Goal: Information Seeking & Learning: Learn about a topic

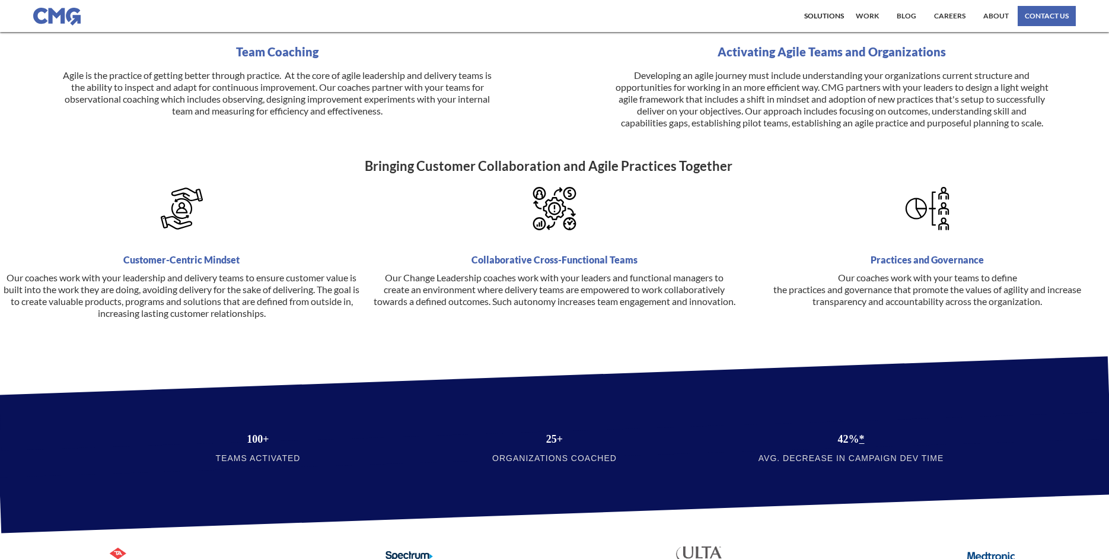
scroll to position [200, 0]
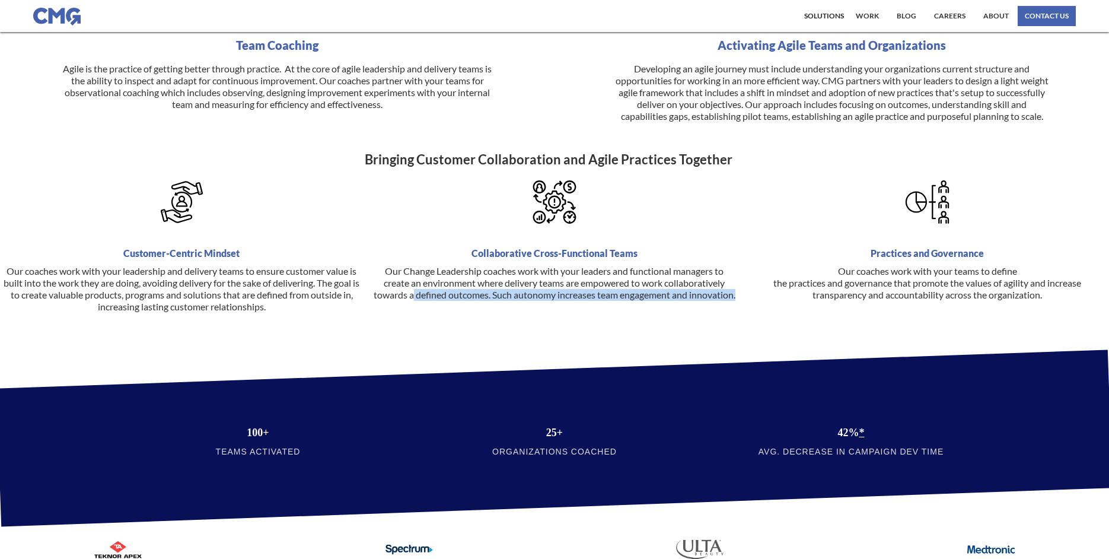
drag, startPoint x: 435, startPoint y: 309, endPoint x: 674, endPoint y: 320, distance: 239.2
click at [674, 301] on p "Our Change Leadership coaches work with your leaders and functional managers to…" at bounding box center [555, 283] width 364 height 36
click at [644, 301] on p "Our Change Leadership coaches work with your leaders and functional managers to…" at bounding box center [555, 283] width 364 height 36
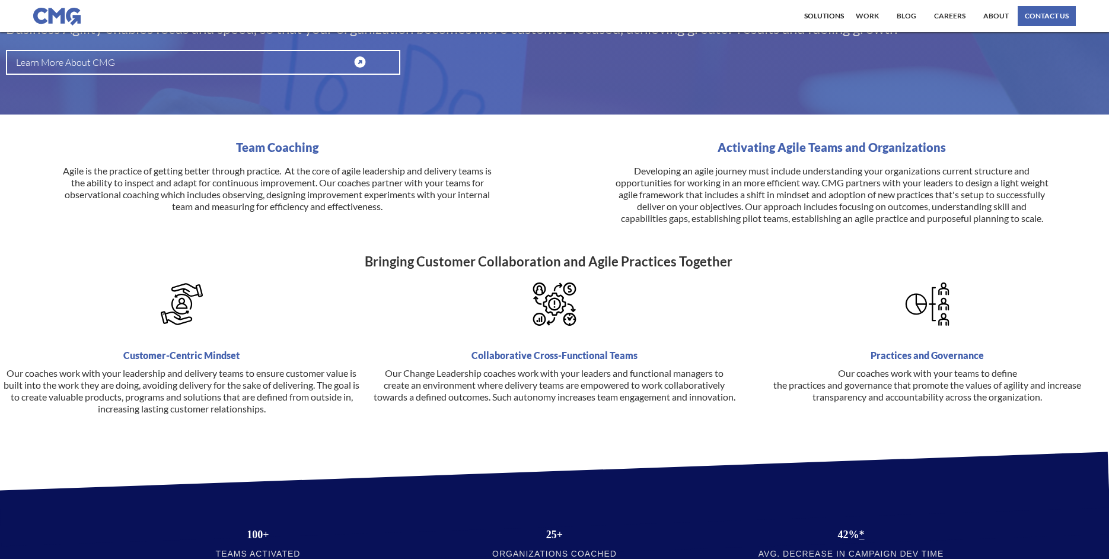
scroll to position [0, 0]
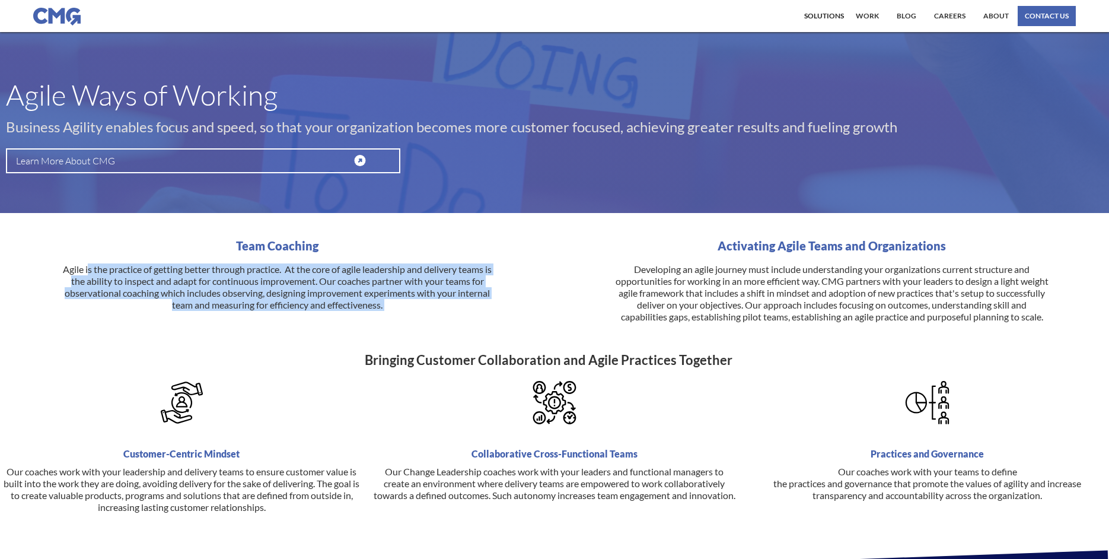
drag, startPoint x: 87, startPoint y: 259, endPoint x: 526, endPoint y: 305, distance: 441.2
click at [526, 305] on div "Team Coaching Agile is the practice of getting better through practice. At the …" at bounding box center [277, 281] width 543 height 83
drag, startPoint x: 475, startPoint y: 300, endPoint x: 443, endPoint y: 292, distance: 32.9
click at [470, 300] on p "Agile is the practice of getting better through practice. At the core of agile …" at bounding box center [277, 286] width 434 height 71
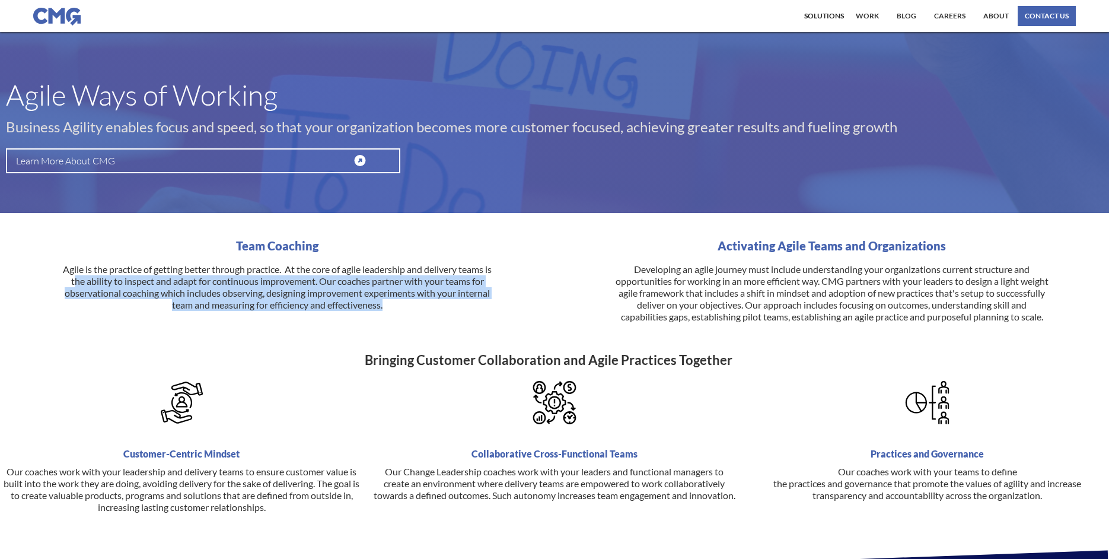
drag, startPoint x: 77, startPoint y: 271, endPoint x: 443, endPoint y: 291, distance: 366.4
click at [443, 291] on p "Agile is the practice of getting better through practice. At the core of agile …" at bounding box center [277, 286] width 434 height 71
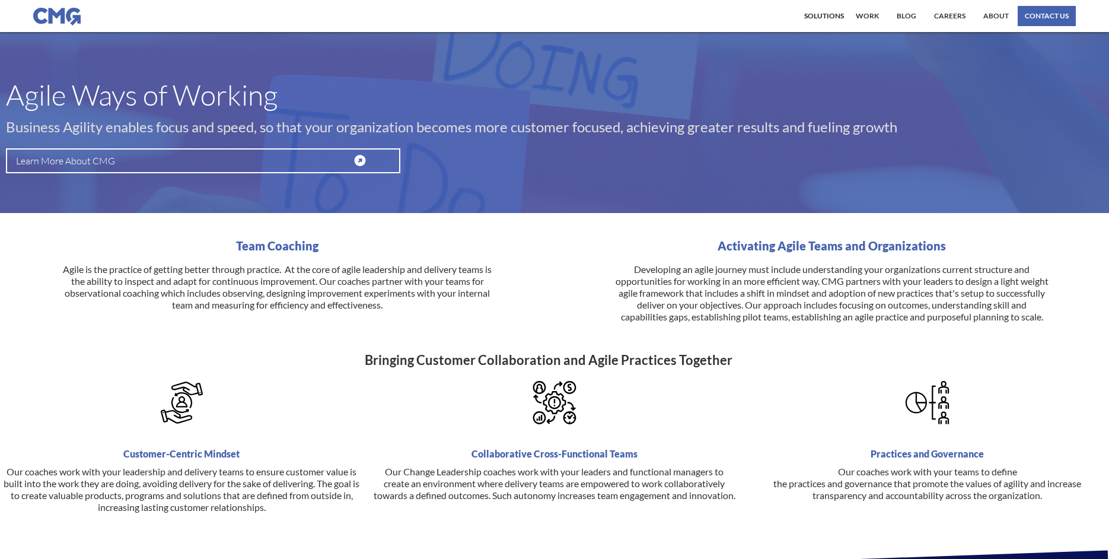
click at [247, 311] on div "Team Coaching Agile is the practice of getting better through practice. At the …" at bounding box center [554, 293] width 1109 height 106
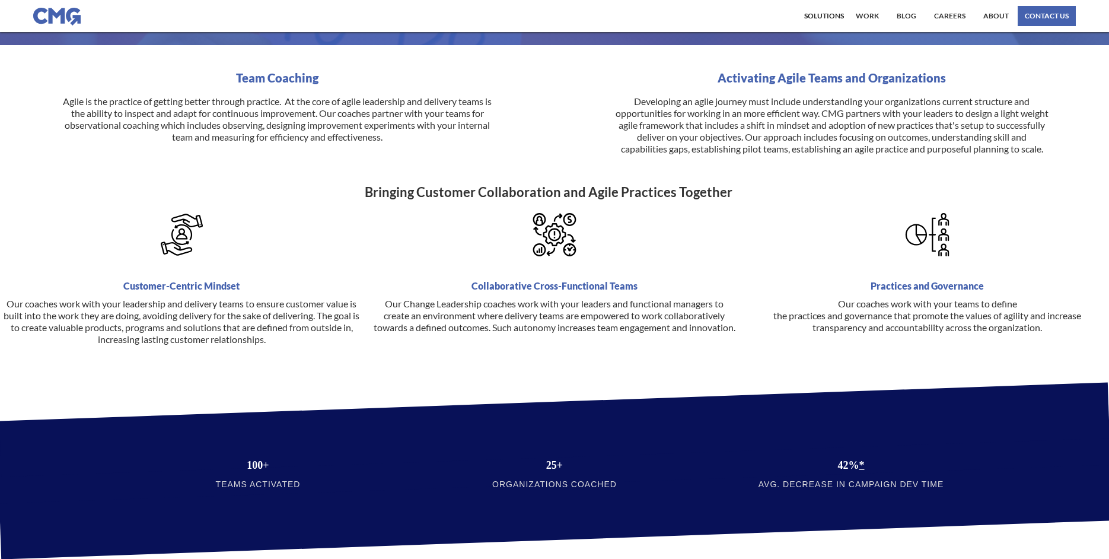
scroll to position [179, 0]
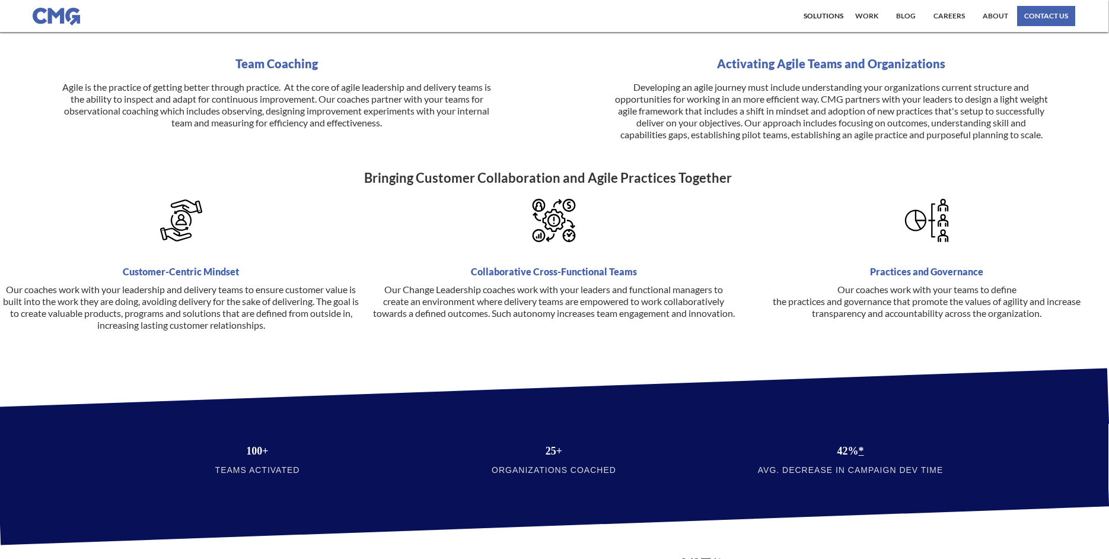
click at [311, 350] on div "Customer-Centric Mindset Our coaches work with your leadership and delivery tea…" at bounding box center [181, 286] width 364 height 174
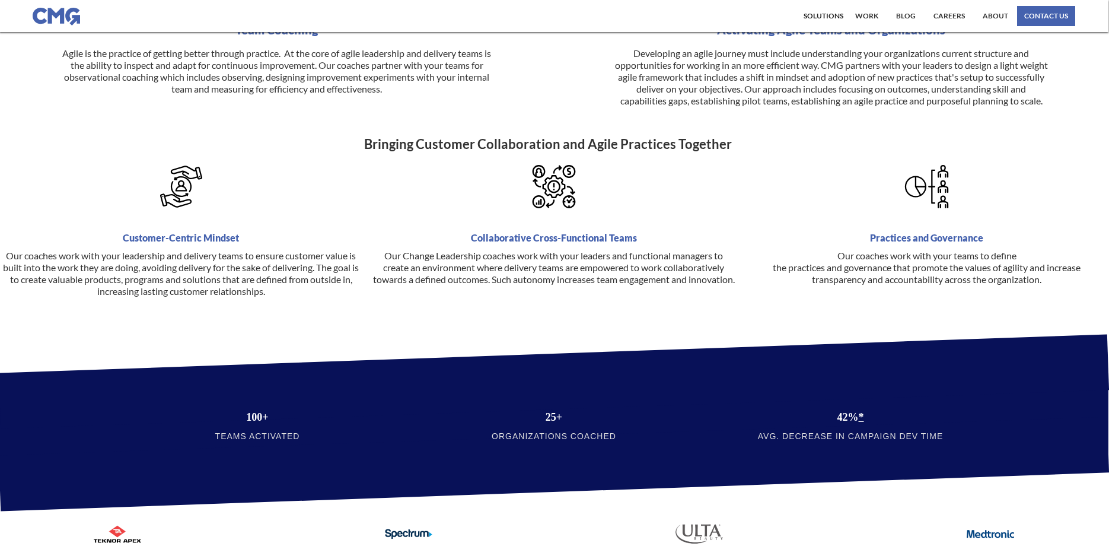
scroll to position [216, 0]
drag, startPoint x: 278, startPoint y: 292, endPoint x: 356, endPoint y: 308, distance: 79.8
click at [356, 297] on p "Our coaches work with your leadership and delivery teams to ensure customer val…" at bounding box center [182, 273] width 364 height 47
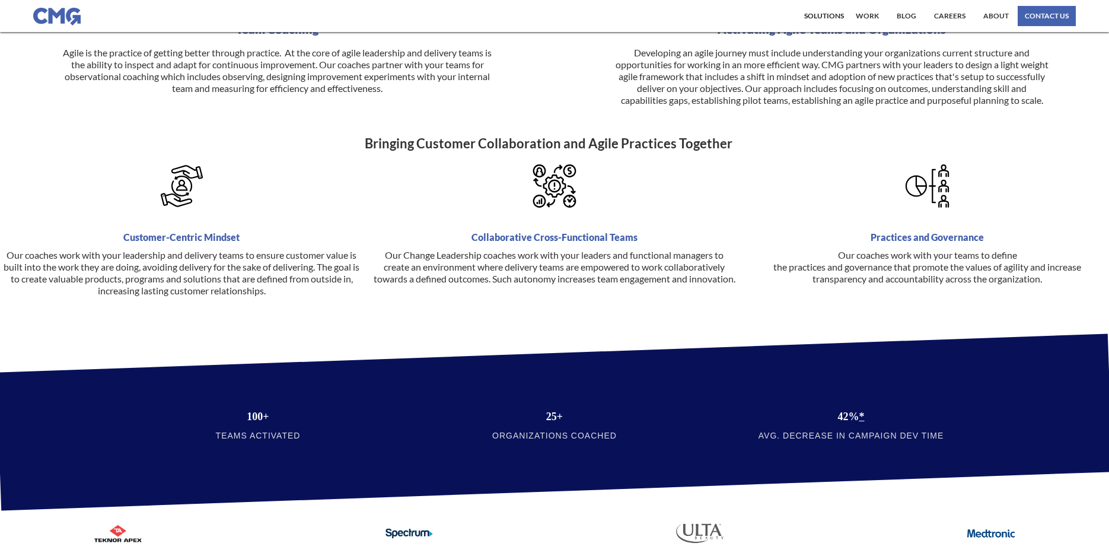
click at [356, 310] on div "Customer-Centric Mindset Our coaches work with your leadership and delivery tea…" at bounding box center [182, 251] width 364 height 174
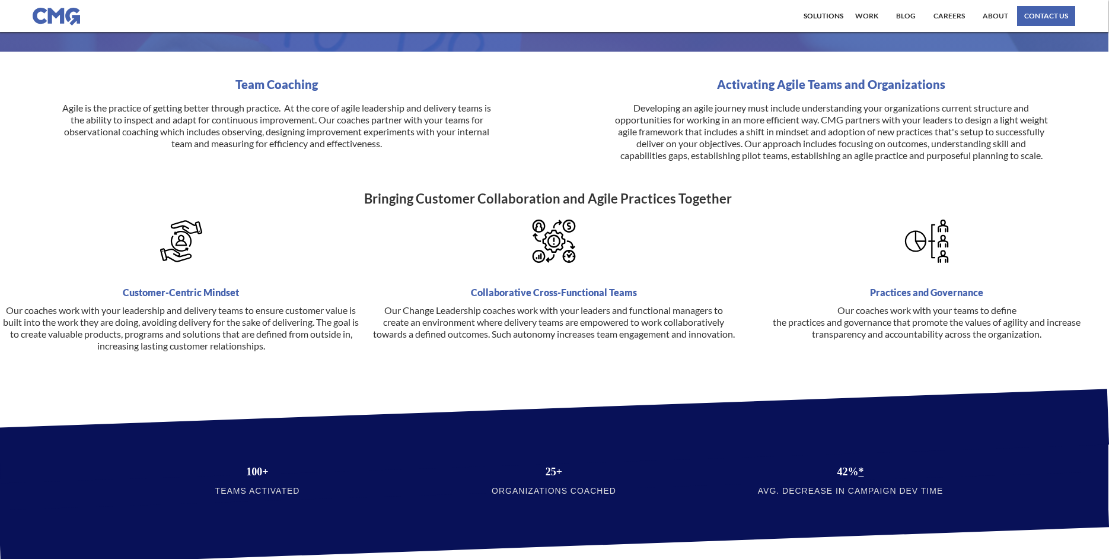
scroll to position [180, 1]
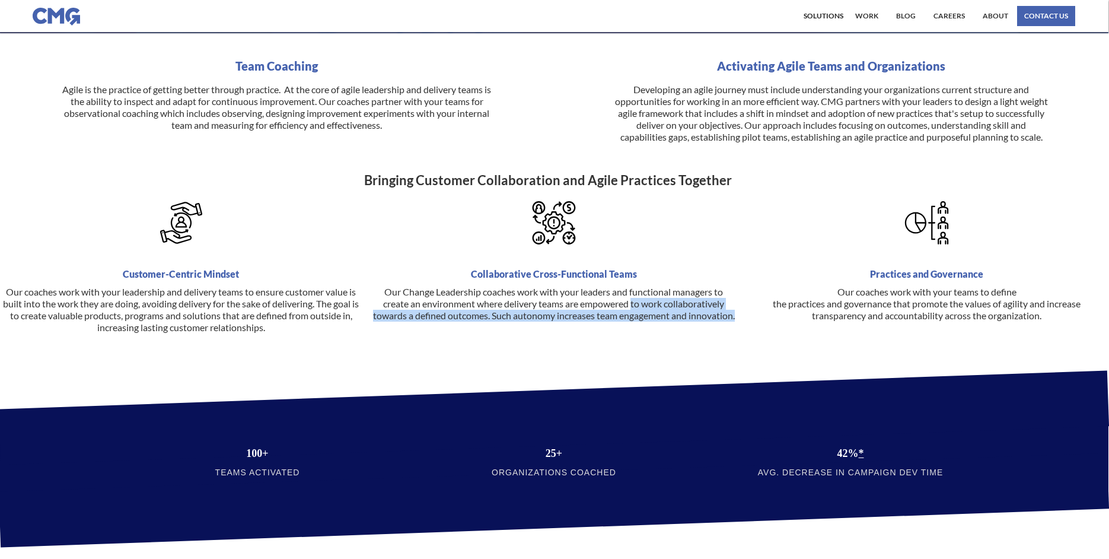
drag, startPoint x: 632, startPoint y: 318, endPoint x: 669, endPoint y: 340, distance: 43.6
click at [669, 321] on p "Our Change Leadership coaches work with your leaders and functional managers to…" at bounding box center [554, 304] width 364 height 36
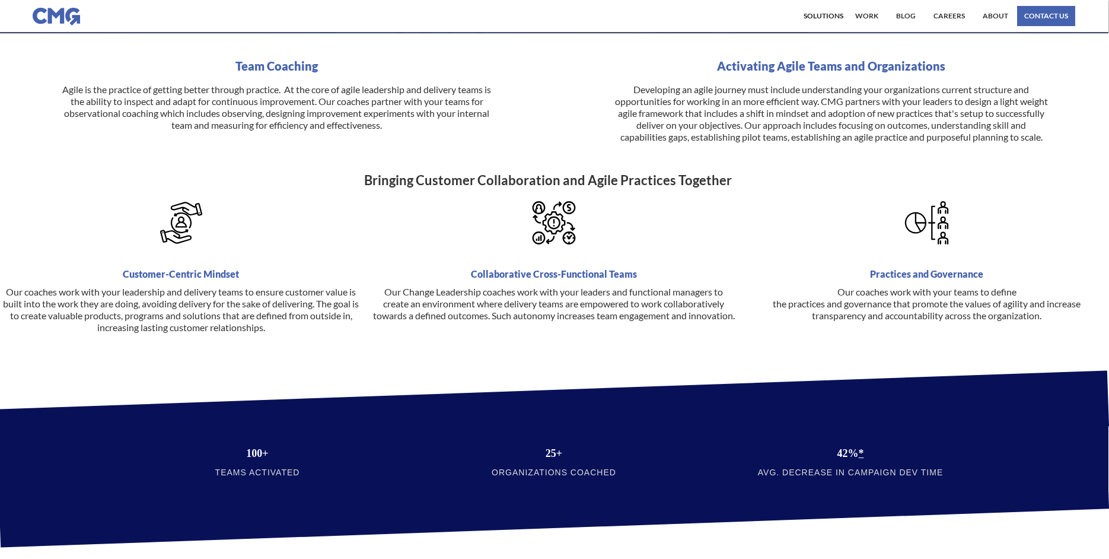
click at [665, 321] on p "Our Change Leadership coaches work with your leaders and functional managers to…" at bounding box center [554, 304] width 364 height 36
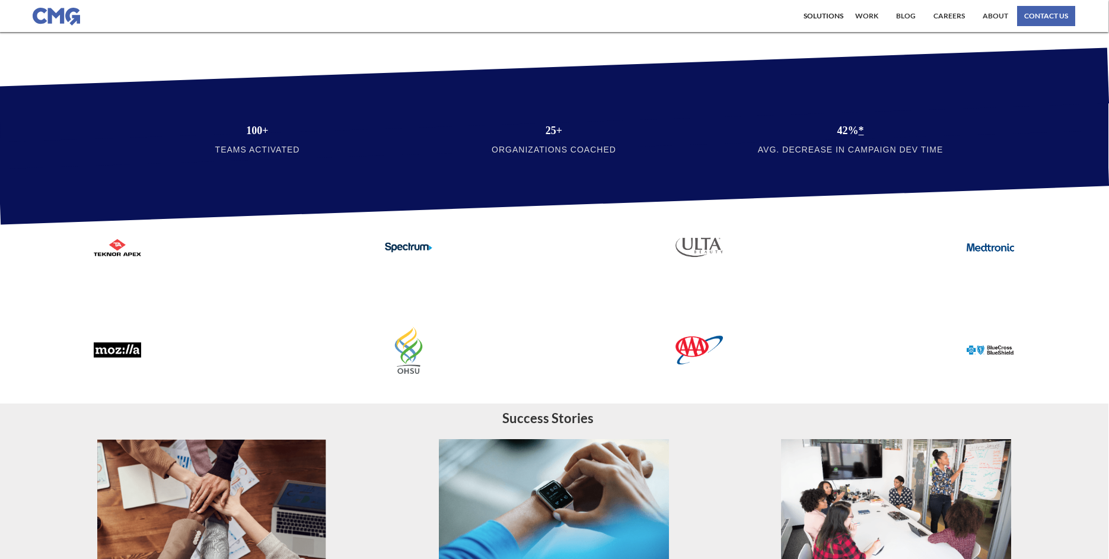
scroll to position [520, 1]
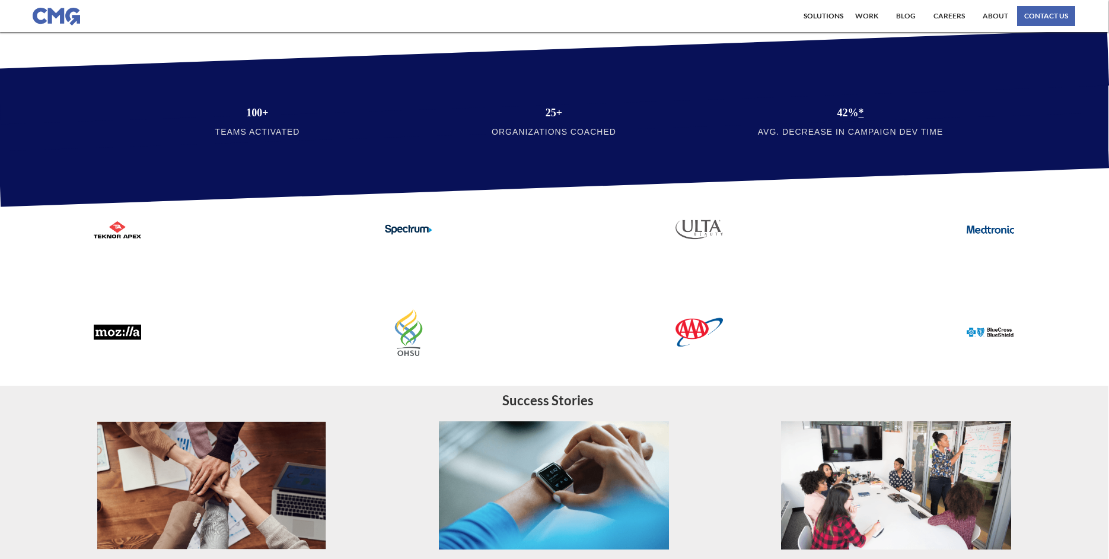
click at [522, 343] on div at bounding box center [553, 284] width 1109 height 151
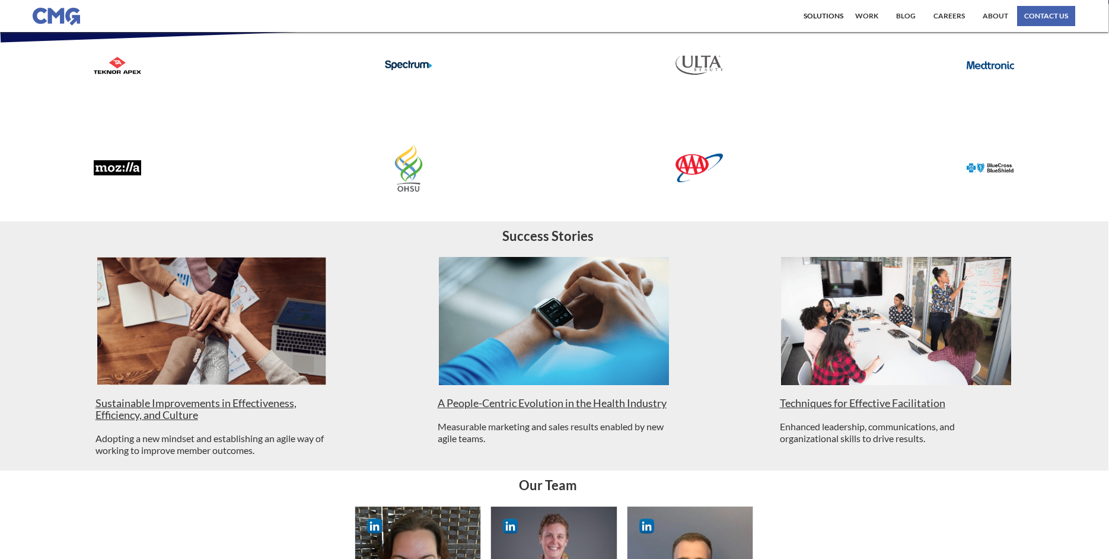
click at [522, 342] on img at bounding box center [554, 321] width 233 height 128
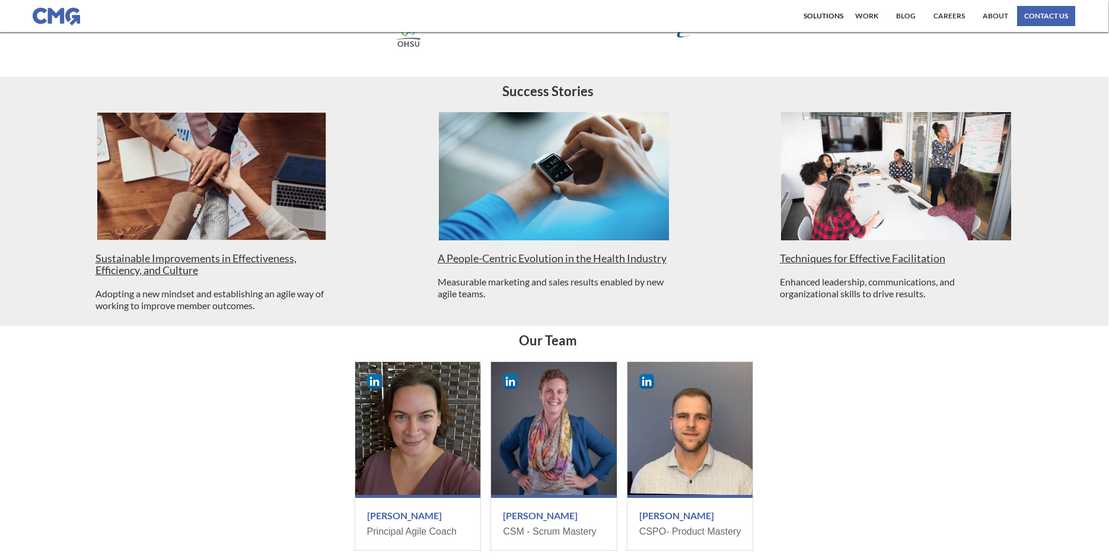
scroll to position [0, 1]
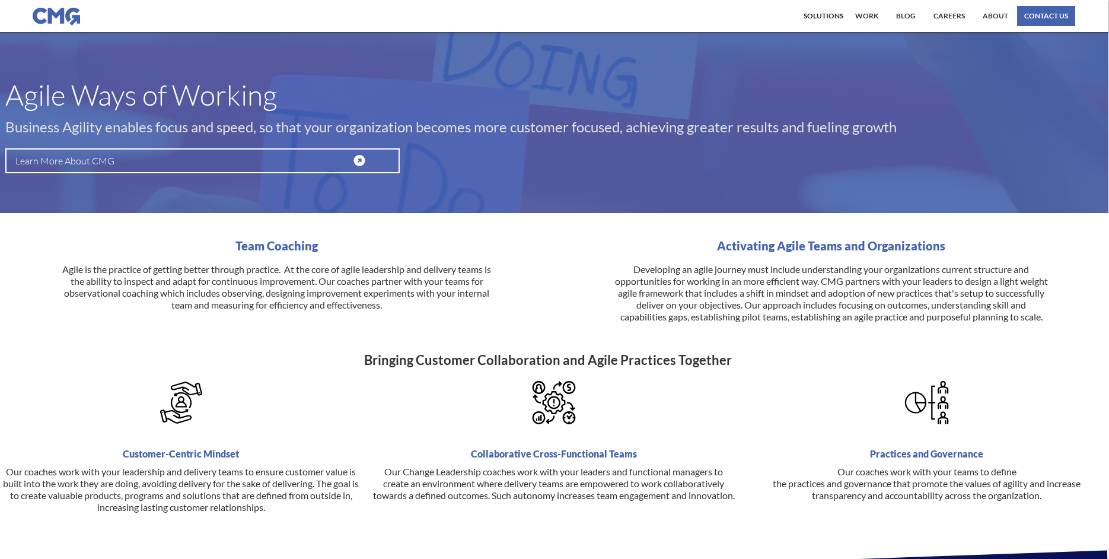
click at [162, 167] on link "Learn More About CMG" at bounding box center [202, 160] width 394 height 25
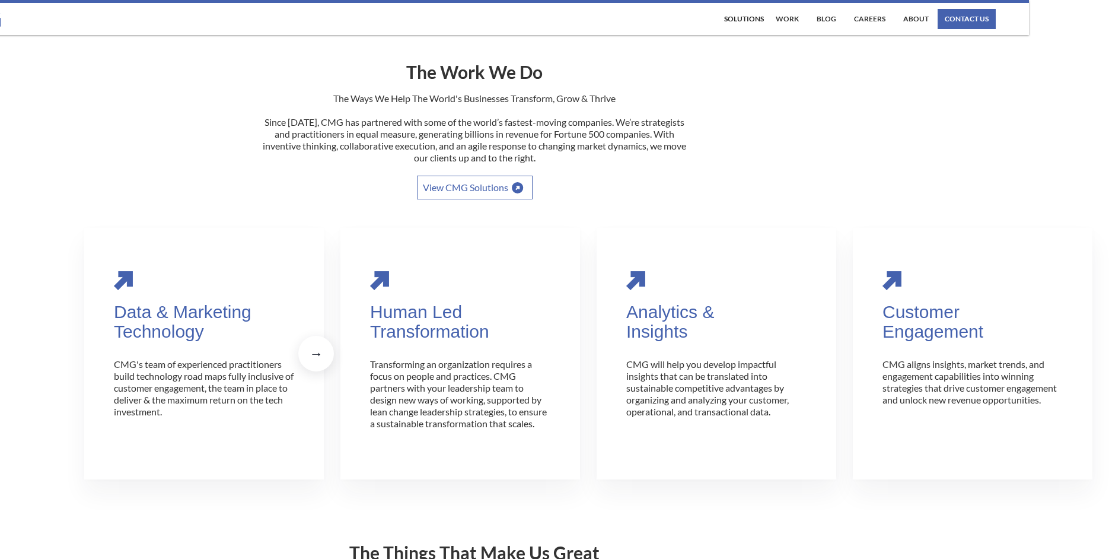
scroll to position [0, 80]
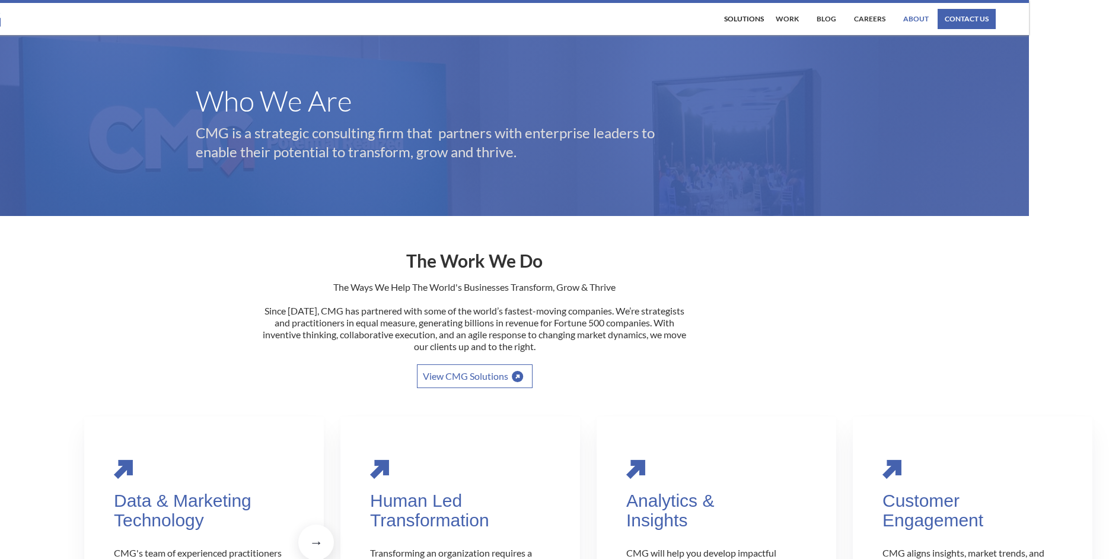
click at [914, 21] on link "About" at bounding box center [915, 19] width 31 height 20
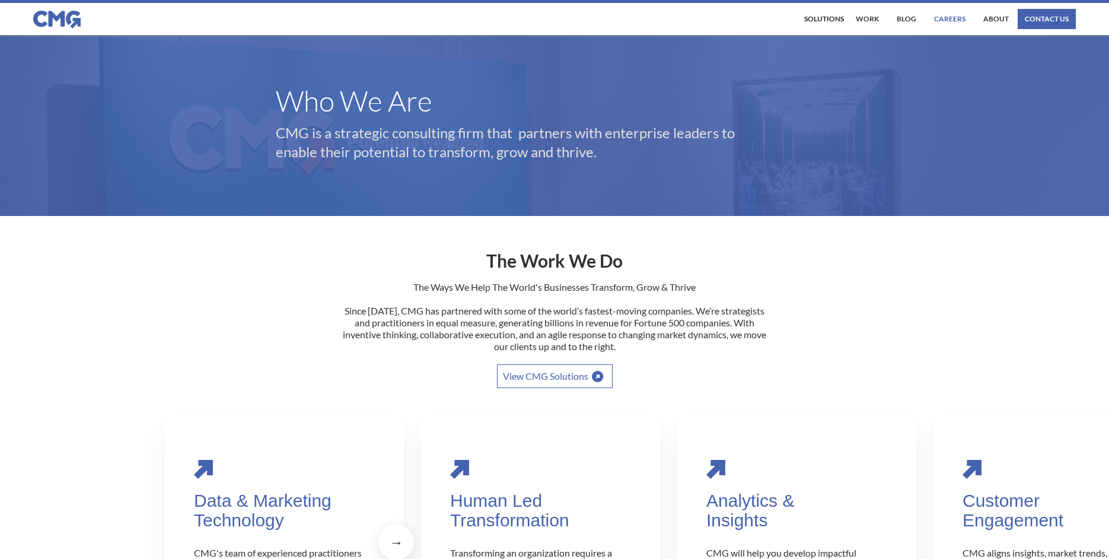
click at [962, 21] on link "Careers" at bounding box center [949, 19] width 37 height 20
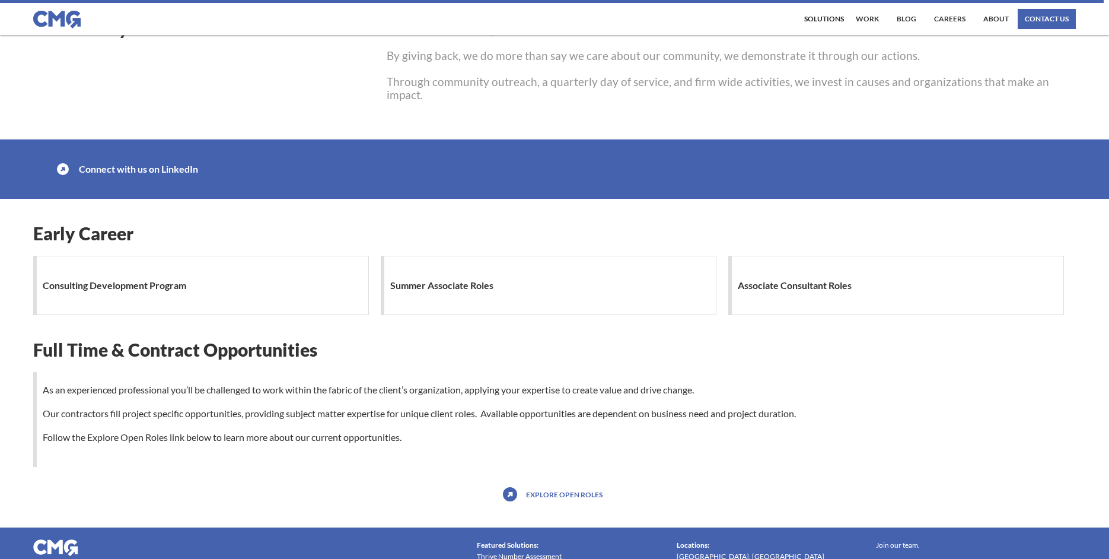
scroll to position [944, 0]
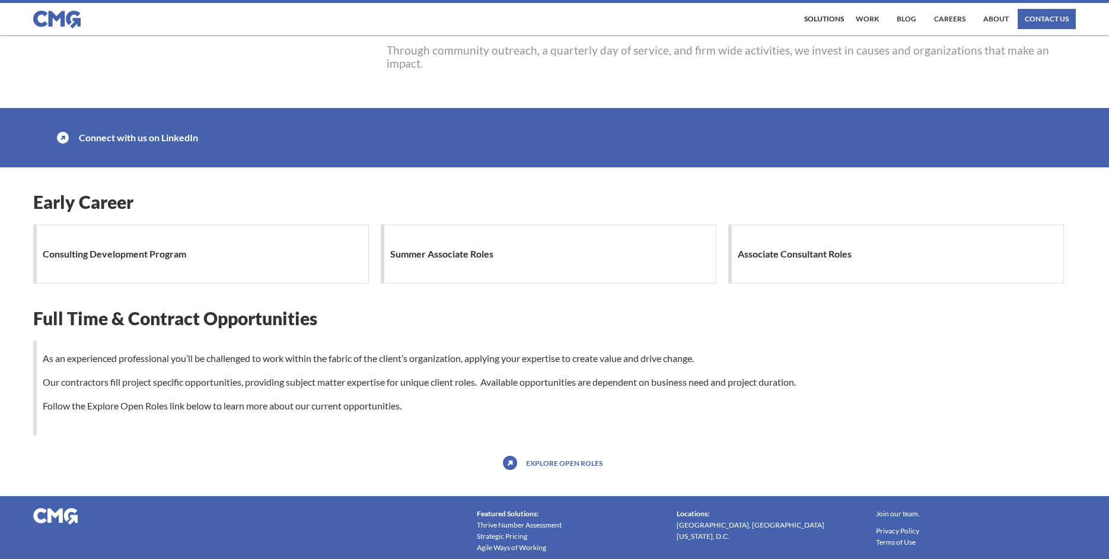
click at [448, 242] on h1 "Summer Associate Roles" at bounding box center [444, 254] width 109 height 24
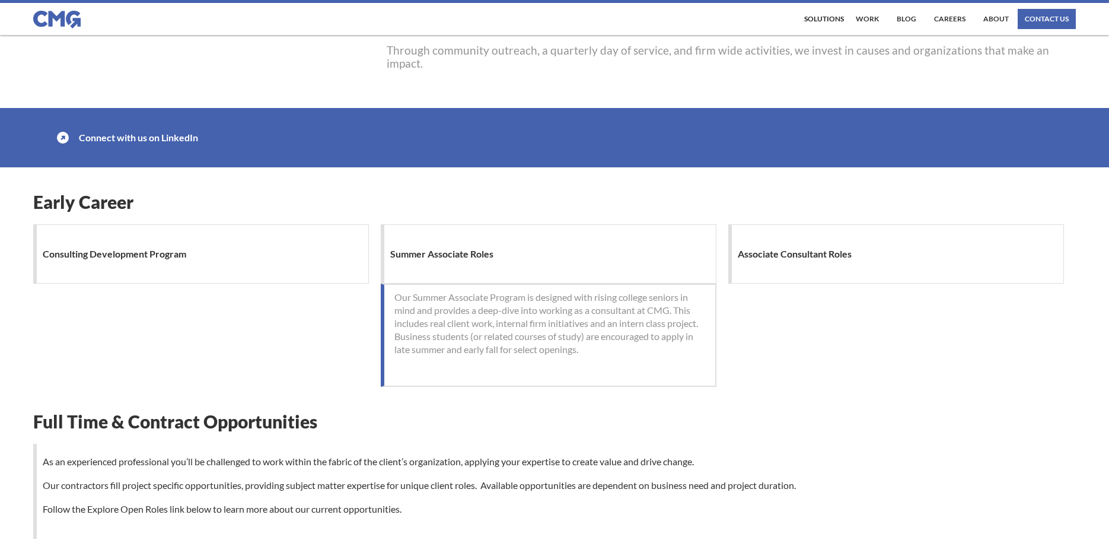
click at [298, 224] on div "Consulting Development Program" at bounding box center [201, 253] width 336 height 59
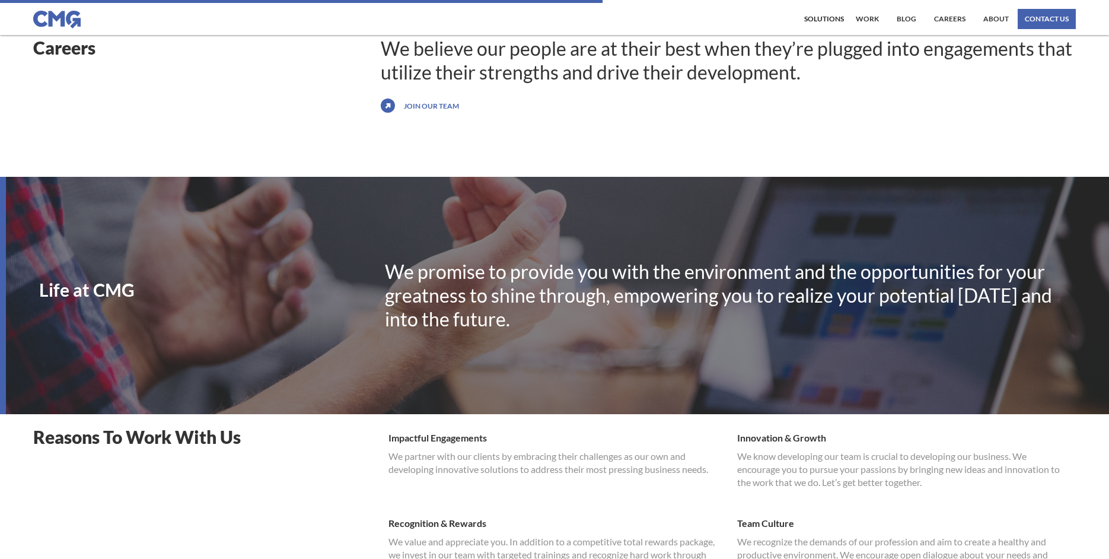
scroll to position [0, 0]
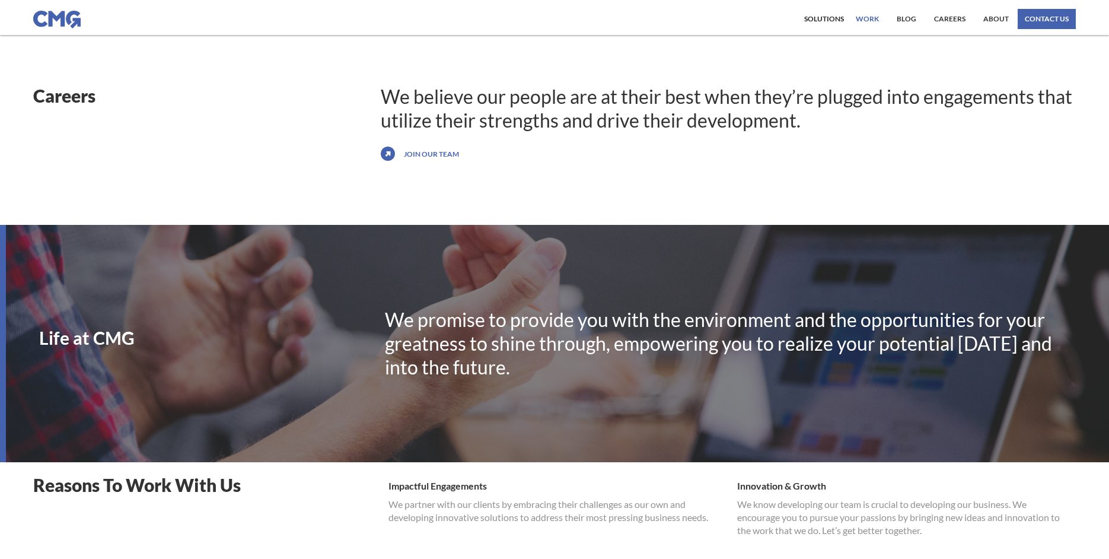
click at [868, 20] on link "work" at bounding box center [867, 19] width 29 height 20
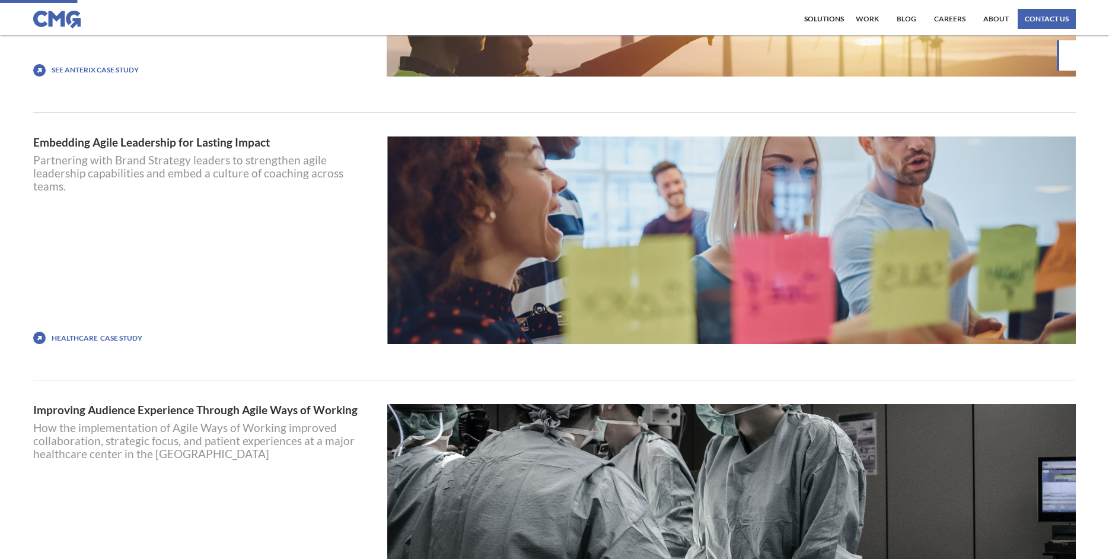
scroll to position [381, 0]
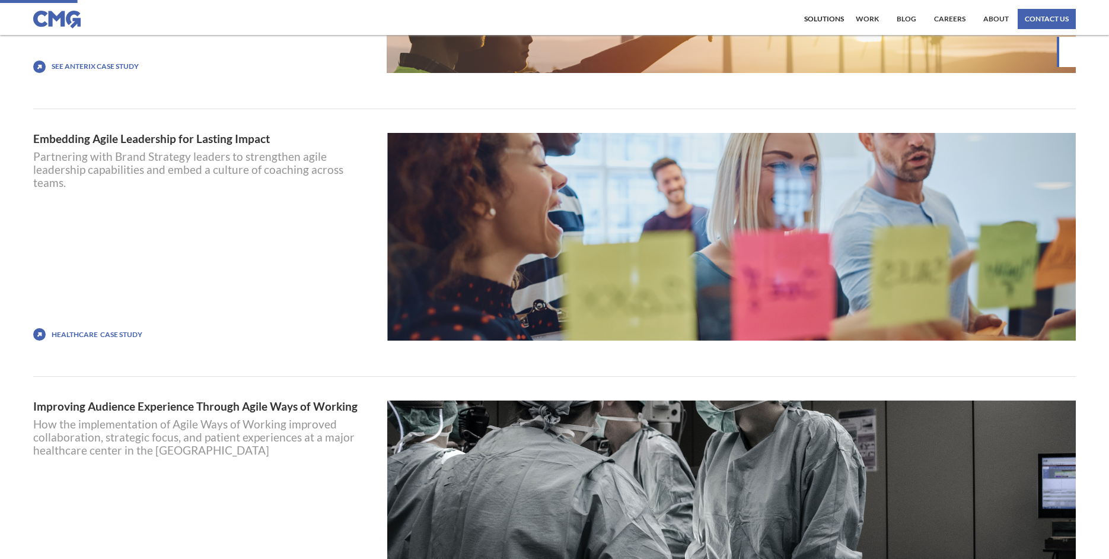
click at [168, 138] on link "Embedding Agile Leadership for Lasting Impact" at bounding box center [205, 138] width 345 height 11
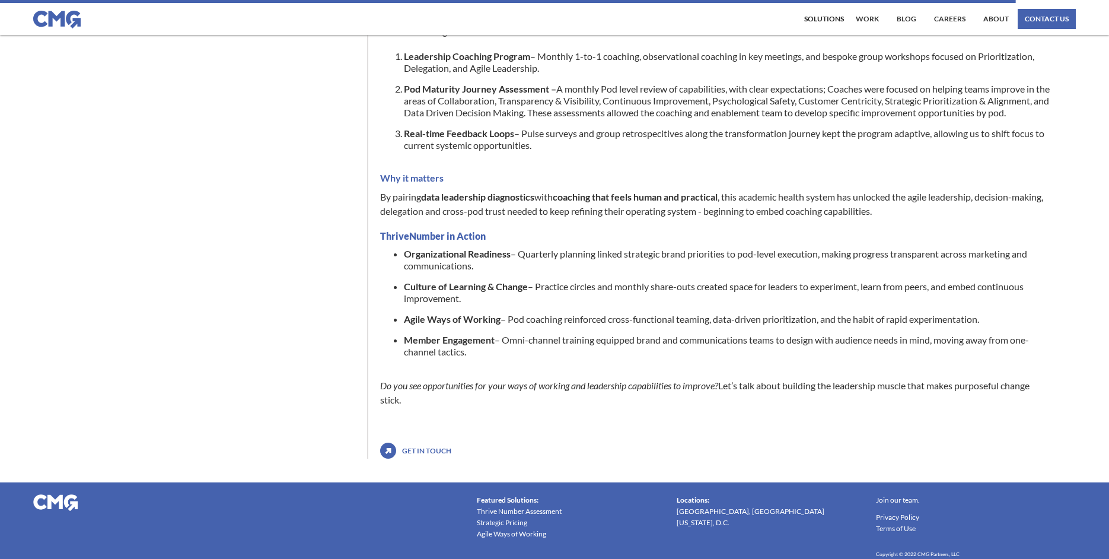
scroll to position [609, 0]
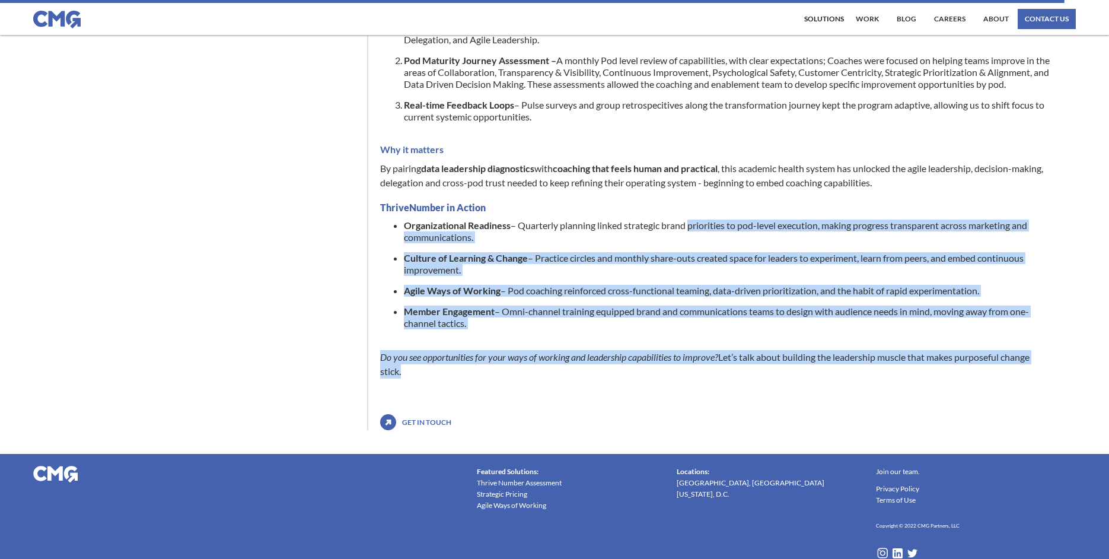
drag, startPoint x: 688, startPoint y: 238, endPoint x: 904, endPoint y: 396, distance: 266.9
click at [904, 338] on ul "Organizational Readiness – Quarterly planning linked strategic brand priorities…" at bounding box center [715, 278] width 670 height 119
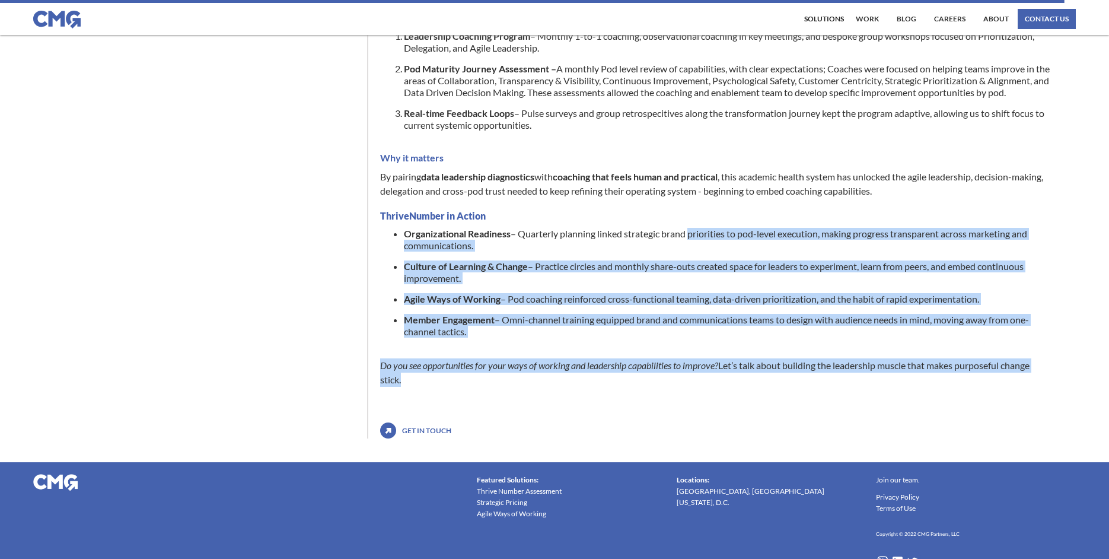
scroll to position [594, 0]
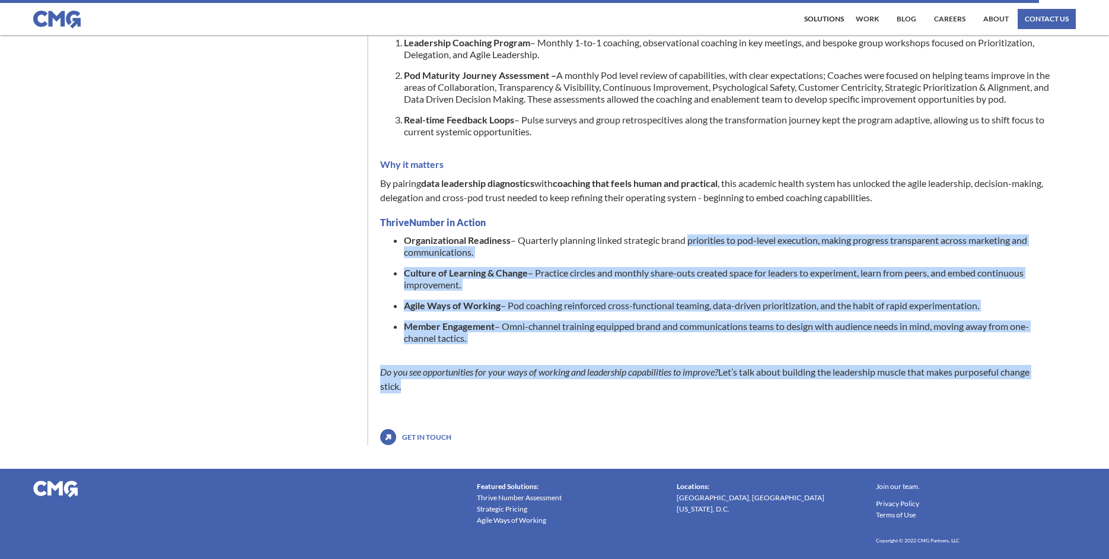
click at [892, 393] on p "Do you see opportunities for your ways of working and leadership capabilities t…" at bounding box center [715, 379] width 670 height 28
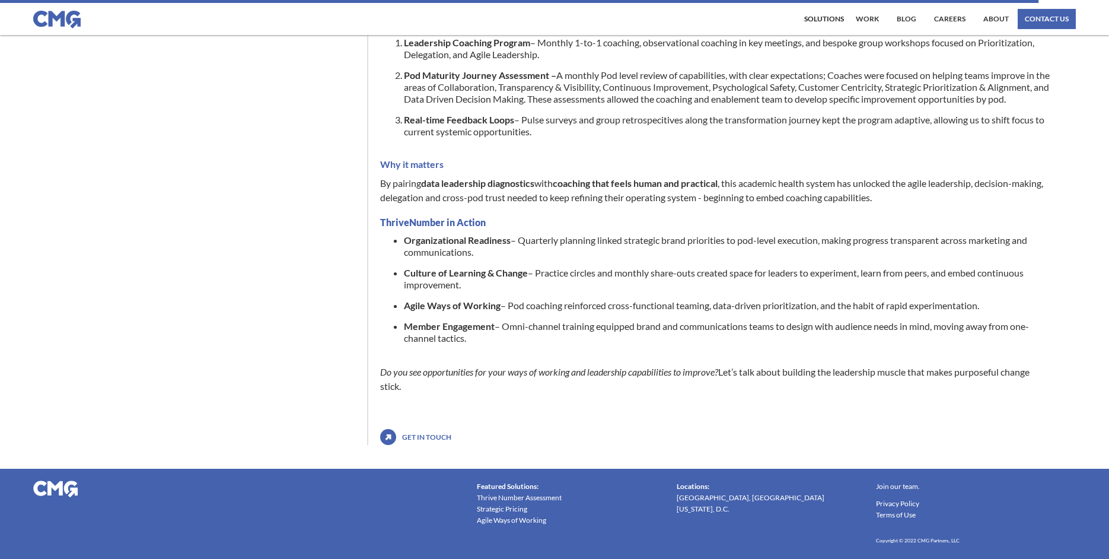
drag, startPoint x: 473, startPoint y: 285, endPoint x: 600, endPoint y: 306, distance: 129.3
click at [600, 306] on ul "Organizational Readiness – Quarterly planning linked strategic brand priorities…" at bounding box center [715, 293] width 670 height 119
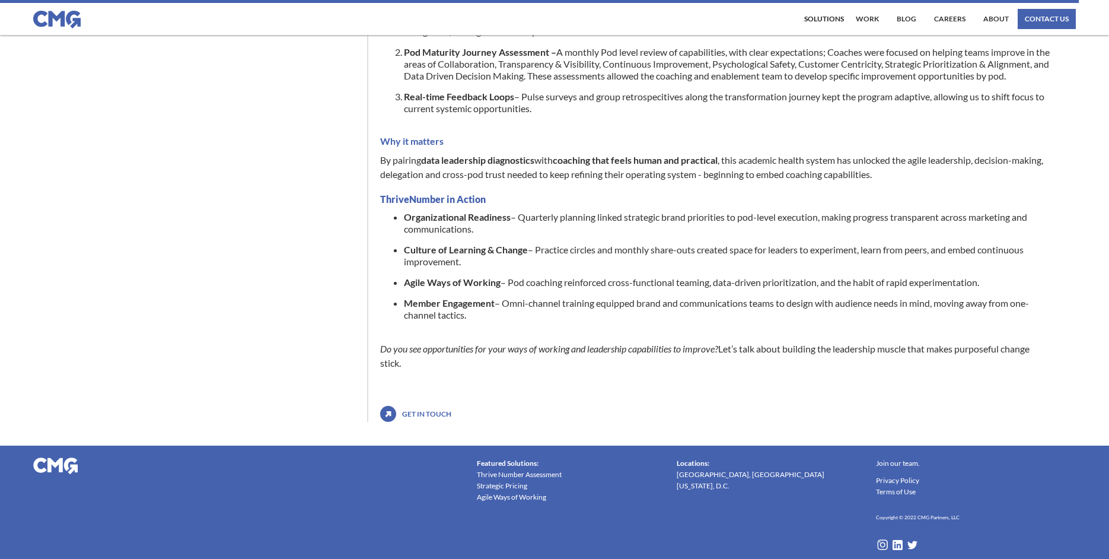
click at [626, 288] on li "Agile Ways of Working – Pod coaching reinforced cross-functional teaming, data-…" at bounding box center [727, 282] width 646 height 12
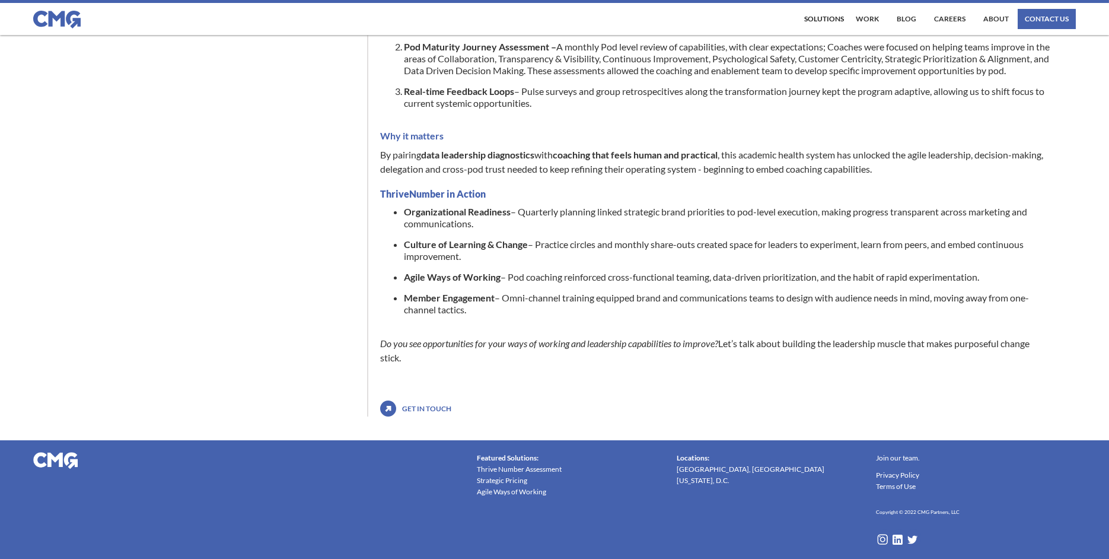
drag, startPoint x: 462, startPoint y: 278, endPoint x: 1026, endPoint y: 318, distance: 566.0
click at [1036, 316] on ul "Organizational Readiness – Quarterly planning linked strategic brand priorities…" at bounding box center [715, 265] width 670 height 119
click at [1005, 320] on ul "Organizational Readiness – Quarterly planning linked strategic brand priorities…" at bounding box center [715, 265] width 670 height 119
drag, startPoint x: 510, startPoint y: 302, endPoint x: 555, endPoint y: 315, distance: 46.9
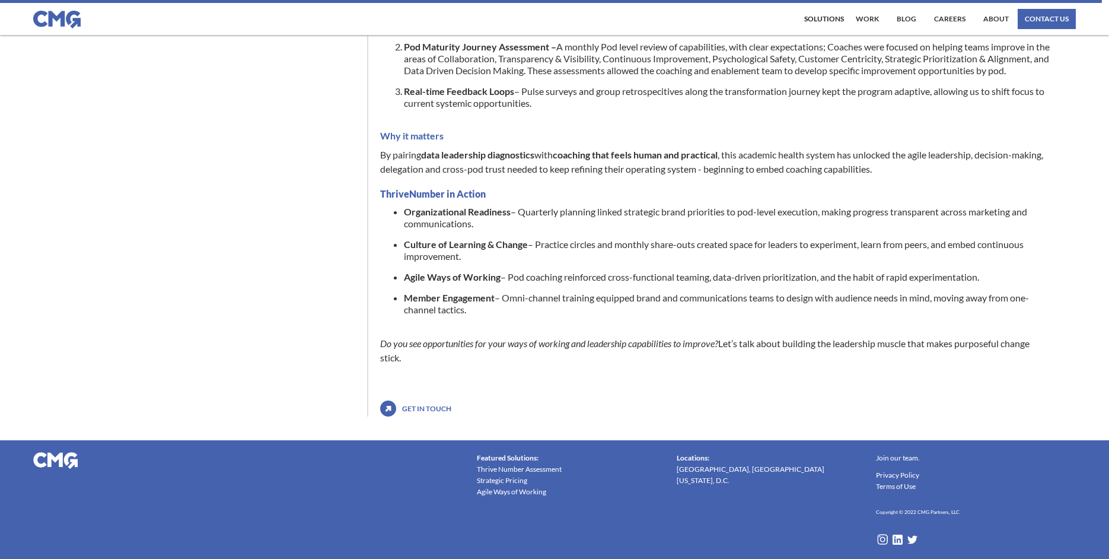
click at [555, 315] on li "Member Engagement – Omni-channel training equipped brand and communications tea…" at bounding box center [727, 304] width 646 height 24
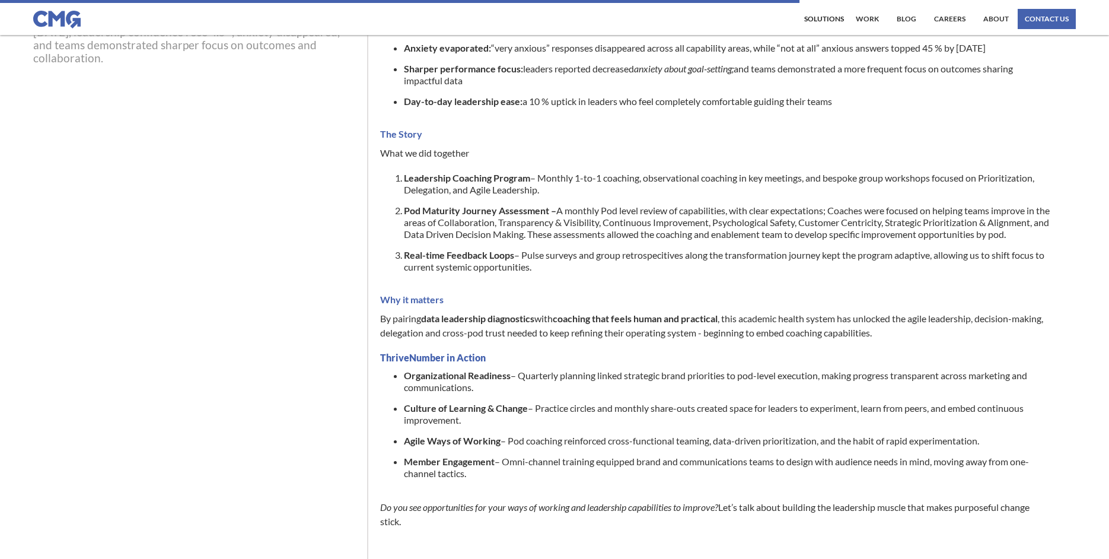
scroll to position [457, 0]
drag, startPoint x: 420, startPoint y: 270, endPoint x: 608, endPoint y: 288, distance: 188.8
click at [608, 283] on ol "Leadership Coaching Program – Monthly 1-to-1 coaching, observational coaching i…" at bounding box center [715, 229] width 670 height 110
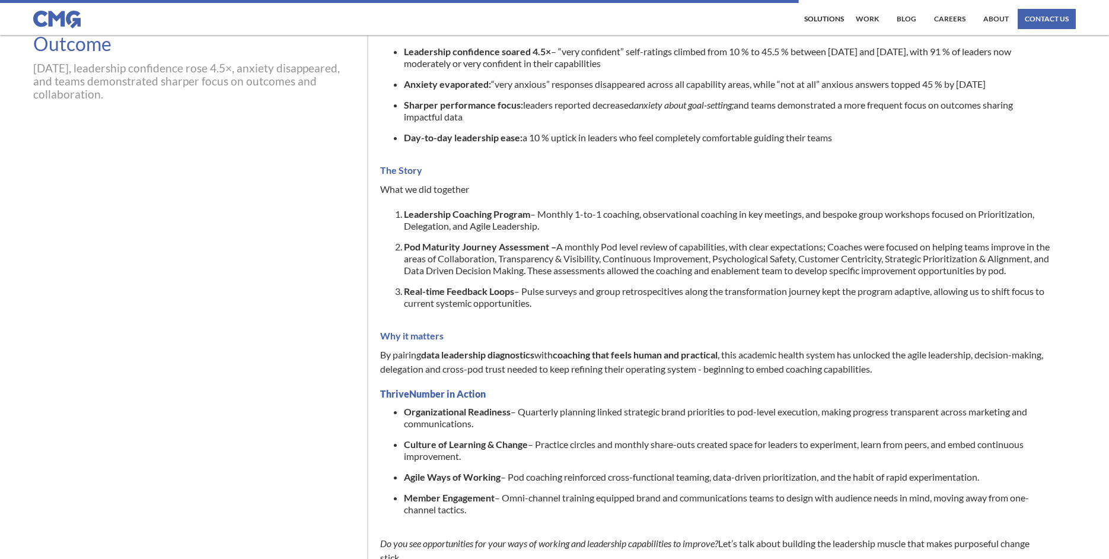
scroll to position [403, 0]
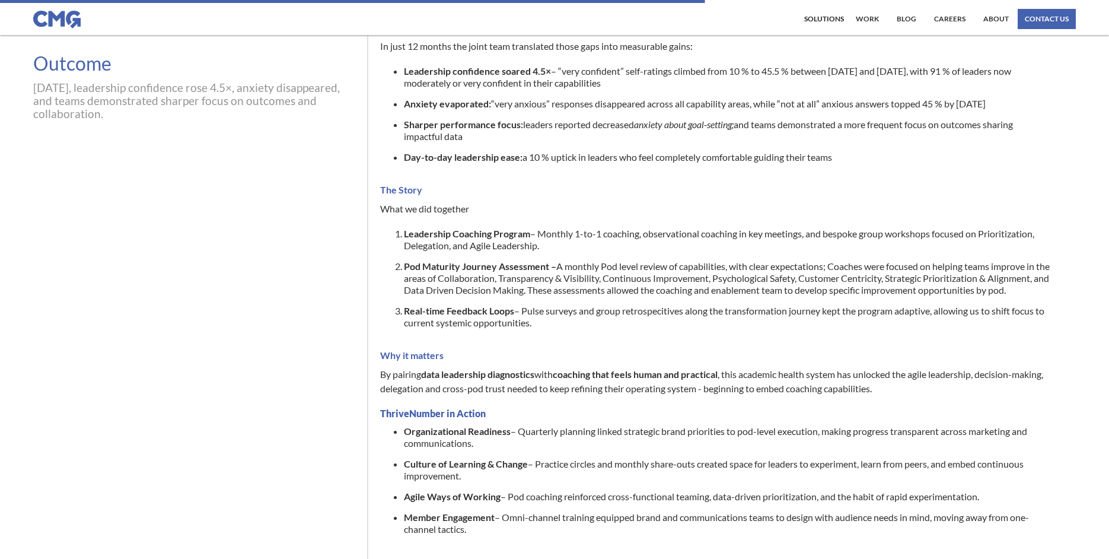
click at [690, 290] on li "Pod Maturity Journey Assessment – A monthly Pod level review of capabilities, w…" at bounding box center [727, 278] width 646 height 36
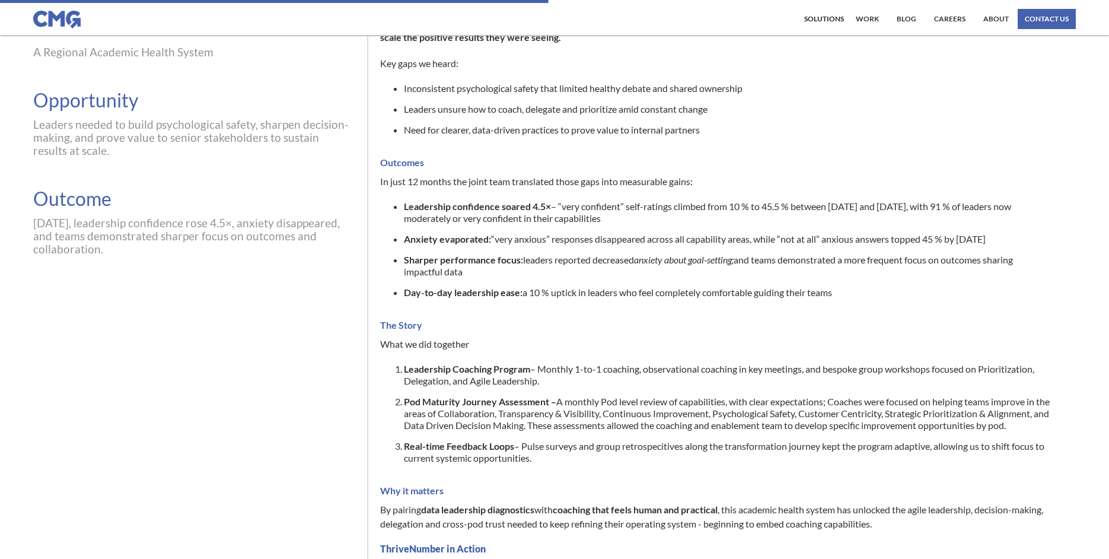
scroll to position [257, 0]
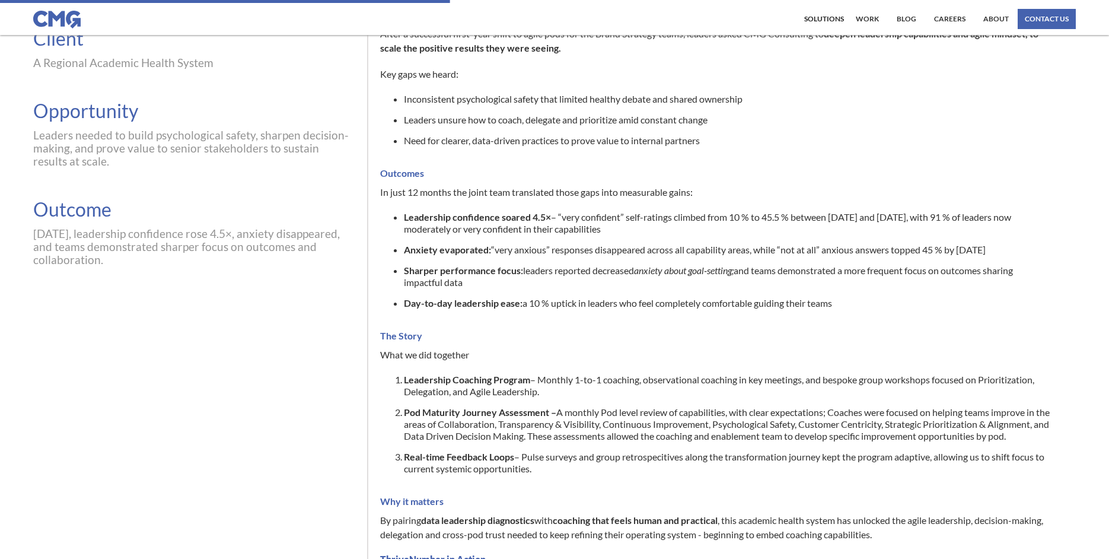
click at [574, 303] on li "Day-to-day leadership ease: a 10 % uptick in leaders who feel completely comfor…" at bounding box center [727, 303] width 646 height 12
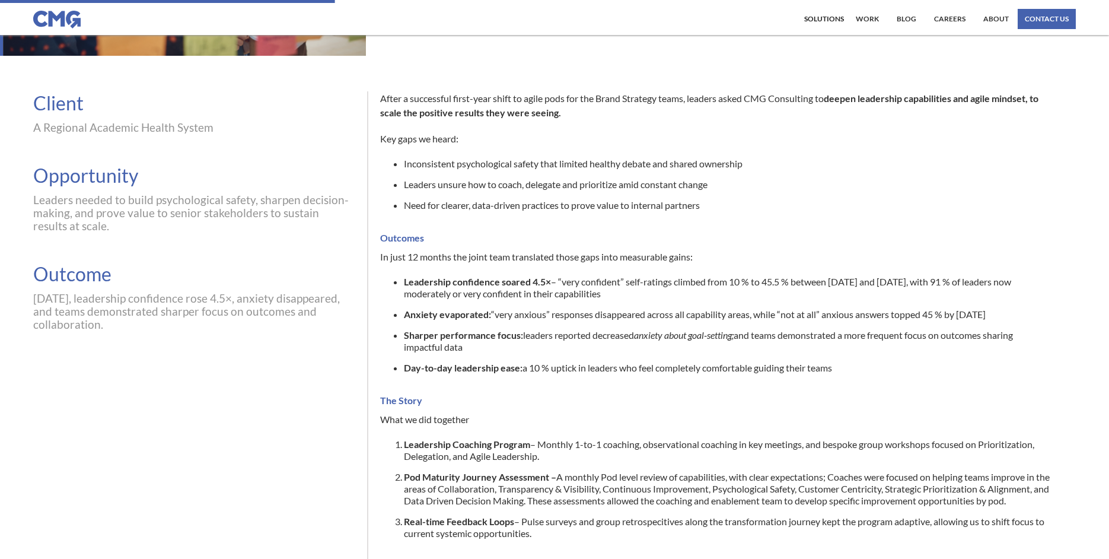
scroll to position [192, 0]
drag, startPoint x: 459, startPoint y: 314, endPoint x: 1012, endPoint y: 317, distance: 552.7
click at [1012, 317] on li "Anxiety evaporated: “very anxious” responses disappeared across all capability …" at bounding box center [727, 316] width 646 height 12
click at [642, 299] on li "Leadership confidence soared 4.5× – “very confident” self-ratings climbed from …" at bounding box center [727, 289] width 646 height 24
click at [901, 294] on li "Leadership confidence soared 4.5× – “very confident” self-ratings climbed from …" at bounding box center [727, 289] width 646 height 24
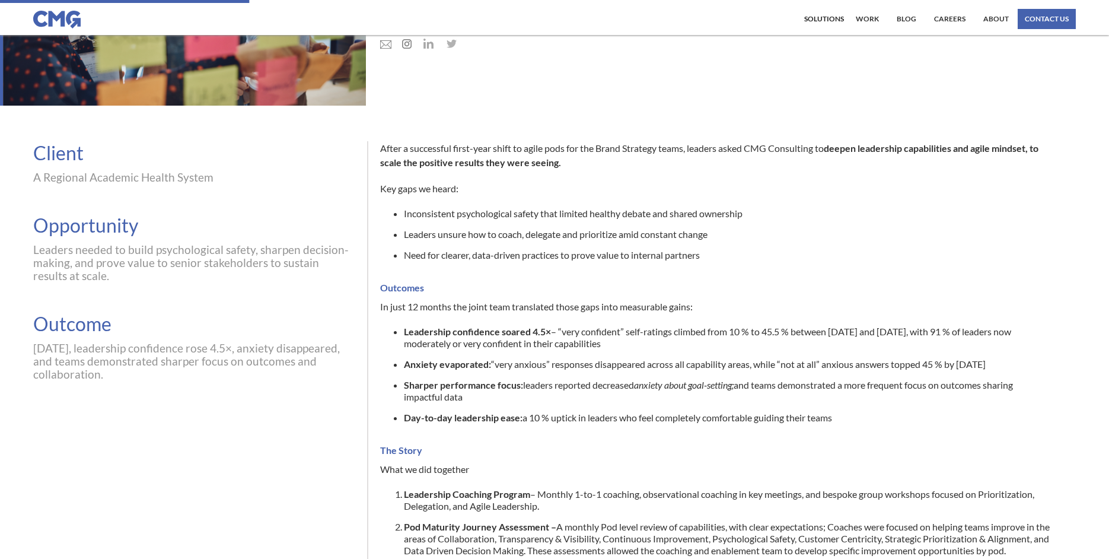
scroll to position [142, 0]
drag, startPoint x: 535, startPoint y: 309, endPoint x: 755, endPoint y: 305, distance: 219.4
click at [753, 305] on p "In just 12 months the joint team translated those gaps into measurable gains:" at bounding box center [715, 307] width 670 height 14
click at [755, 305] on p "In just 12 months the joint team translated those gaps into measurable gains:" at bounding box center [715, 307] width 670 height 14
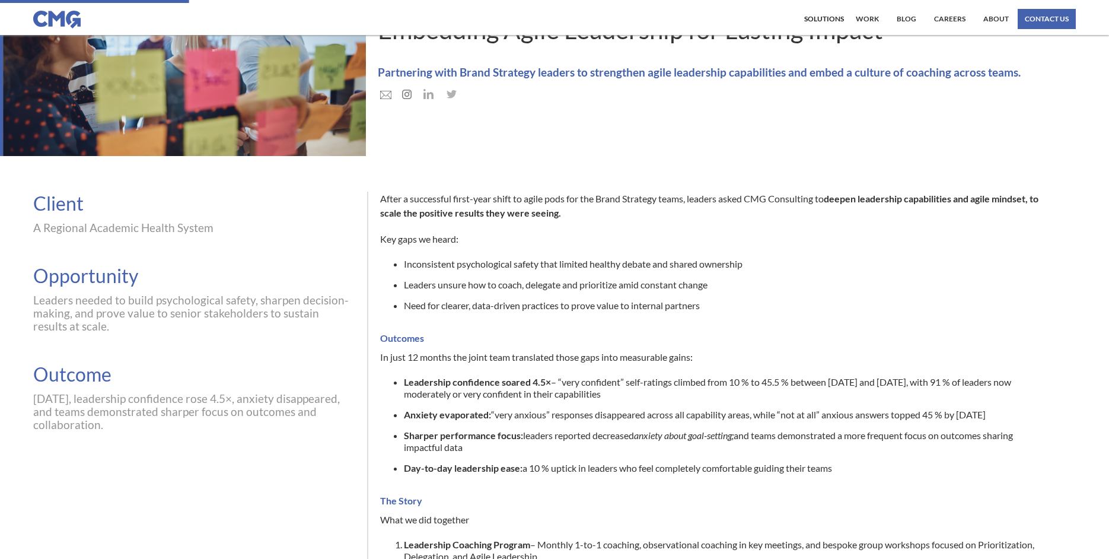
scroll to position [90, 0]
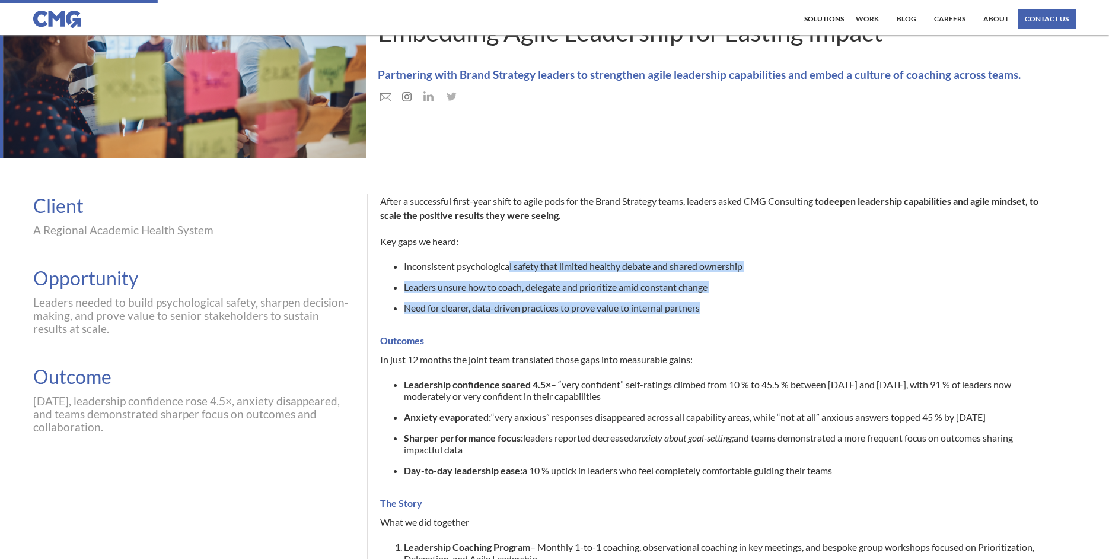
drag, startPoint x: 509, startPoint y: 266, endPoint x: 796, endPoint y: 325, distance: 293.1
click at [796, 323] on ul "Inconsistent psychological safety that limited healthy debate and shared owners…" at bounding box center [715, 291] width 670 height 62
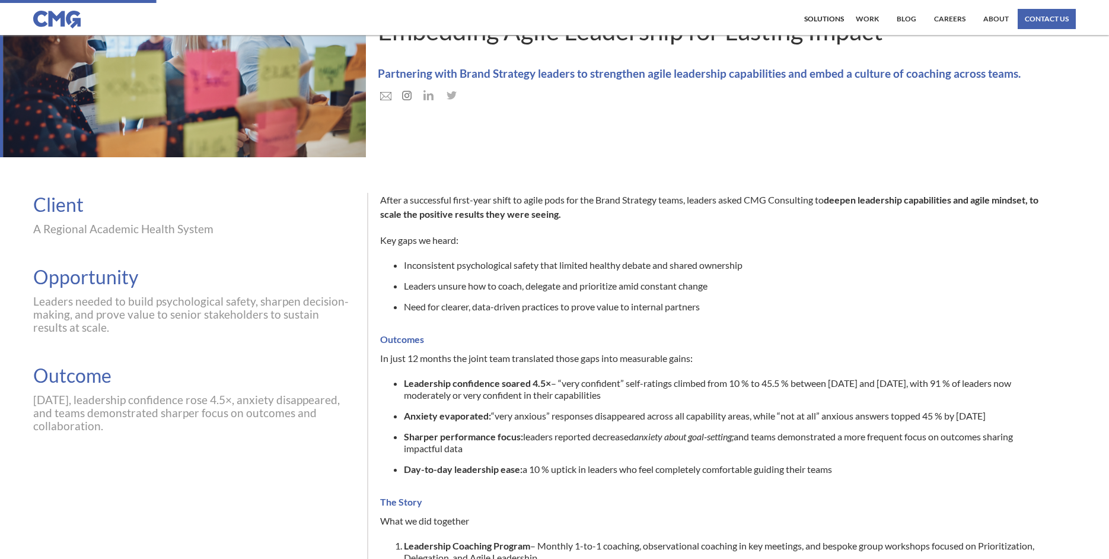
click at [755, 327] on div "After a successful first-year shift to agile pods for the Brand Strategy teams,…" at bounding box center [721, 550] width 682 height 715
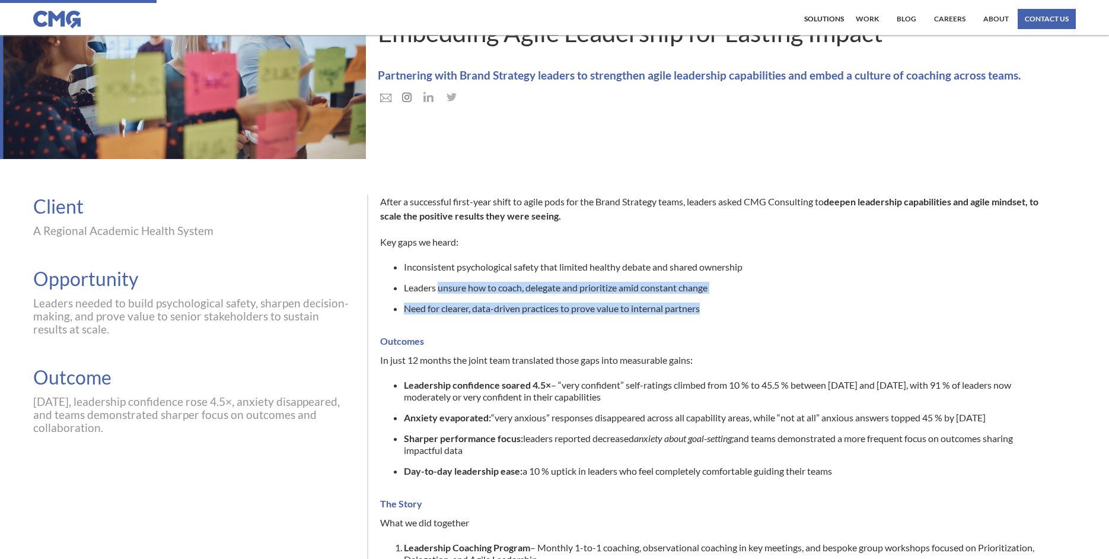
drag, startPoint x: 439, startPoint y: 290, endPoint x: 762, endPoint y: 309, distance: 323.7
click at [762, 309] on ul "Inconsistent psychological safety that limited healthy debate and shared owners…" at bounding box center [715, 292] width 670 height 62
click at [762, 309] on li "Need for clearer, data-driven practices to prove value to internal partners" at bounding box center [727, 308] width 646 height 12
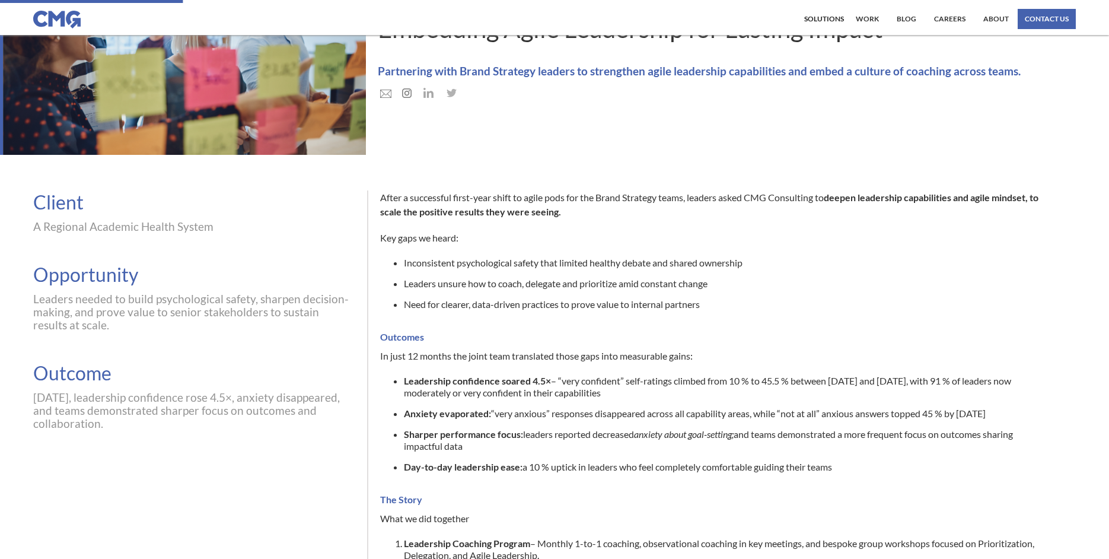
scroll to position [110, 0]
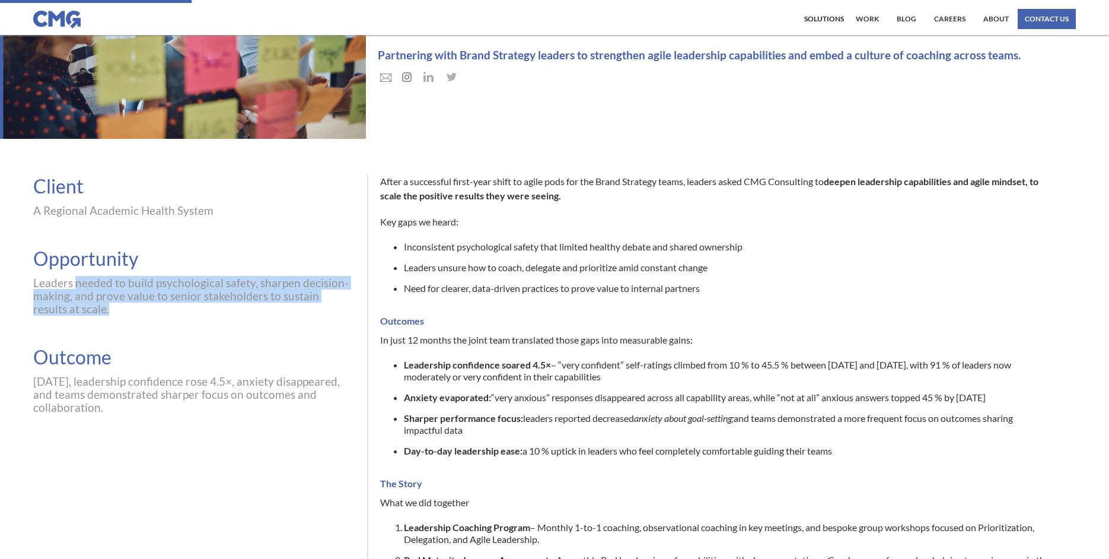
drag, startPoint x: 76, startPoint y: 284, endPoint x: 113, endPoint y: 304, distance: 41.4
click at [113, 304] on div "Leaders needed to build psychological safety, sharpen decision-making, and prov…" at bounding box center [193, 295] width 321 height 39
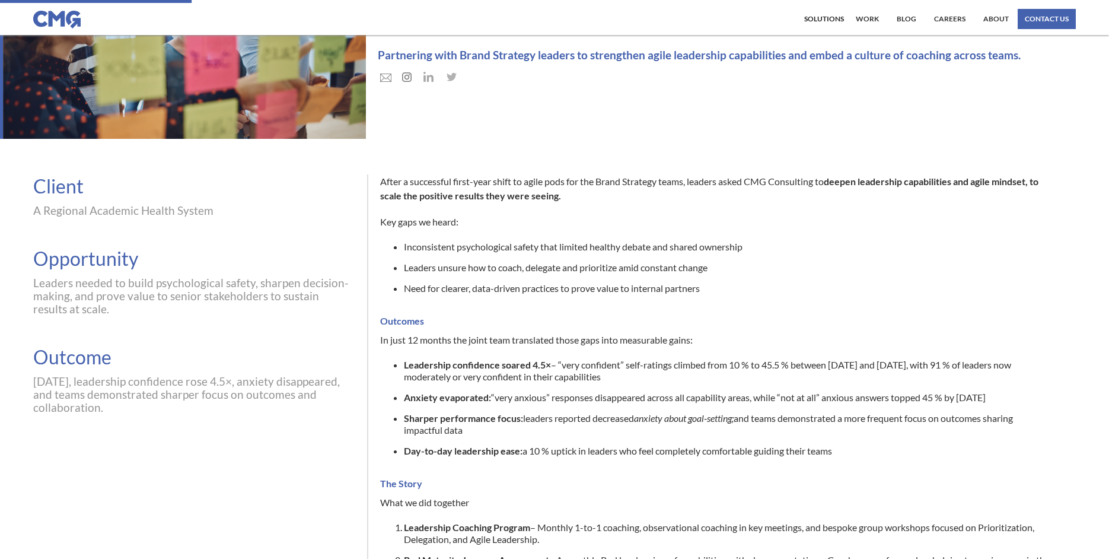
click at [160, 309] on div "Leaders needed to build psychological safety, sharpen decision-making, and prov…" at bounding box center [193, 295] width 321 height 39
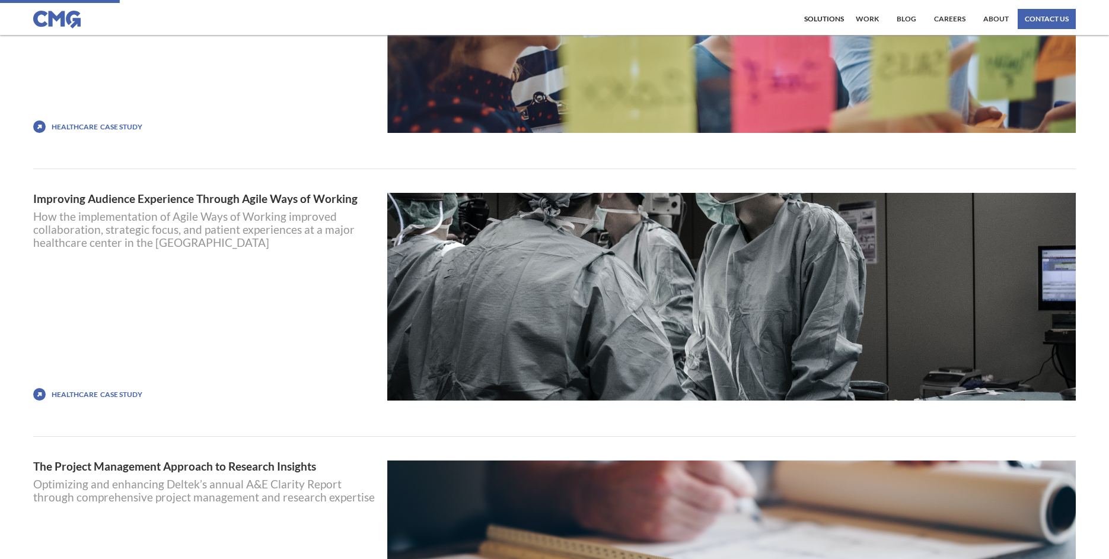
scroll to position [604, 0]
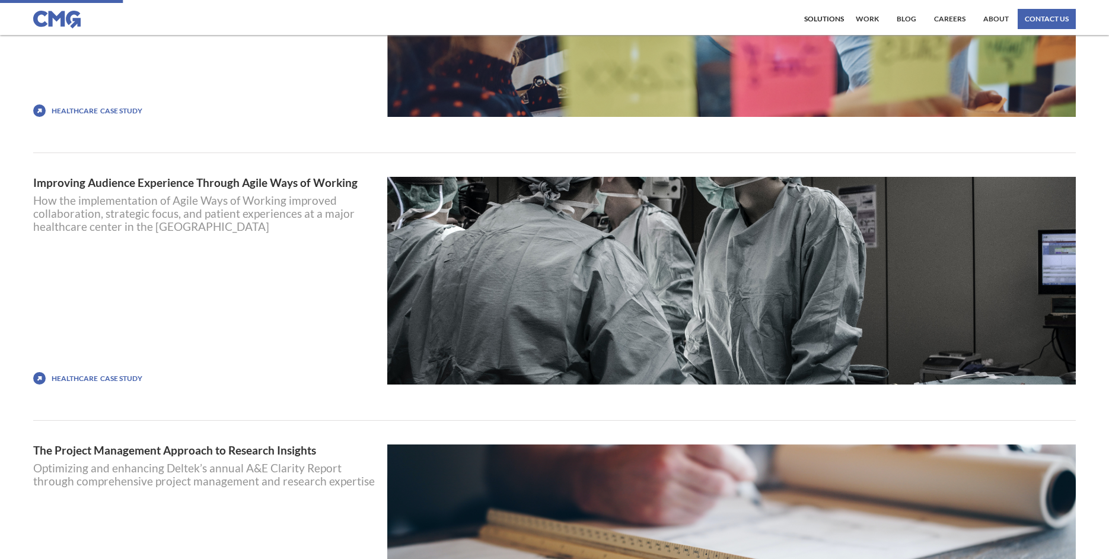
click at [114, 374] on div "Case STUDY" at bounding box center [121, 378] width 42 height 12
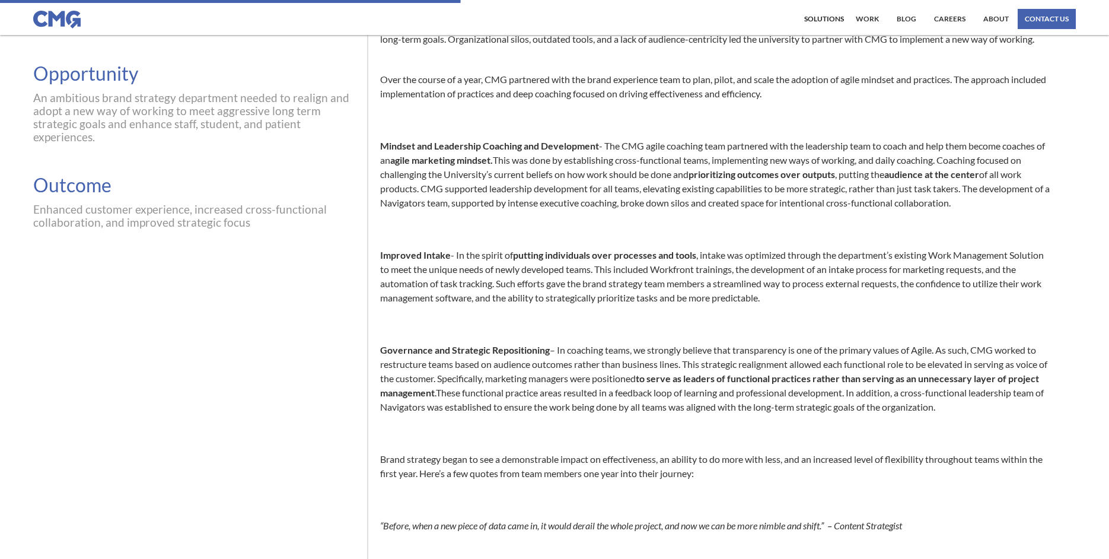
scroll to position [297, 0]
drag, startPoint x: 753, startPoint y: 159, endPoint x: 1061, endPoint y: 200, distance: 310.5
click at [1061, 200] on div "The Brand Strategy Experience Department at a major Academic Health Center deve…" at bounding box center [721, 382] width 682 height 790
click at [954, 255] on p "Improved Intake - In the spirit of putting individuals over processes and tools…" at bounding box center [715, 276] width 670 height 57
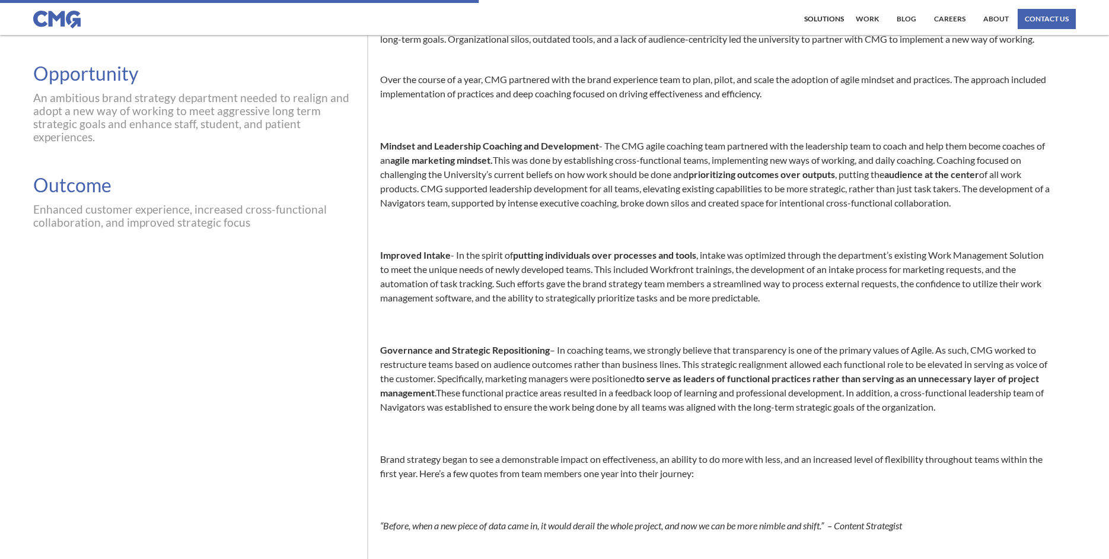
scroll to position [321, 0]
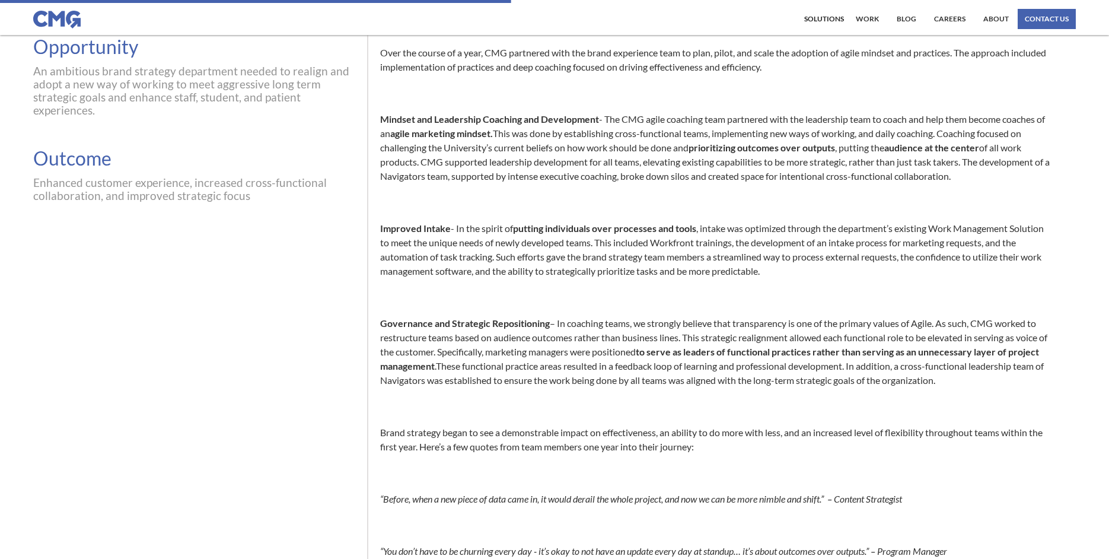
drag, startPoint x: 422, startPoint y: 162, endPoint x: 990, endPoint y: 176, distance: 568.3
click at [990, 176] on p "Mindset and Leadership Coaching and Development - The CMG agile coaching team p…" at bounding box center [715, 147] width 670 height 71
click at [926, 216] on div "The Brand Strategy Experience Department at a major Academic Health Center deve…" at bounding box center [721, 358] width 682 height 790
click at [775, 253] on p "Improved Intake - In the spirit of putting individuals over processes and tools…" at bounding box center [715, 249] width 670 height 57
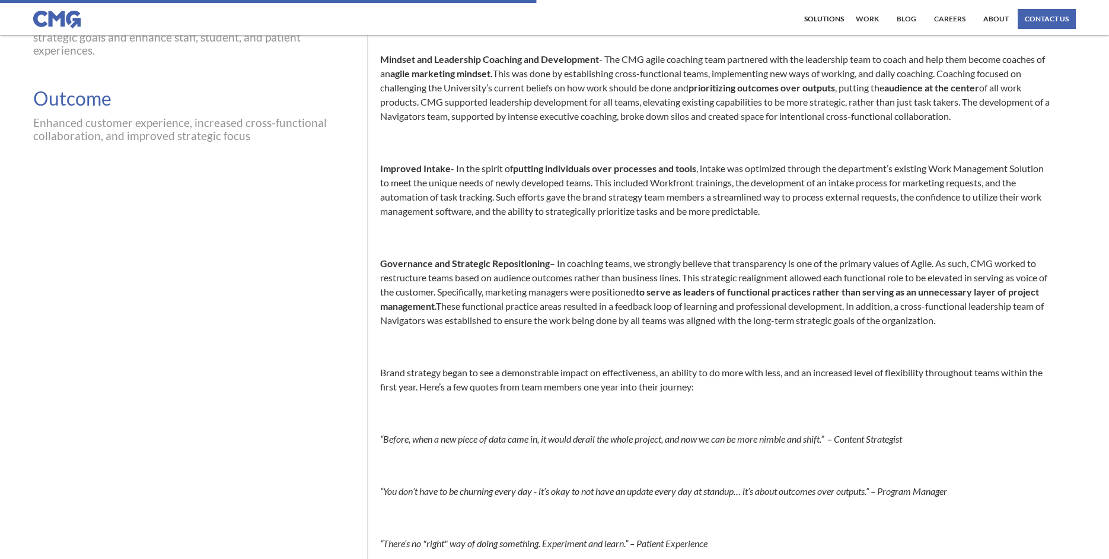
scroll to position [393, 0]
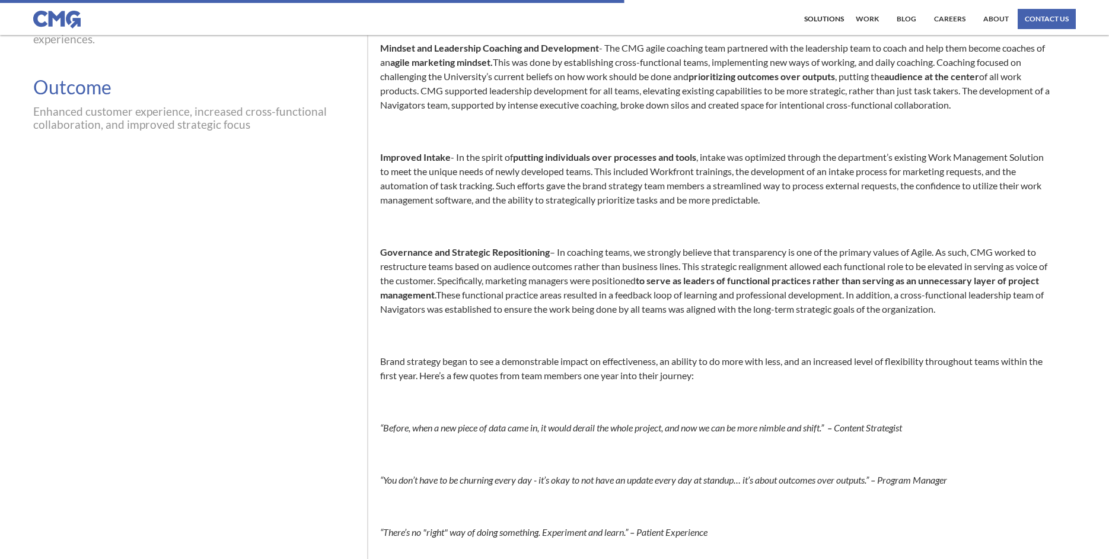
click at [438, 158] on strong "Improved Intake" at bounding box center [415, 156] width 71 height 11
click at [778, 200] on p "Improved Intake - In the spirit of putting individuals over processes and tools…" at bounding box center [715, 178] width 670 height 57
click at [824, 204] on p "Improved Intake - In the spirit of putting individuals over processes and tools…" at bounding box center [715, 178] width 670 height 57
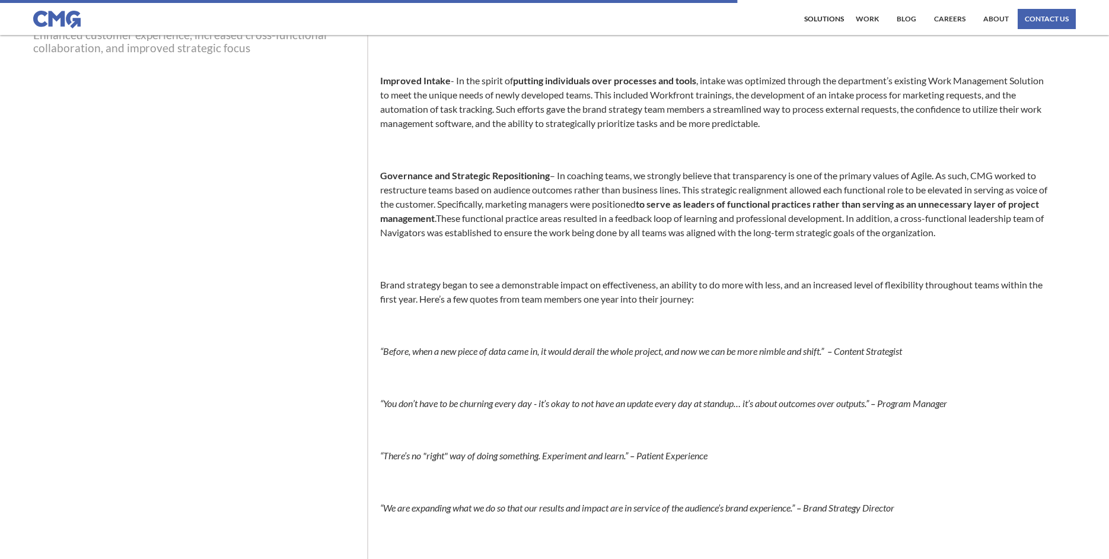
scroll to position [470, 0]
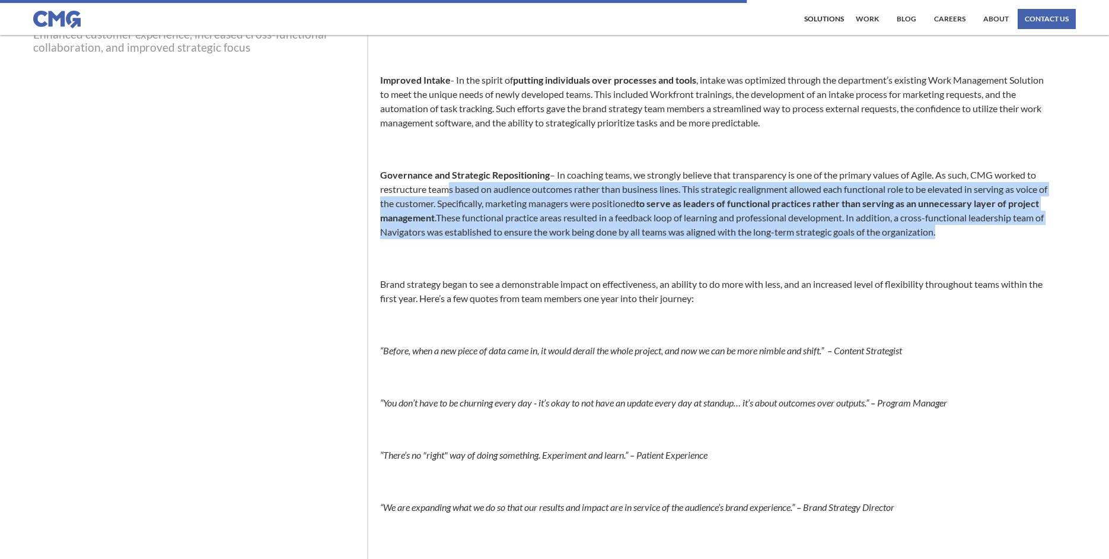
drag, startPoint x: 441, startPoint y: 192, endPoint x: 1035, endPoint y: 236, distance: 595.8
click at [1035, 236] on p "Governance and Strategic Repositioning – In coaching teams, we strongly believe…" at bounding box center [715, 203] width 670 height 71
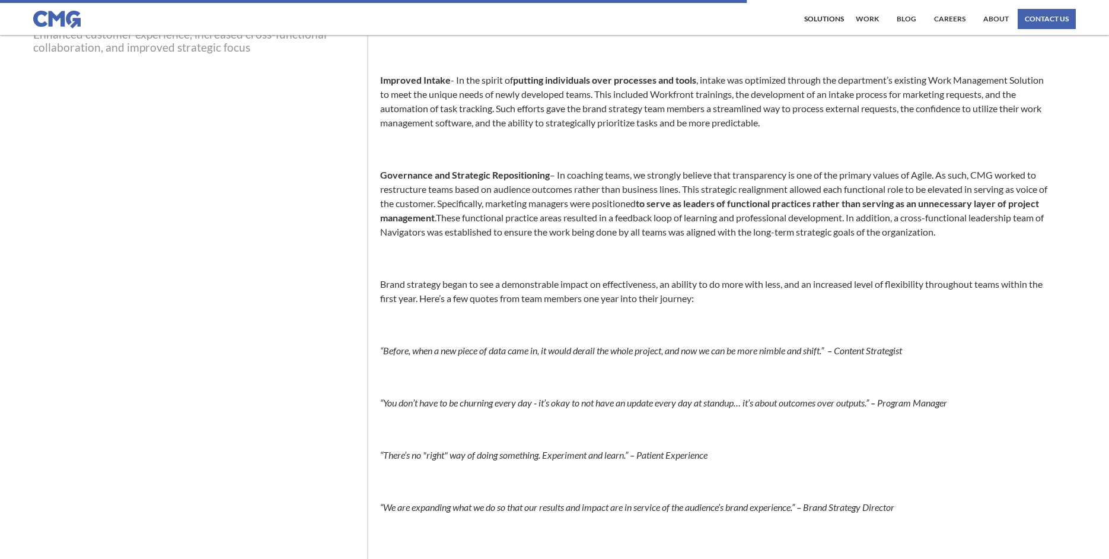
click at [1013, 241] on div "The Brand Strategy Experience Department at a major Academic Health Center deve…" at bounding box center [721, 209] width 682 height 790
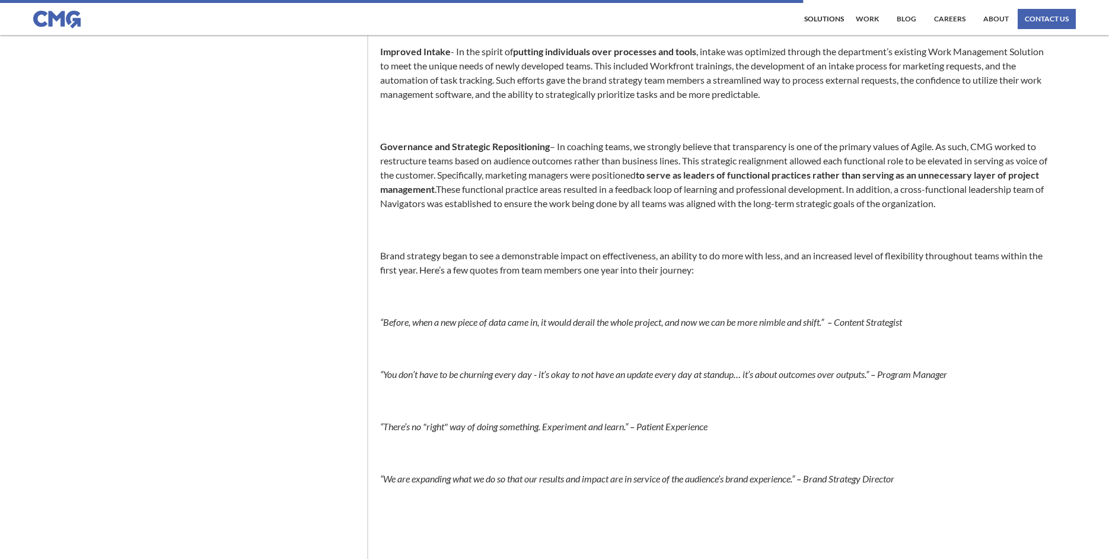
scroll to position [506, 0]
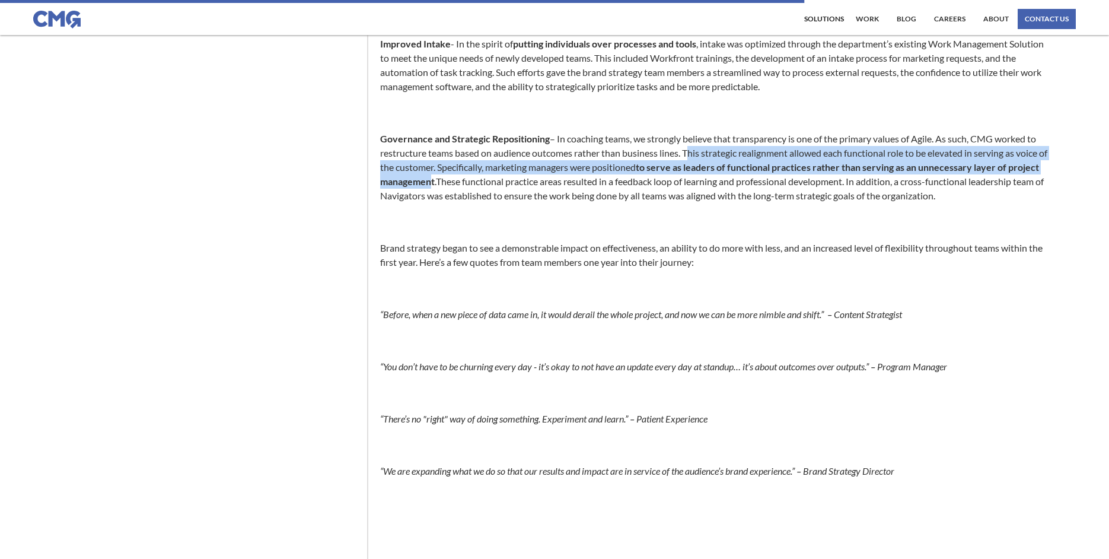
drag, startPoint x: 687, startPoint y: 153, endPoint x: 463, endPoint y: 184, distance: 226.9
click at [464, 183] on p "Governance and Strategic Repositioning – In coaching teams, we strongly believe…" at bounding box center [715, 167] width 670 height 71
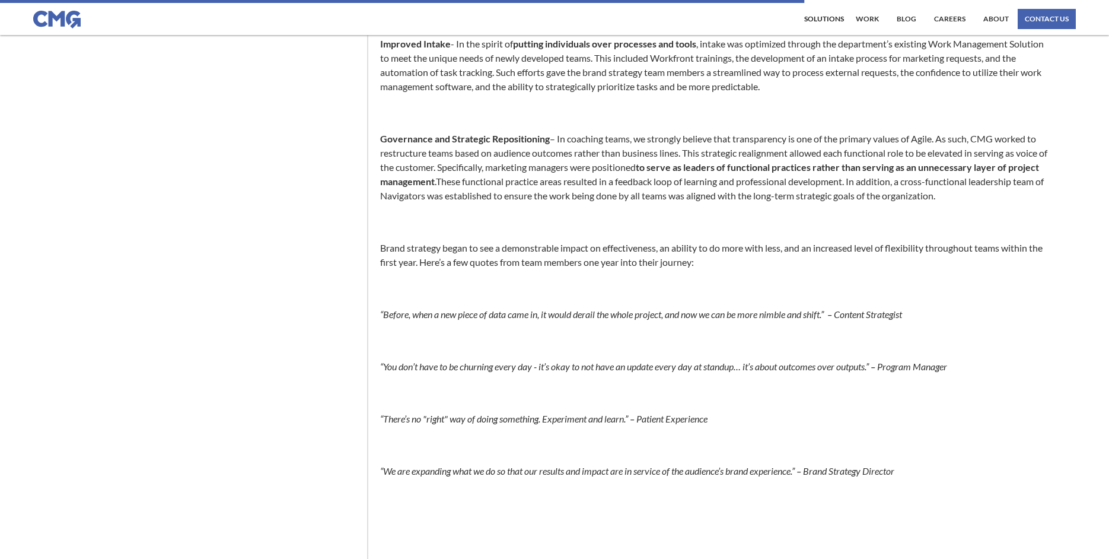
click at [458, 192] on p "Governance and Strategic Repositioning – In coaching teams, we strongly believe…" at bounding box center [715, 167] width 670 height 71
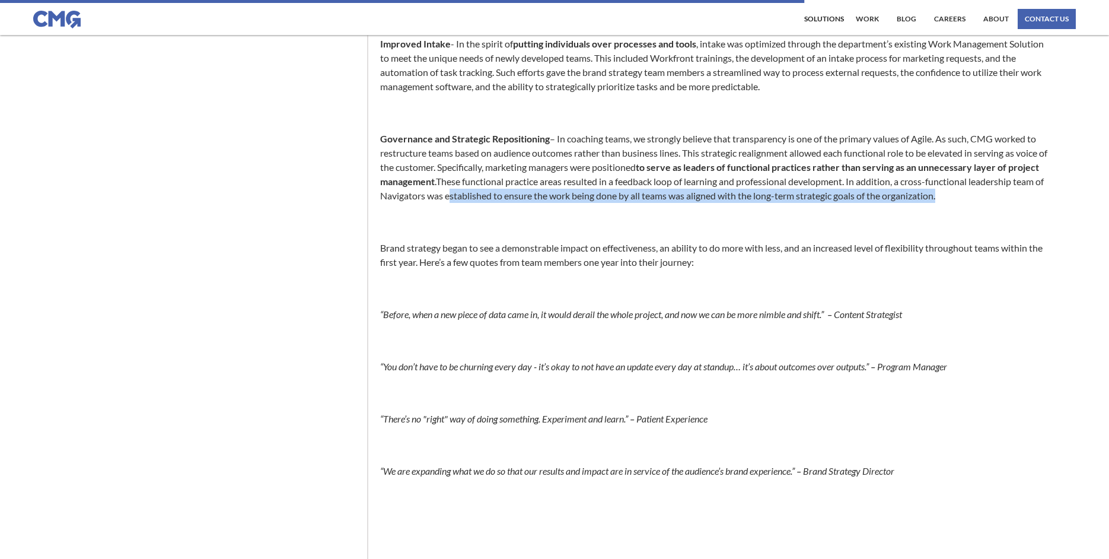
drag, startPoint x: 530, startPoint y: 203, endPoint x: 523, endPoint y: 205, distance: 6.9
click at [530, 203] on div "The Brand Strategy Experience Department at a major Academic Health Center deve…" at bounding box center [721, 173] width 682 height 790
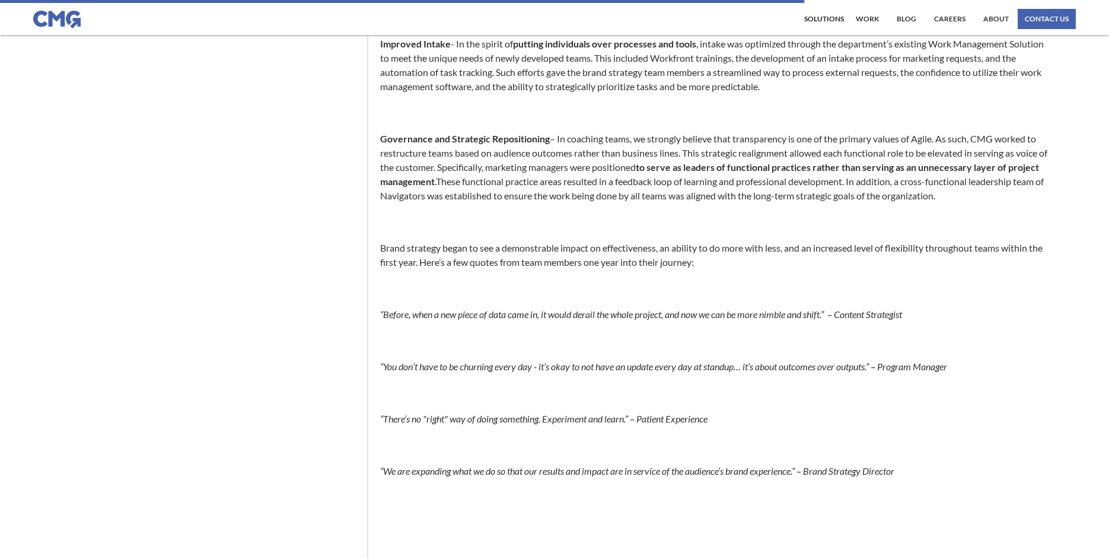
click at [499, 222] on p at bounding box center [715, 222] width 670 height 14
click at [502, 180] on p "Governance and Strategic Repositioning – In coaching teams, we strongly believe…" at bounding box center [715, 167] width 670 height 71
drag, startPoint x: 751, startPoint y: 184, endPoint x: 786, endPoint y: 186, distance: 34.4
click at [752, 184] on p "Governance and Strategic Repositioning – In coaching teams, we strongly believe…" at bounding box center [715, 167] width 670 height 71
click at [859, 184] on p "Governance and Strategic Repositioning – In coaching teams, we strongly believe…" at bounding box center [715, 167] width 670 height 71
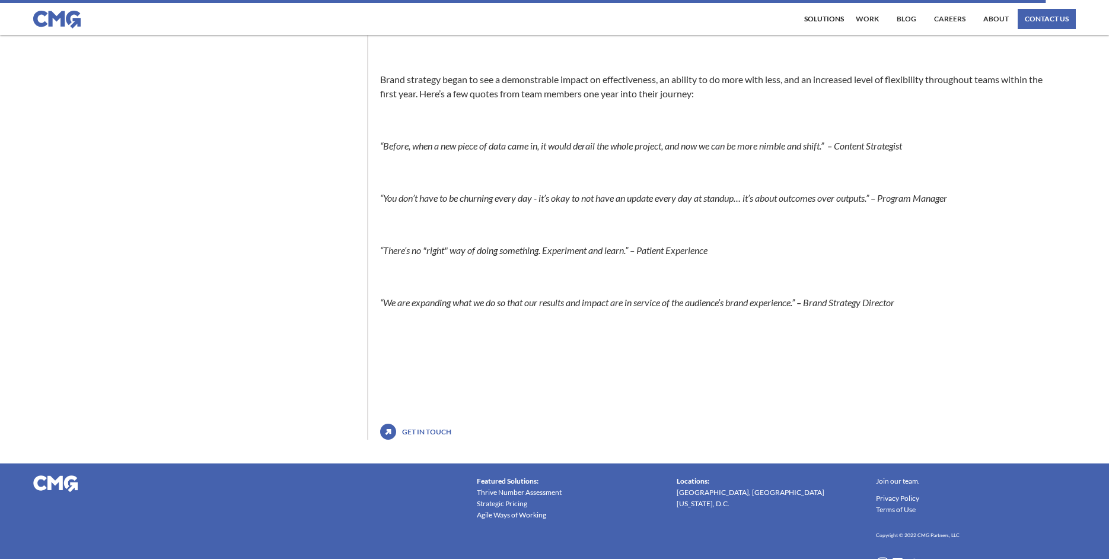
scroll to position [675, 0]
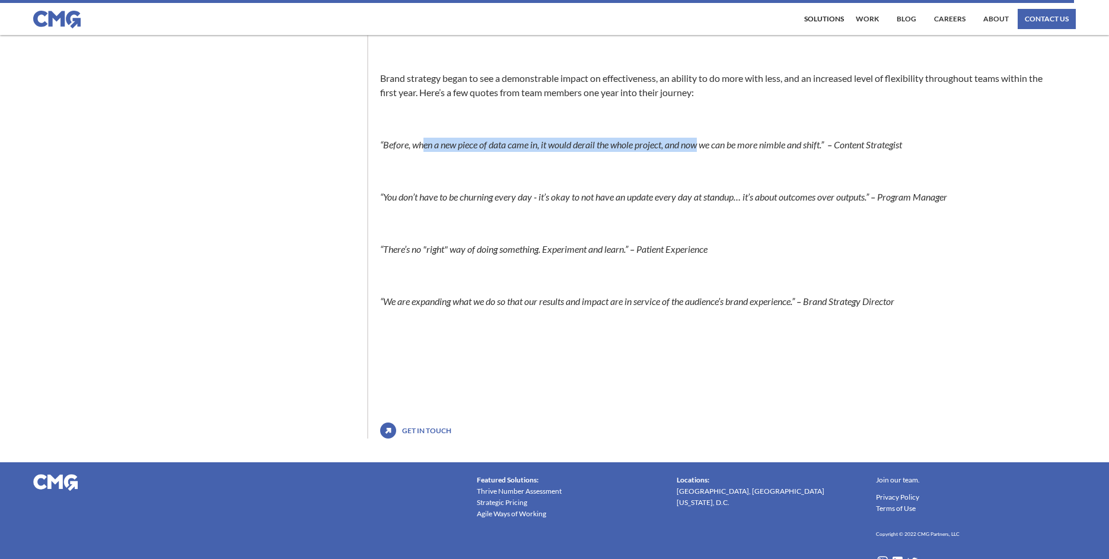
drag, startPoint x: 423, startPoint y: 147, endPoint x: 704, endPoint y: 149, distance: 281.1
click at [704, 149] on em "“Before, when a new piece of data came in, it would derail the whole project, a…" at bounding box center [641, 144] width 522 height 11
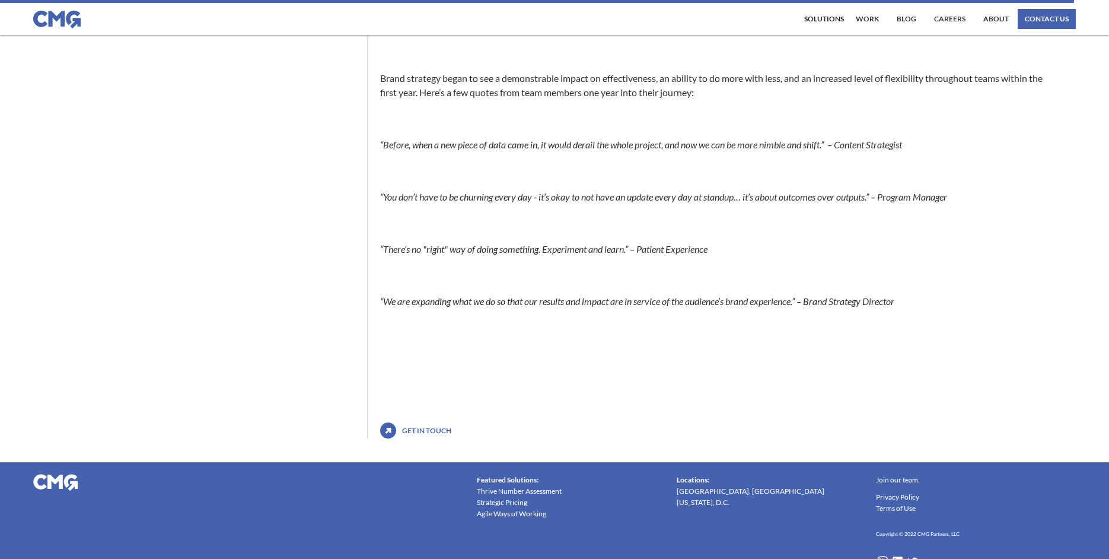
click at [686, 153] on div "The Brand Strategy Experience Department at a major Academic Health Center deve…" at bounding box center [721, 4] width 682 height 790
drag, startPoint x: 467, startPoint y: 247, endPoint x: 766, endPoint y: 248, distance: 299.5
click at [765, 247] on p "“There’s no "right" way of doing something. Experiment and learn.” – Patient Ex…" at bounding box center [715, 249] width 670 height 14
click at [766, 248] on p "“There’s no "right" way of doing something. Experiment and learn.” – Patient Ex…" at bounding box center [715, 249] width 670 height 14
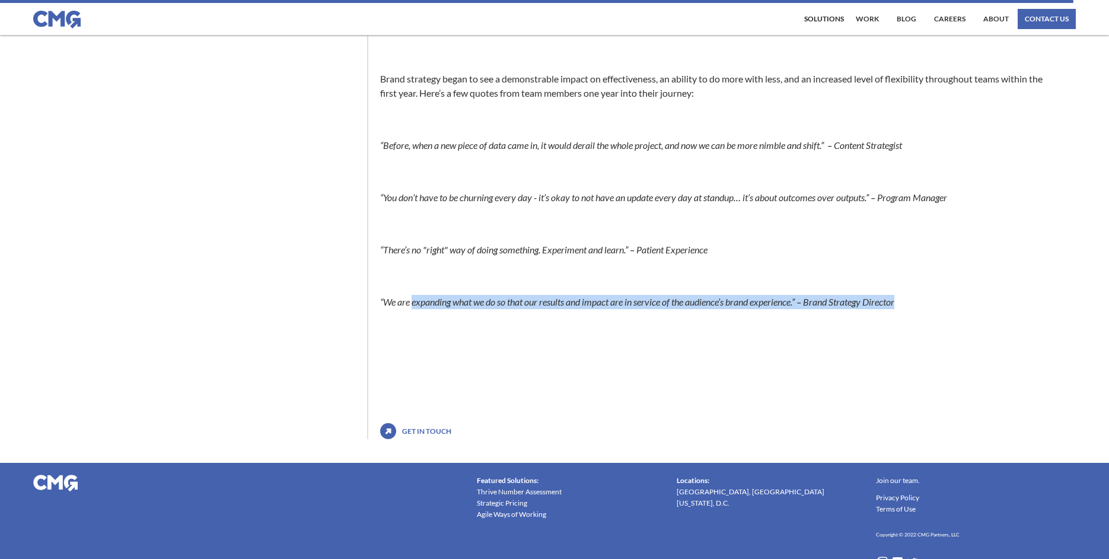
drag, startPoint x: 412, startPoint y: 304, endPoint x: 949, endPoint y: 298, distance: 537.3
click at [949, 298] on p "“We are expanding what we do so that our results and impact are in service of t…" at bounding box center [715, 302] width 670 height 14
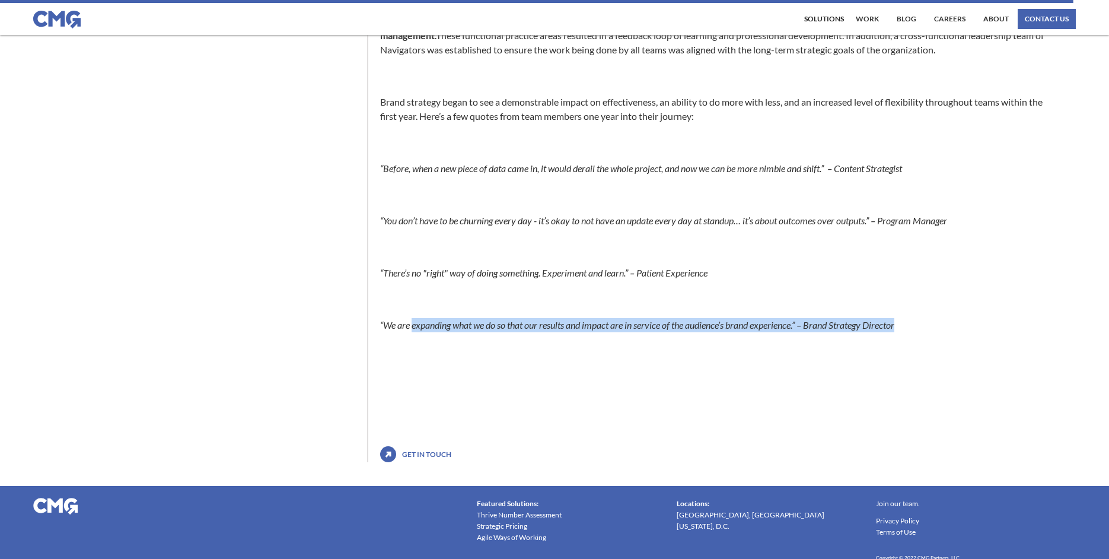
scroll to position [649, 0]
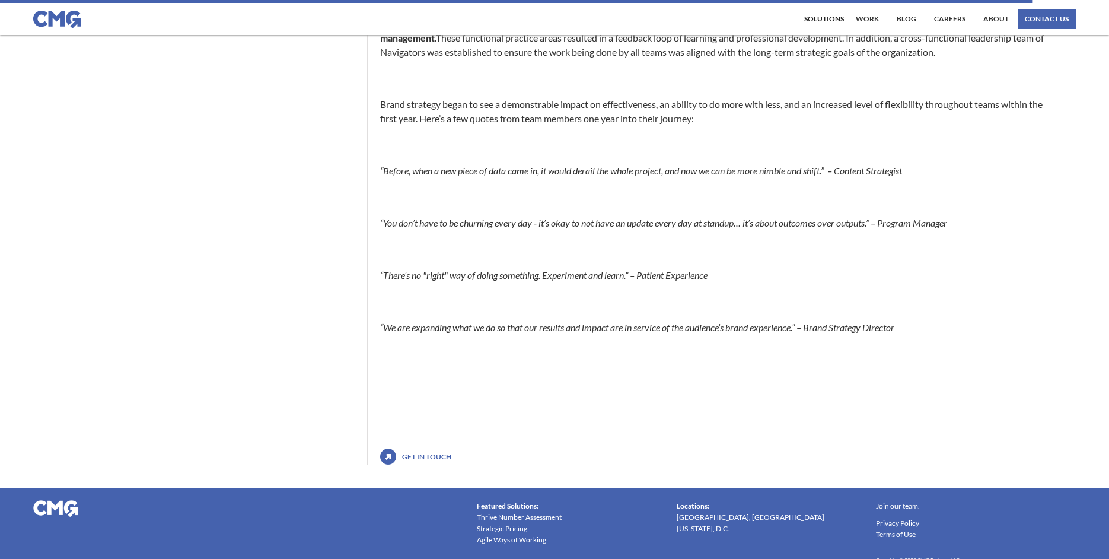
click at [951, 299] on p at bounding box center [715, 301] width 670 height 14
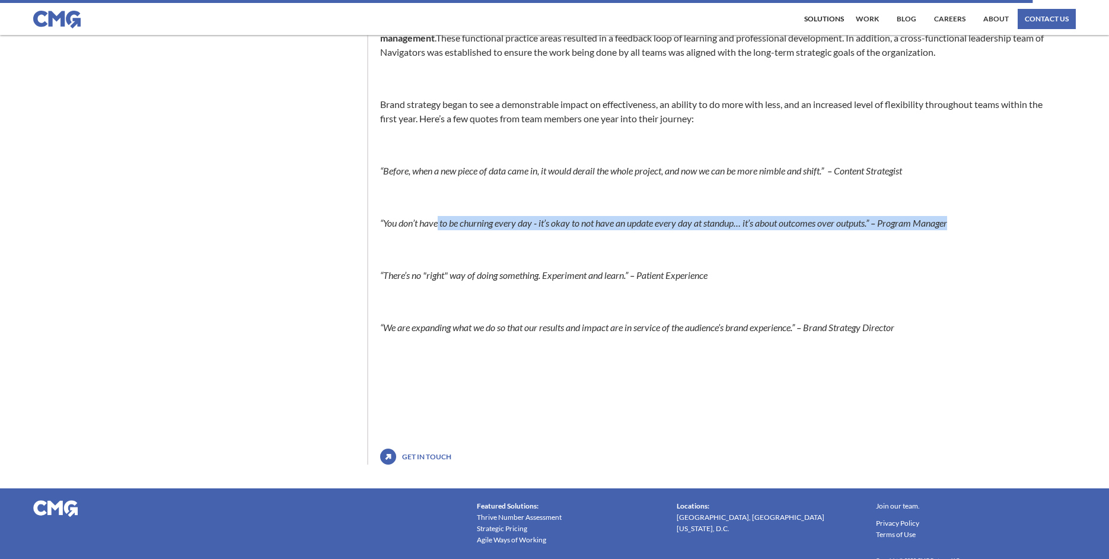
drag, startPoint x: 440, startPoint y: 222, endPoint x: 1005, endPoint y: 236, distance: 564.7
click at [1027, 229] on p "“You don’t have to be churning every day - it’s okay to not have an update ever…" at bounding box center [715, 223] width 670 height 14
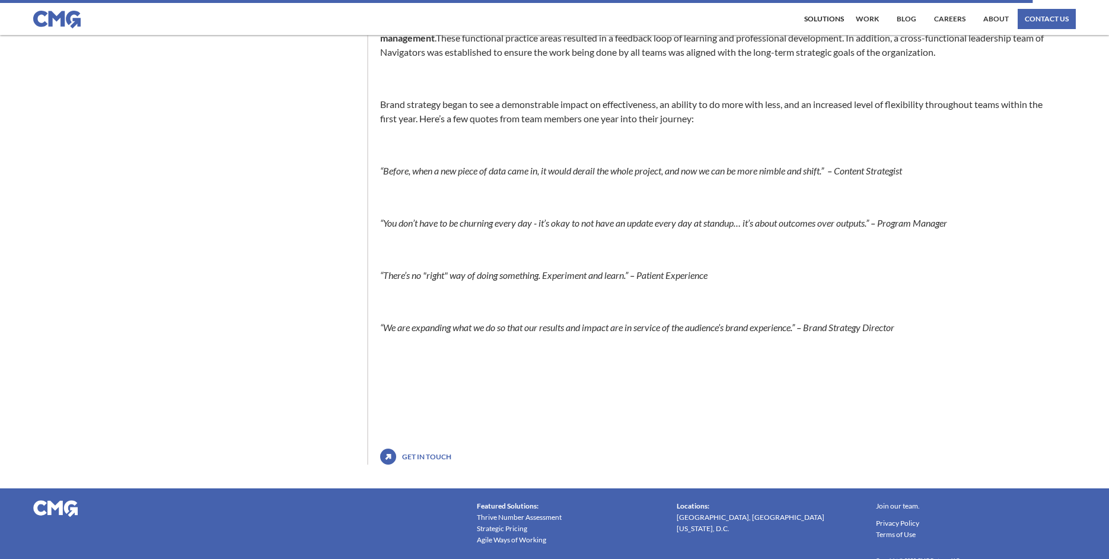
drag, startPoint x: 982, startPoint y: 240, endPoint x: 907, endPoint y: 236, distance: 74.8
click at [978, 241] on div "The Brand Strategy Experience Department at a major Academic Health Center deve…" at bounding box center [721, 30] width 682 height 790
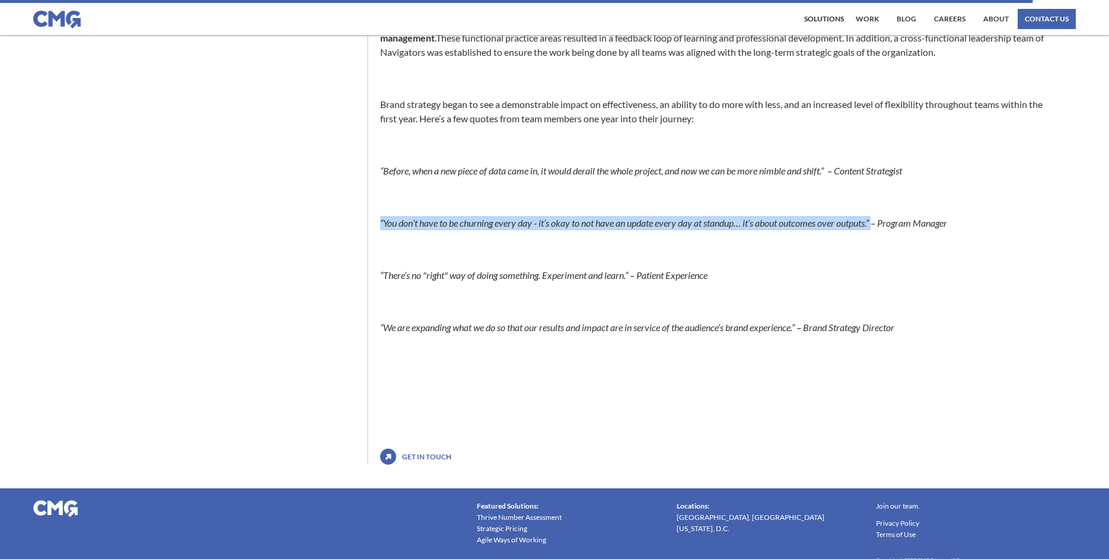
drag, startPoint x: 883, startPoint y: 224, endPoint x: 372, endPoint y: 222, distance: 510.6
click at [372, 222] on div "The Brand Strategy Experience Department at a major Academic Health Center deve…" at bounding box center [714, 50] width 695 height 830
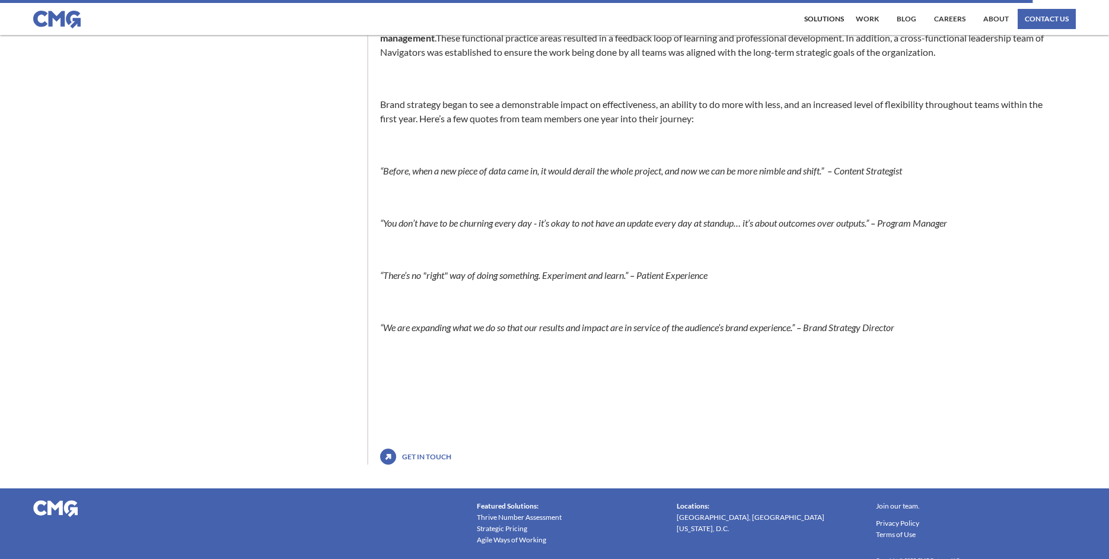
click at [451, 244] on p at bounding box center [715, 249] width 670 height 14
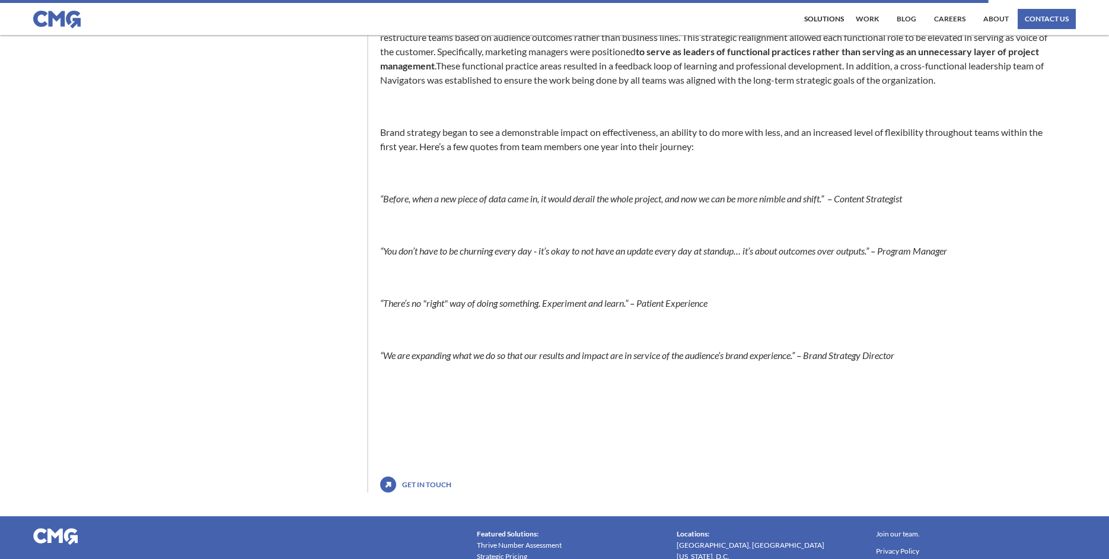
scroll to position [620, 0]
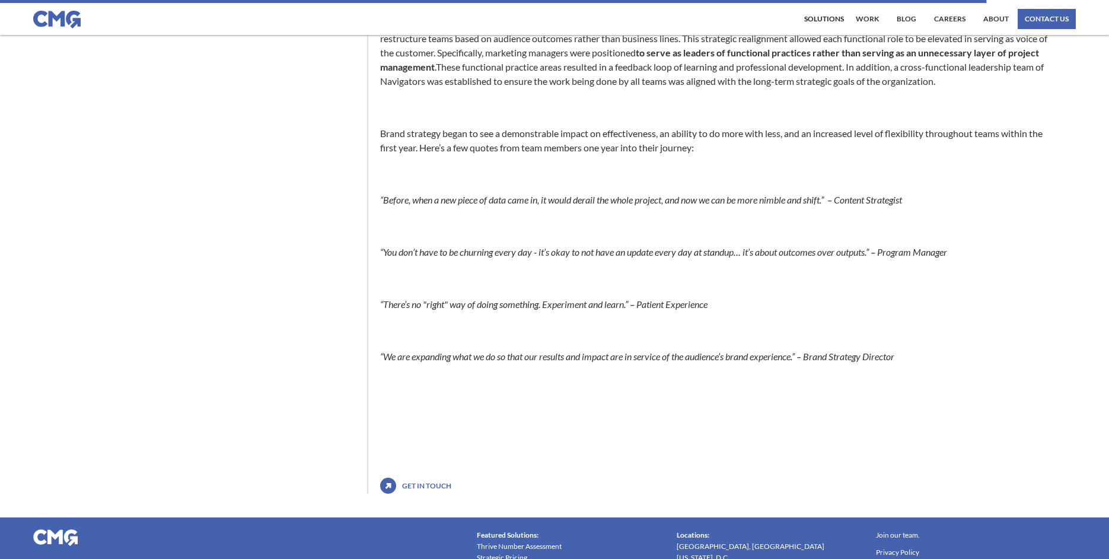
click at [411, 200] on em "“Before, when a new piece of data came in, it would derail the whole project, a…" at bounding box center [641, 199] width 522 height 11
drag, startPoint x: 455, startPoint y: 200, endPoint x: 515, endPoint y: 198, distance: 59.3
click at [458, 200] on em "“Before, when a new piece of data came in, it would derail the whole project, a…" at bounding box center [641, 199] width 522 height 11
click at [540, 198] on em "“Before, when a new piece of data came in, it would derail the whole project, a…" at bounding box center [641, 199] width 522 height 11
click at [647, 200] on em "“Before, when a new piece of data came in, it would derail the whole project, a…" at bounding box center [641, 199] width 522 height 11
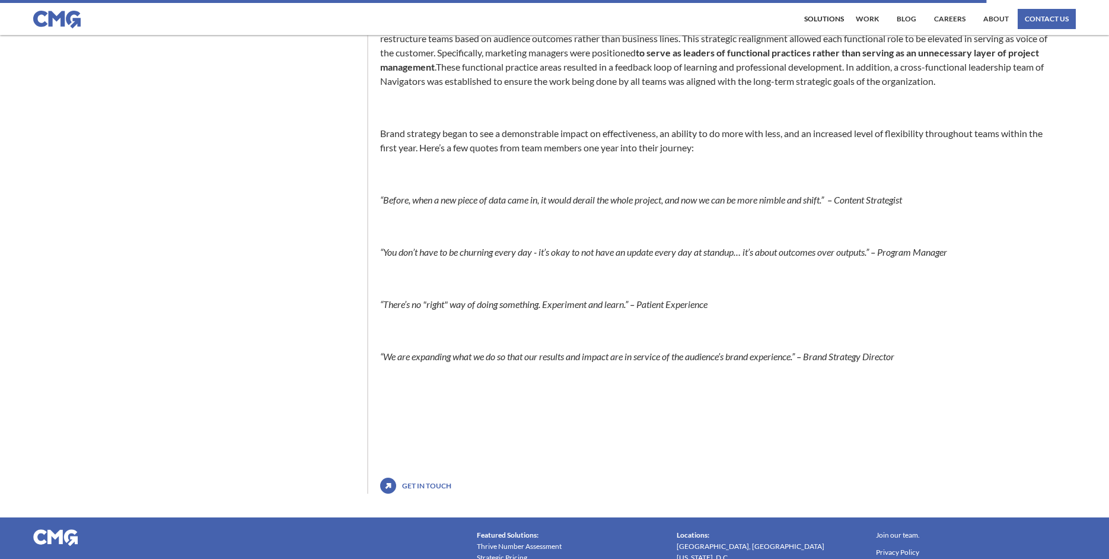
drag, startPoint x: 694, startPoint y: 200, endPoint x: 720, endPoint y: 200, distance: 26.7
click at [694, 200] on em "“Before, when a new piece of data came in, it would derail the whole project, a…" at bounding box center [641, 199] width 522 height 11
drag, startPoint x: 753, startPoint y: 200, endPoint x: 796, endPoint y: 200, distance: 43.9
click at [760, 200] on em "“Before, when a new piece of data came in, it would derail the whole project, a…" at bounding box center [641, 199] width 522 height 11
drag, startPoint x: 797, startPoint y: 200, endPoint x: 849, endPoint y: 200, distance: 52.2
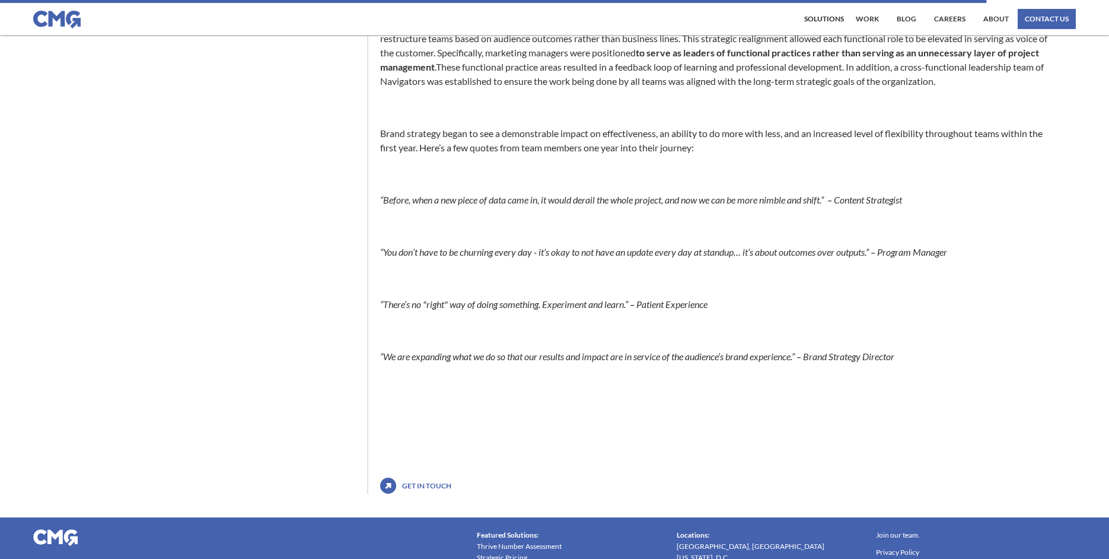
click at [805, 200] on em "“Before, when a new piece of data came in, it would derail the whole project, a…" at bounding box center [641, 199] width 522 height 11
drag, startPoint x: 850, startPoint y: 200, endPoint x: 877, endPoint y: 201, distance: 27.3
click at [863, 200] on em "“Before, when a new piece of data came in, it would derail the whole project, a…" at bounding box center [641, 199] width 522 height 11
click at [928, 200] on p "“Before, when a new piece of data came in, it would derail the whole project, a…" at bounding box center [715, 200] width 670 height 14
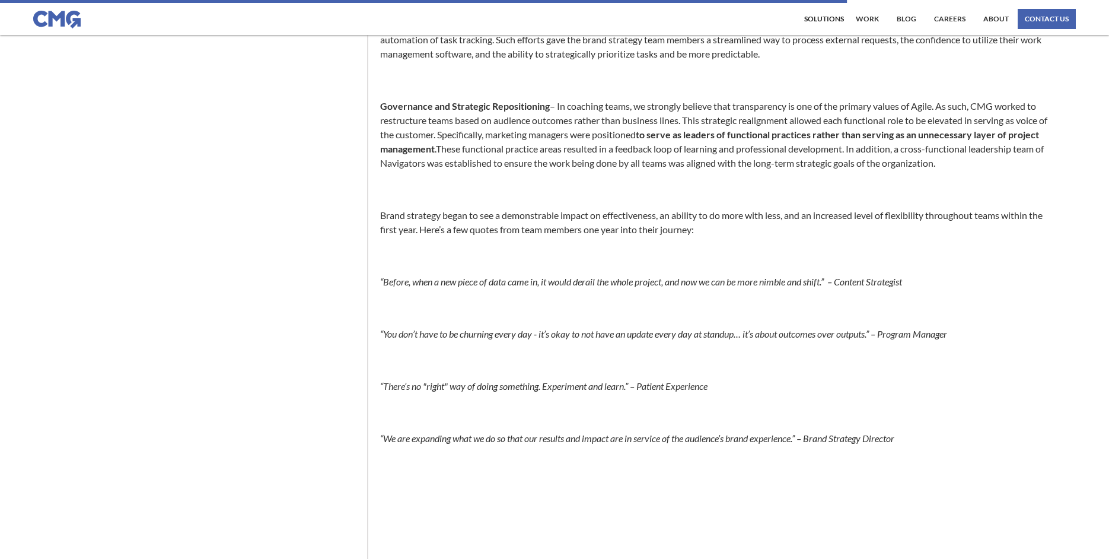
scroll to position [503, 0]
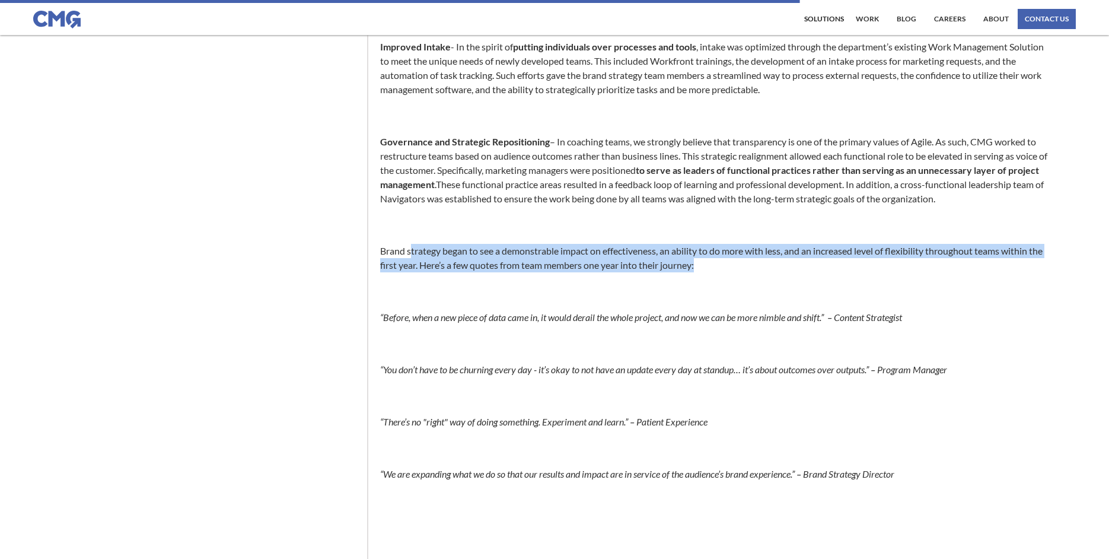
drag, startPoint x: 411, startPoint y: 252, endPoint x: 744, endPoint y: 268, distance: 333.6
click at [744, 268] on p "Brand strategy began to see a demonstrable impact on effectiveness, an ability …" at bounding box center [715, 258] width 670 height 28
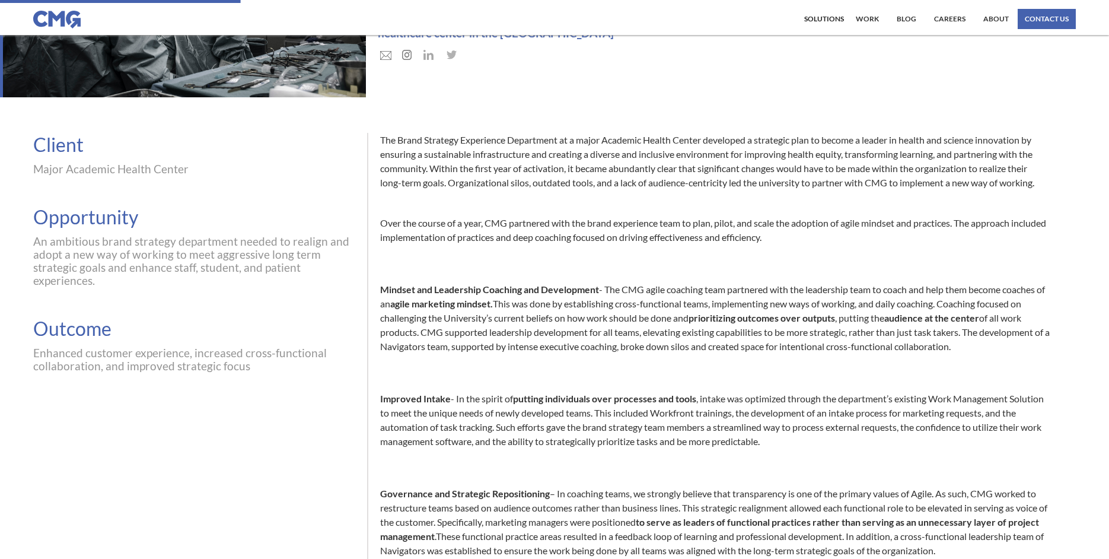
scroll to position [0, 0]
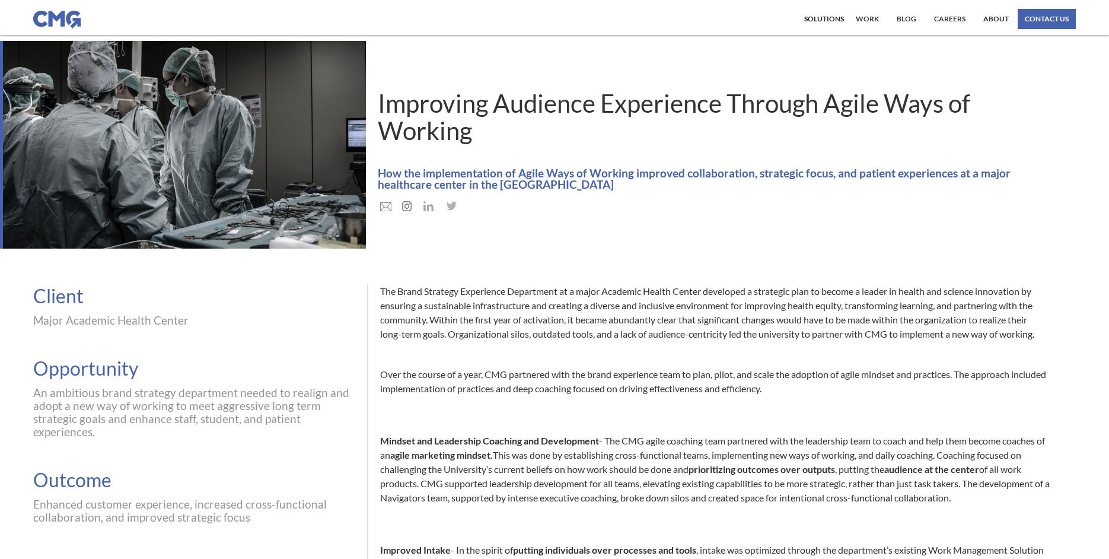
click at [834, 24] on div "Solutions Our Solutions Transform, Grow, thrive Thrive Number Assessment Strate…" at bounding box center [824, 19] width 46 height 20
click at [834, 20] on div "Solutions" at bounding box center [824, 18] width 40 height 7
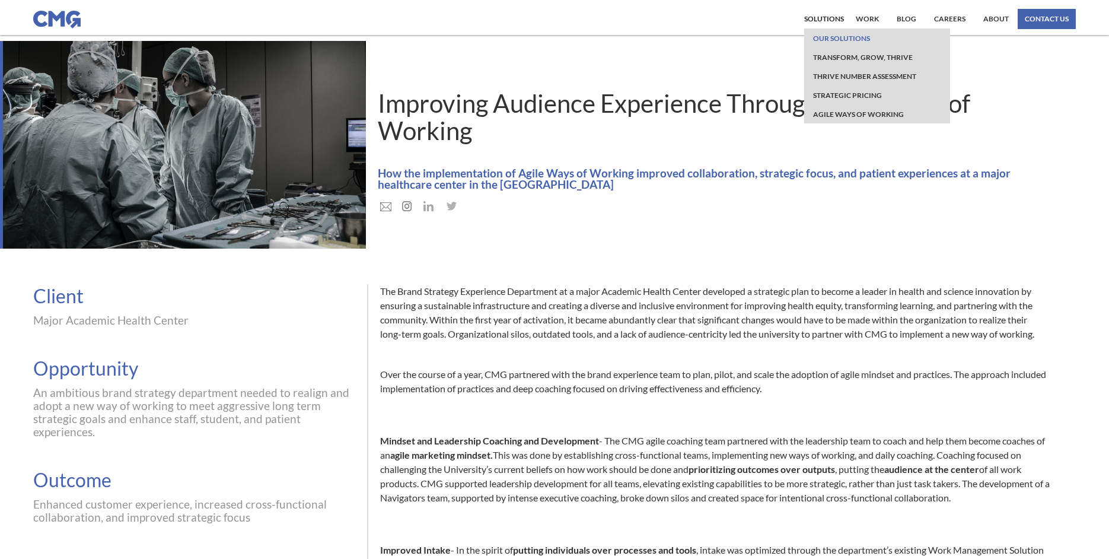
click at [837, 39] on link "Our Solutions" at bounding box center [841, 37] width 63 height 19
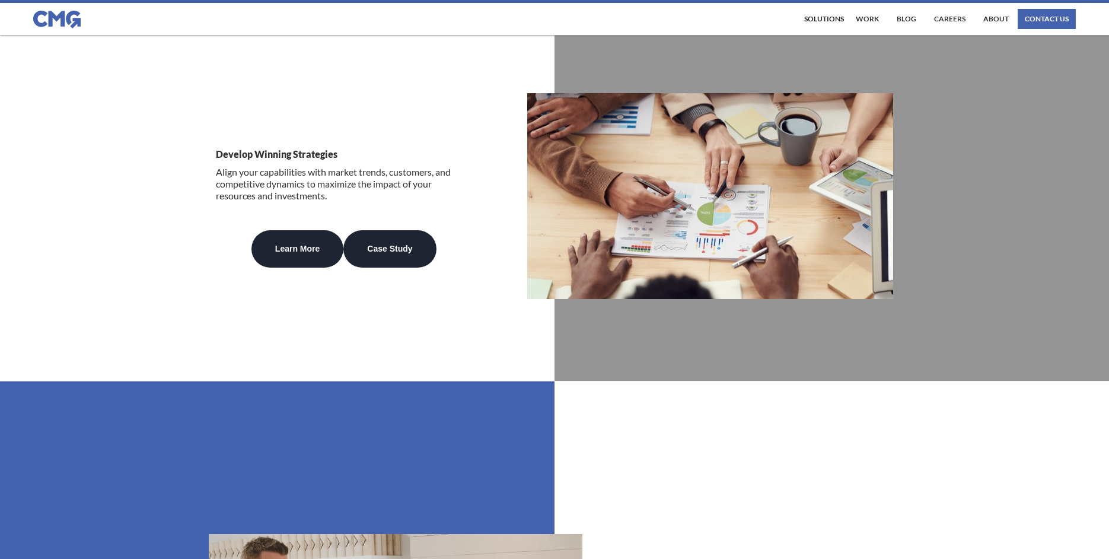
scroll to position [1897, 0]
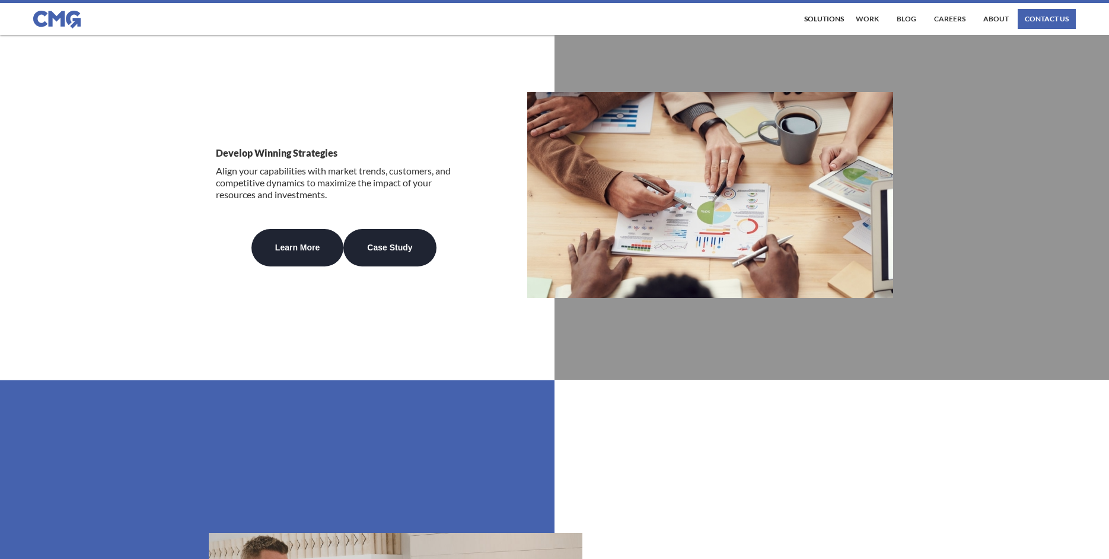
click at [251, 346] on section "Develop Winning Strategies Align your capabilities with market trends, customer…" at bounding box center [554, 159] width 1109 height 441
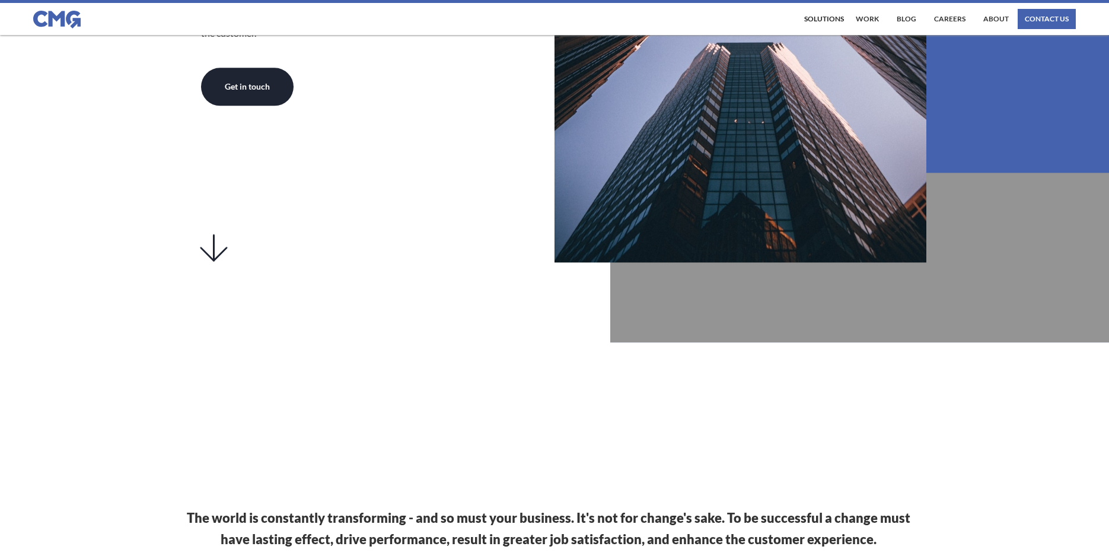
scroll to position [516, 0]
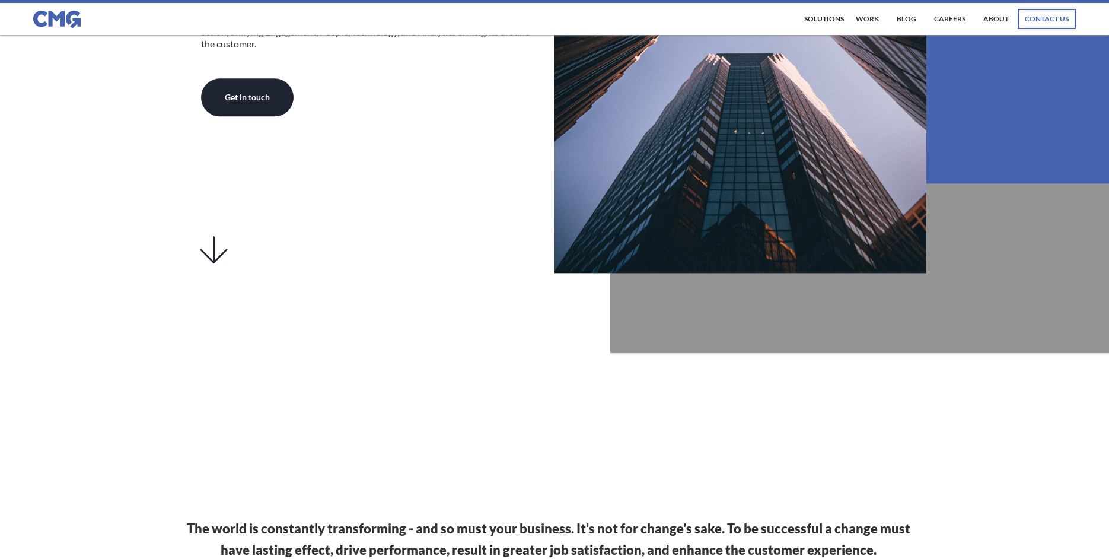
click at [1040, 19] on div "contact us" at bounding box center [1047, 18] width 44 height 7
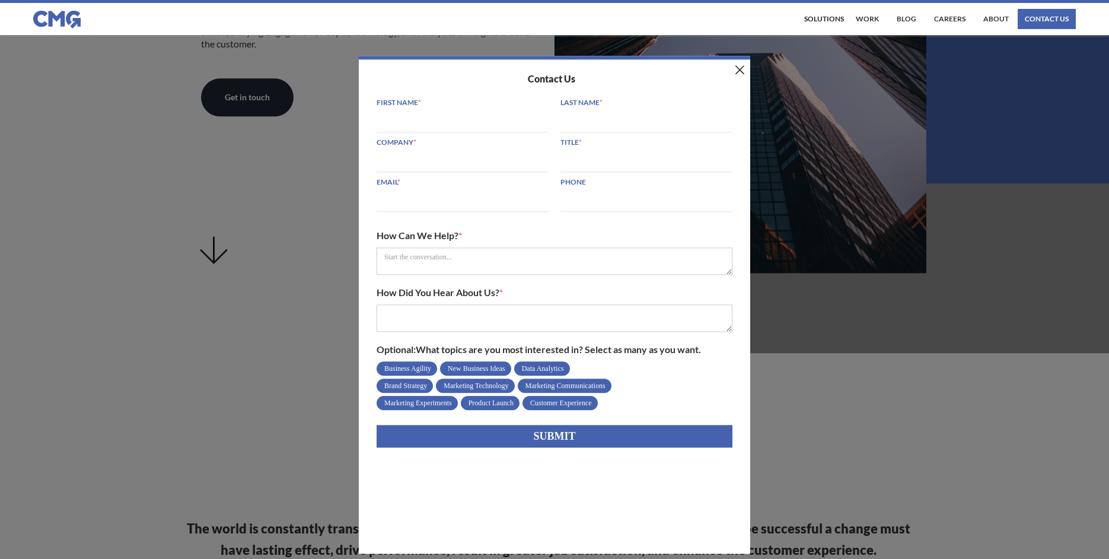
drag, startPoint x: 890, startPoint y: 175, endPoint x: 870, endPoint y: 170, distance: 20.9
click at [890, 176] on div "Contact Us First Name * Last Name * Company * Title * Email * Phone How Can We …" at bounding box center [554, 279] width 1109 height 559
drag, startPoint x: 742, startPoint y: 70, endPoint x: 519, endPoint y: 34, distance: 225.2
click at [742, 70] on img at bounding box center [739, 69] width 9 height 9
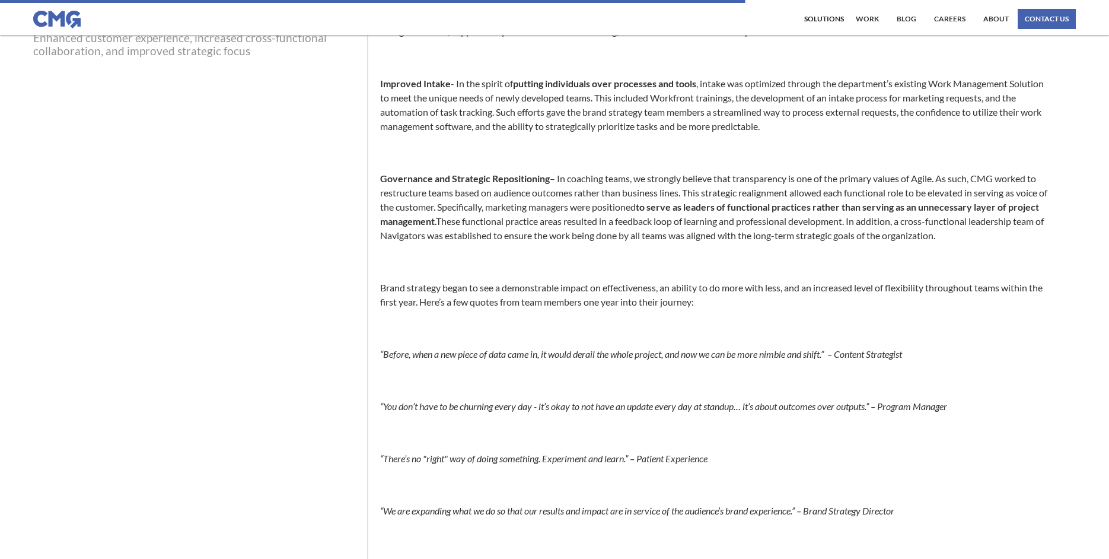
scroll to position [470, 0]
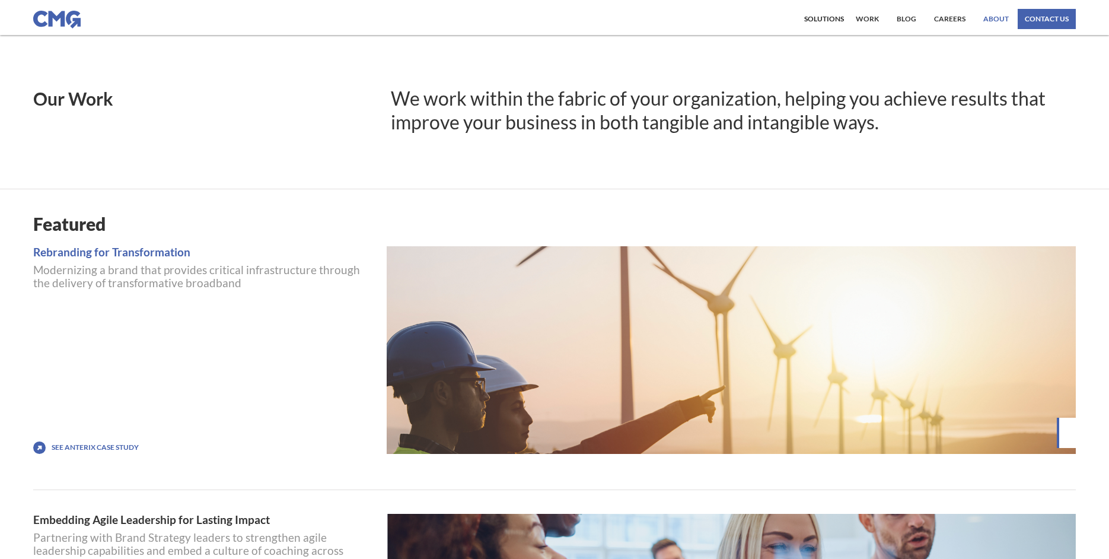
click at [997, 15] on link "About" at bounding box center [995, 19] width 31 height 20
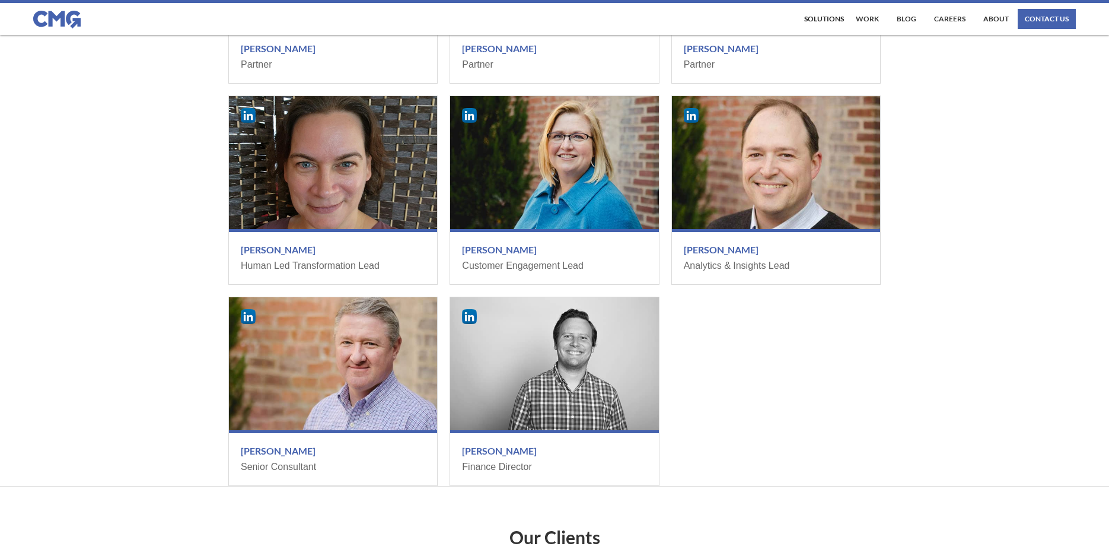
scroll to position [1535, 0]
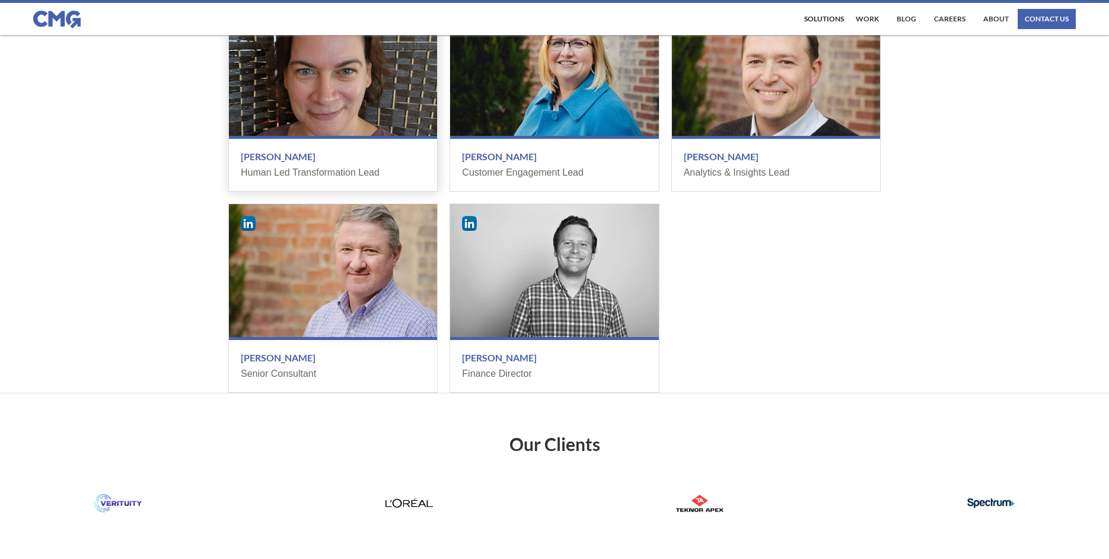
click at [275, 92] on div at bounding box center [333, 69] width 208 height 133
click at [263, 158] on h3 "[PERSON_NAME]" at bounding box center [333, 157] width 184 height 12
click at [336, 116] on div at bounding box center [333, 69] width 208 height 133
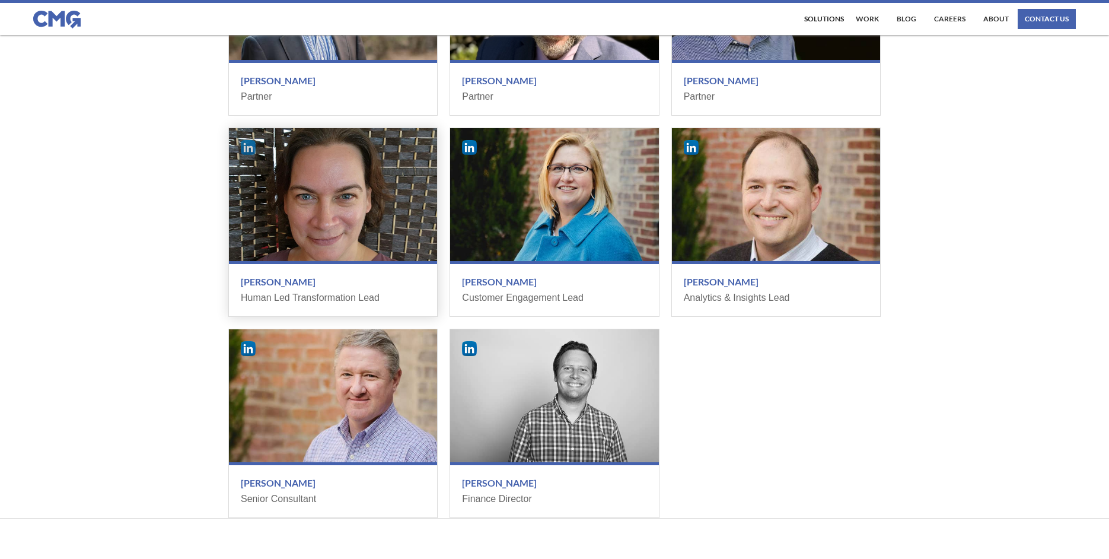
click at [251, 146] on img at bounding box center [248, 147] width 15 height 15
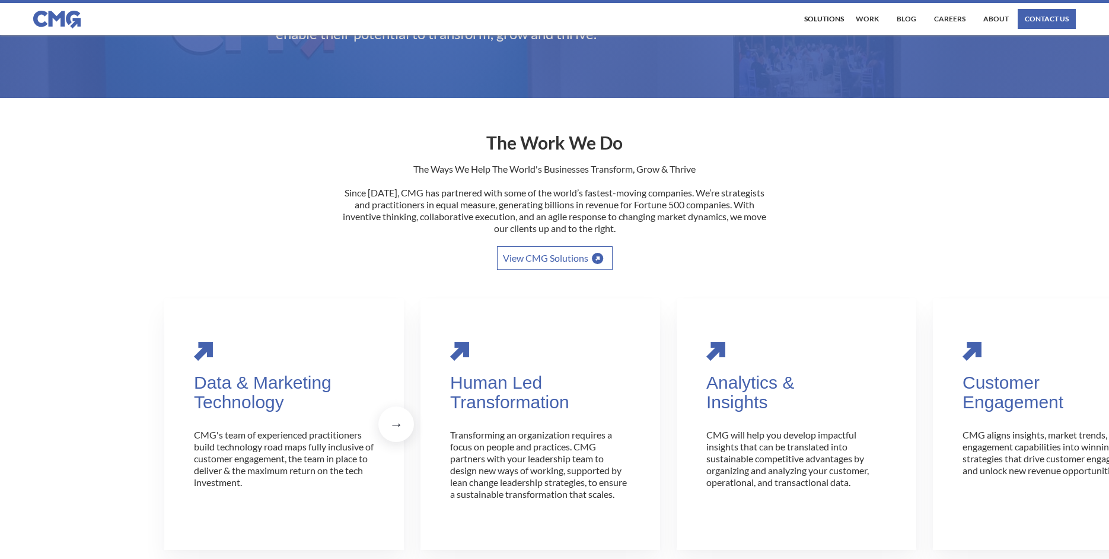
scroll to position [0, 0]
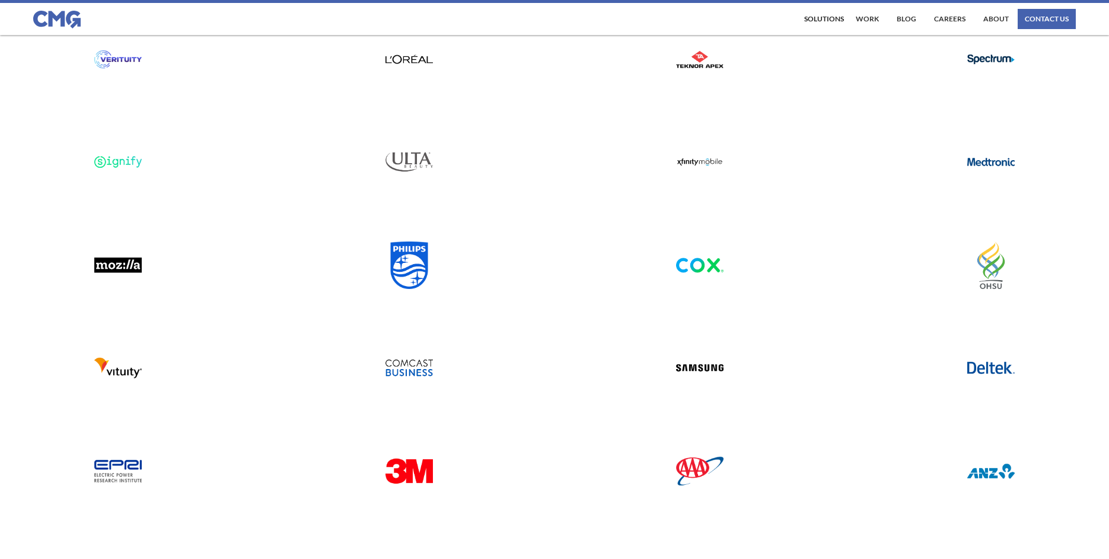
scroll to position [2871, 0]
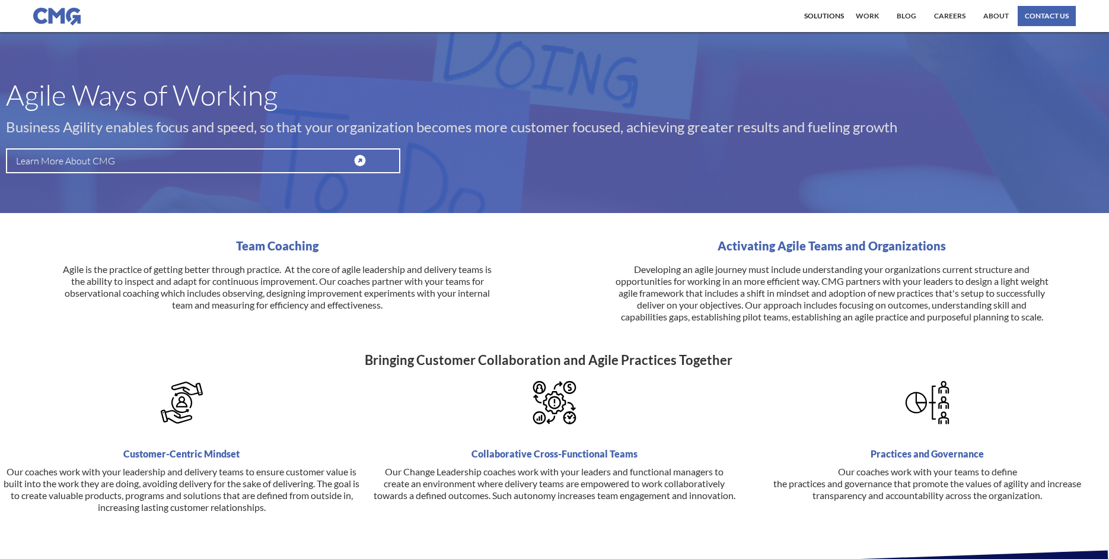
scroll to position [0, 1]
click at [820, 18] on div "Solutions" at bounding box center [824, 15] width 40 height 7
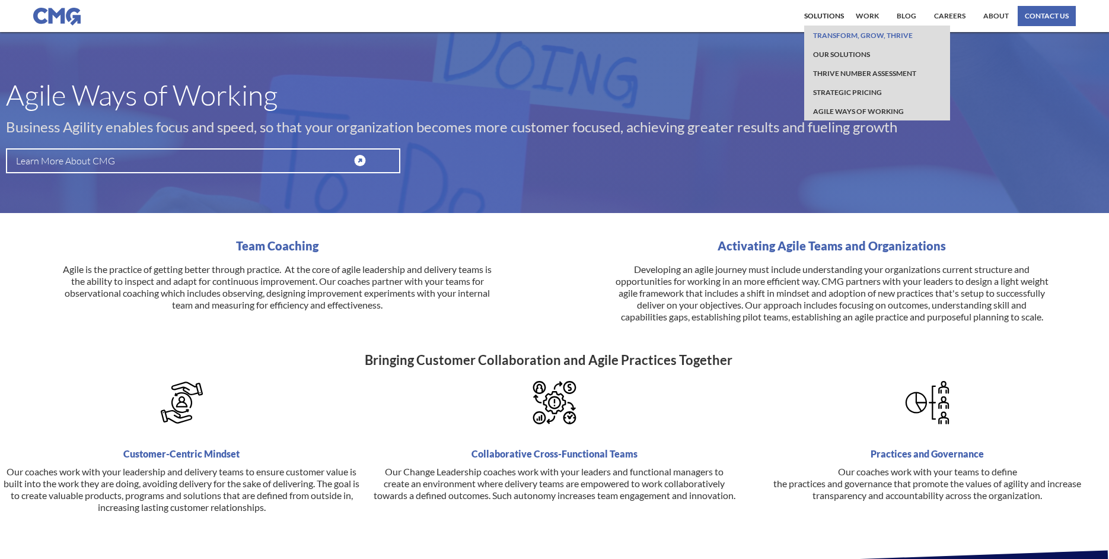
click at [897, 38] on link "Transform, Grow, Thrive" at bounding box center [863, 34] width 106 height 19
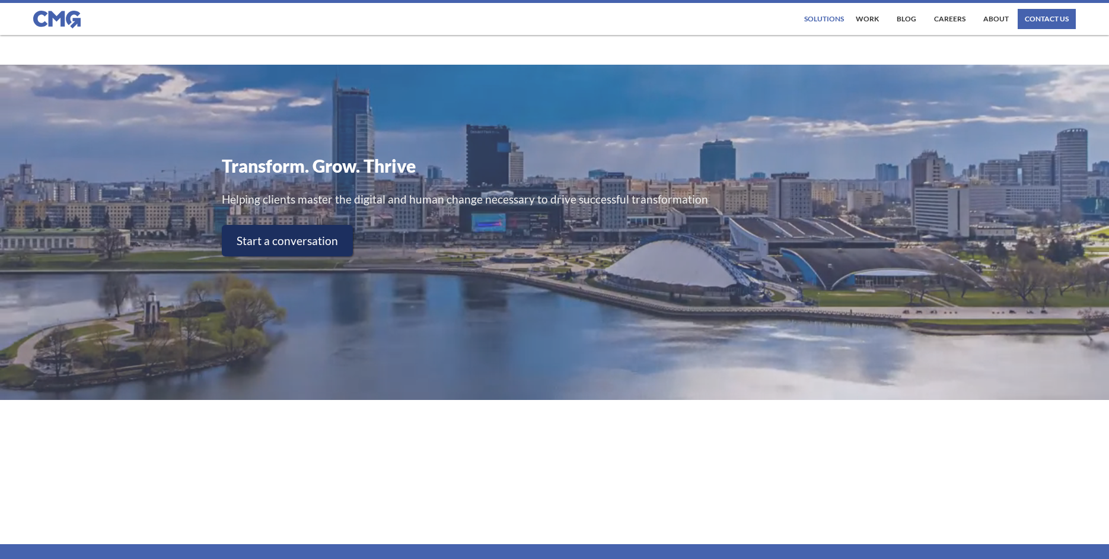
click at [821, 20] on div "Solutions" at bounding box center [824, 18] width 40 height 7
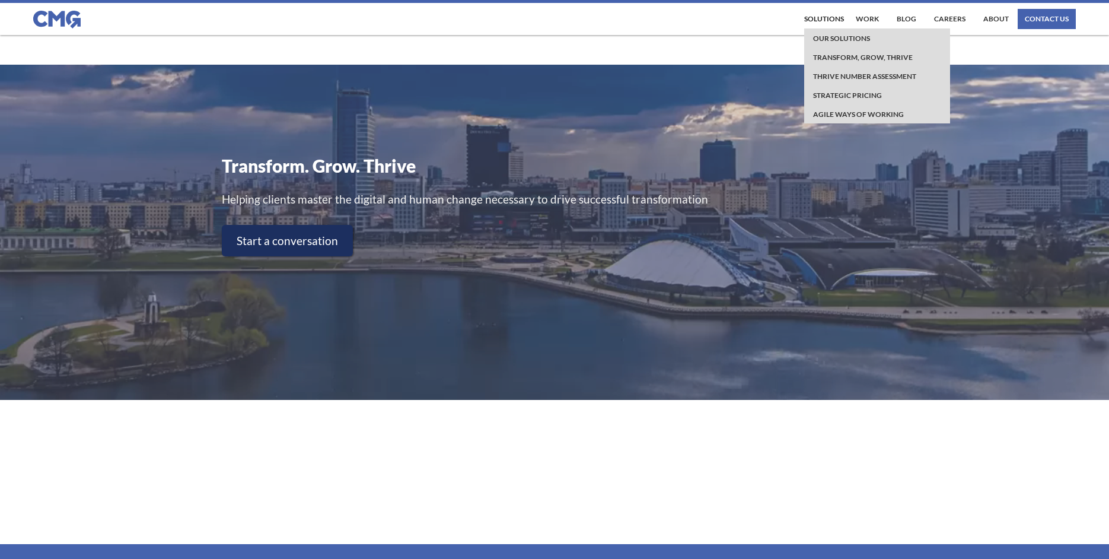
click at [668, 123] on div "Transform. Grow. Thrive Helping clients master the digital and human change nec…" at bounding box center [554, 182] width 665 height 178
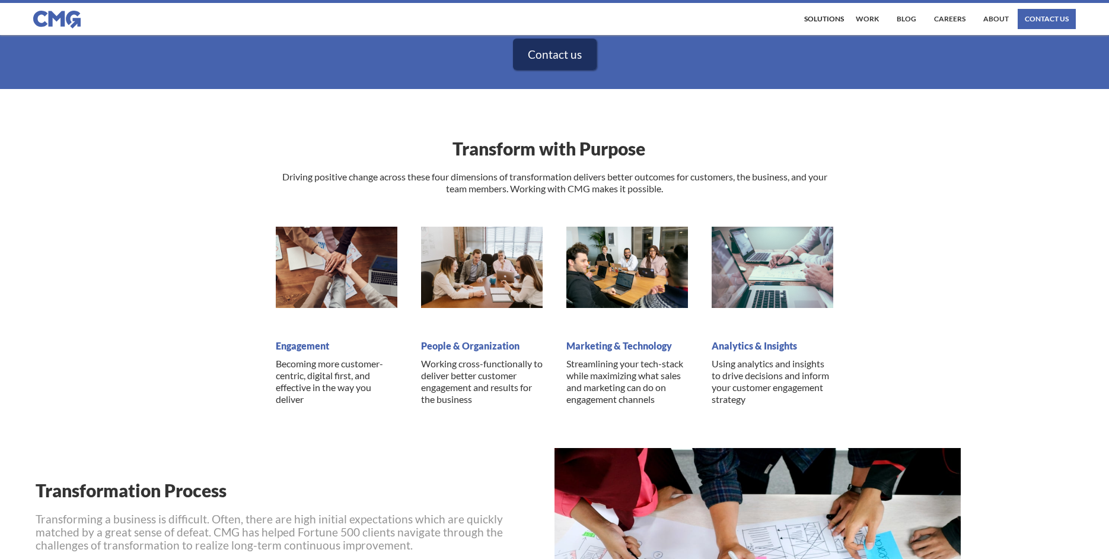
scroll to position [652, 0]
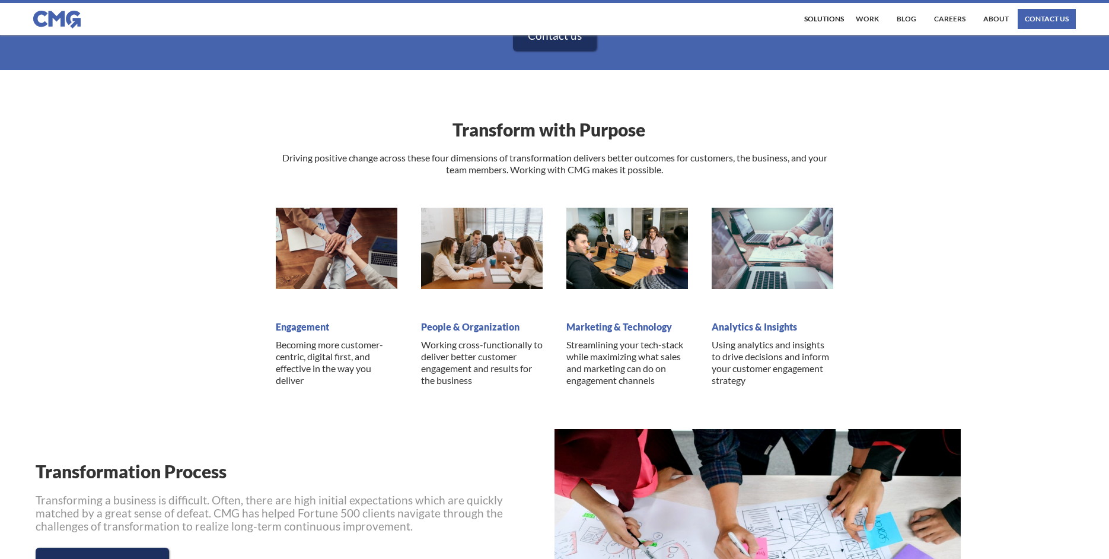
click at [617, 329] on h3 "Marketing & Technology" at bounding box center [627, 327] width 122 height 12
click at [582, 377] on p "Streamlining your tech-stack while maximizing what sales and marketing can do o…" at bounding box center [627, 362] width 122 height 47
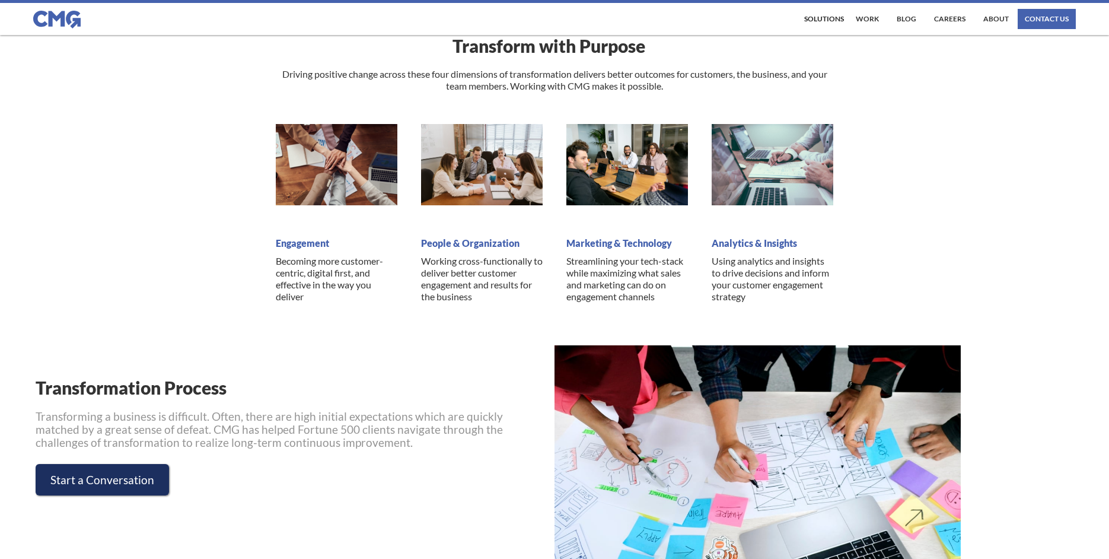
scroll to position [0, 0]
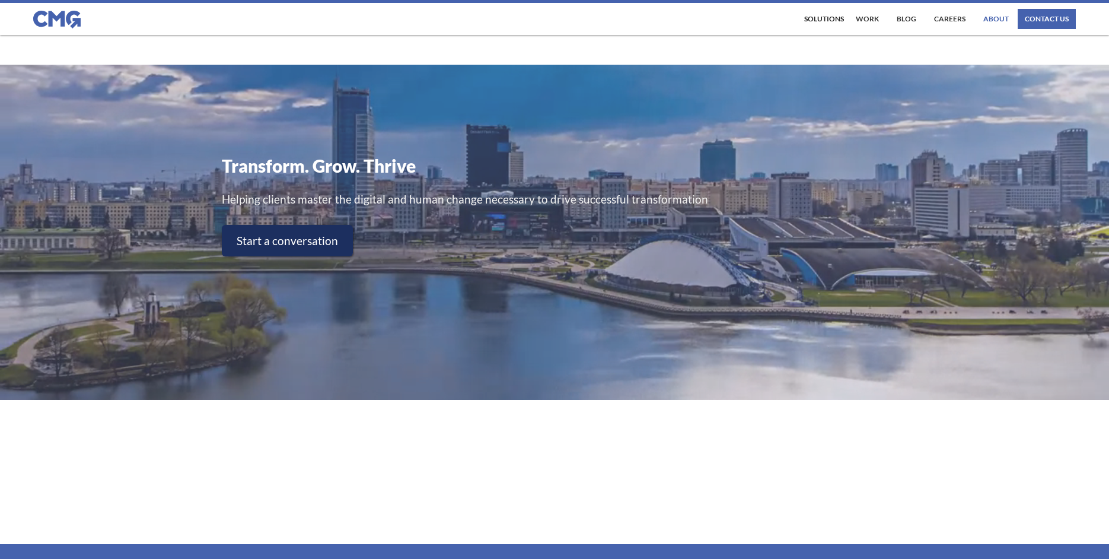
click at [995, 20] on link "About" at bounding box center [995, 19] width 31 height 20
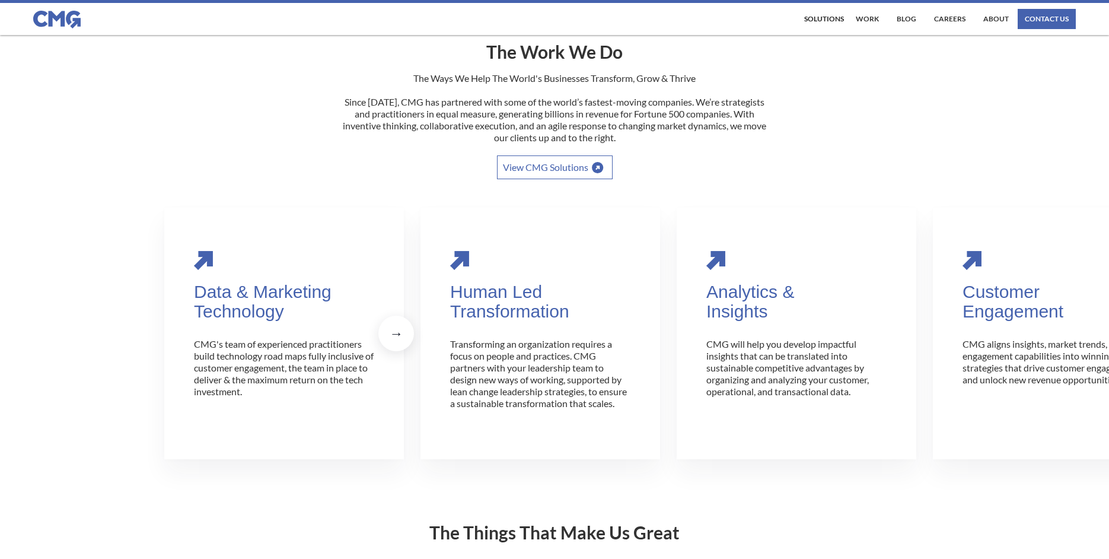
scroll to position [213, 0]
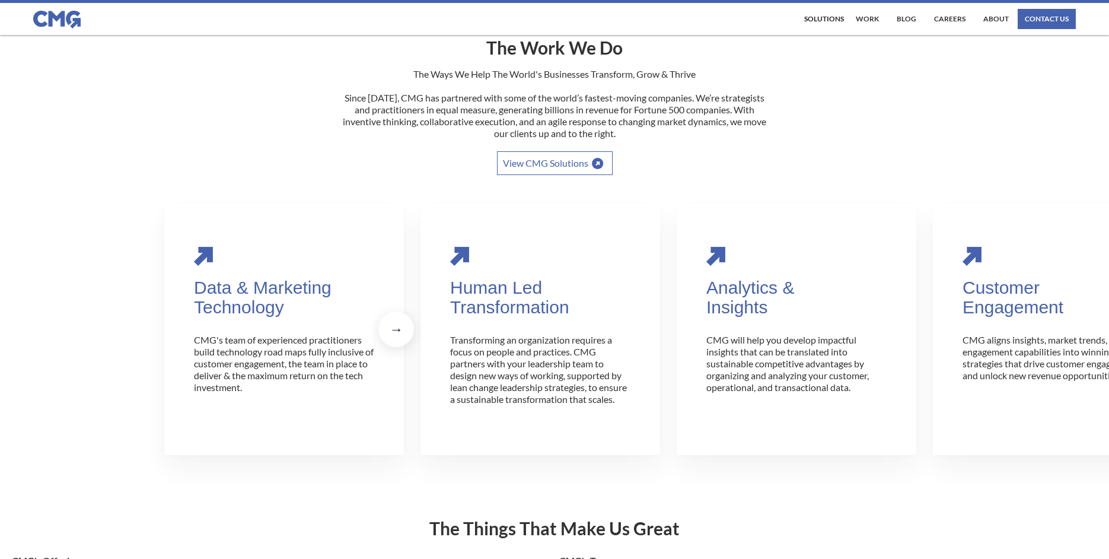
click at [562, 164] on link "View CMG Solutions" at bounding box center [555, 163] width 116 height 24
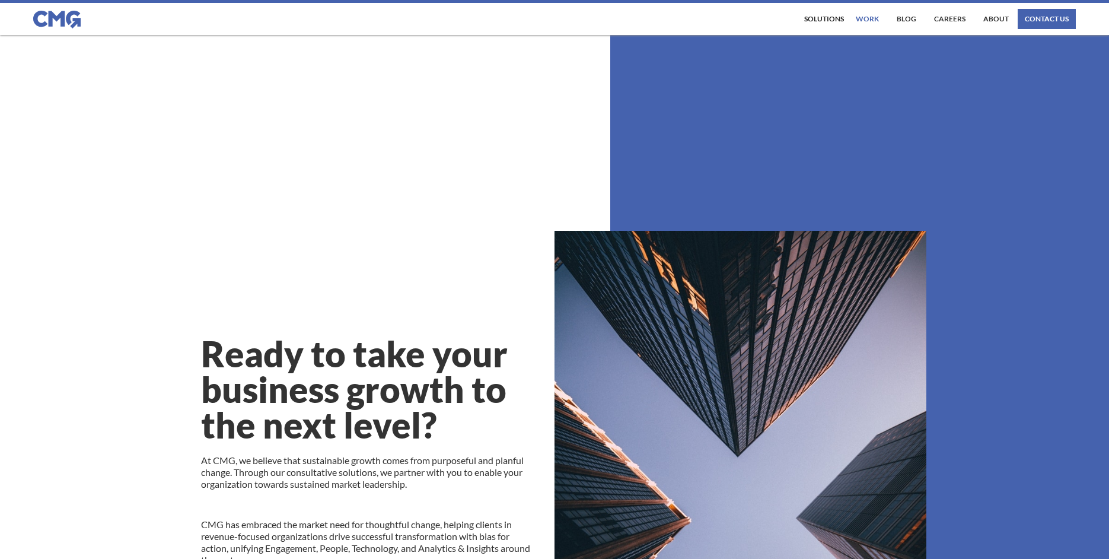
click at [868, 18] on link "work" at bounding box center [867, 19] width 29 height 20
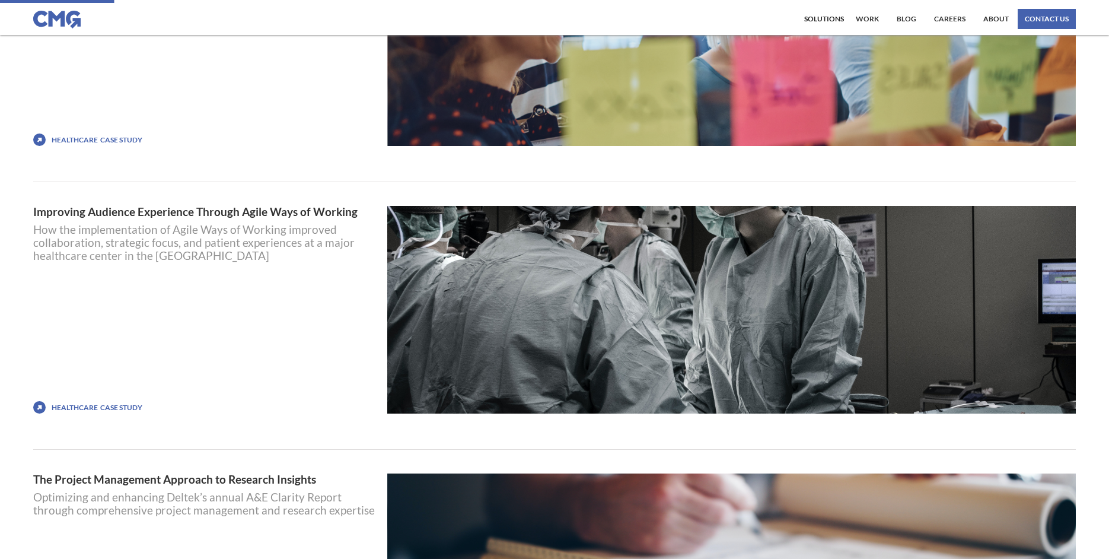
scroll to position [578, 0]
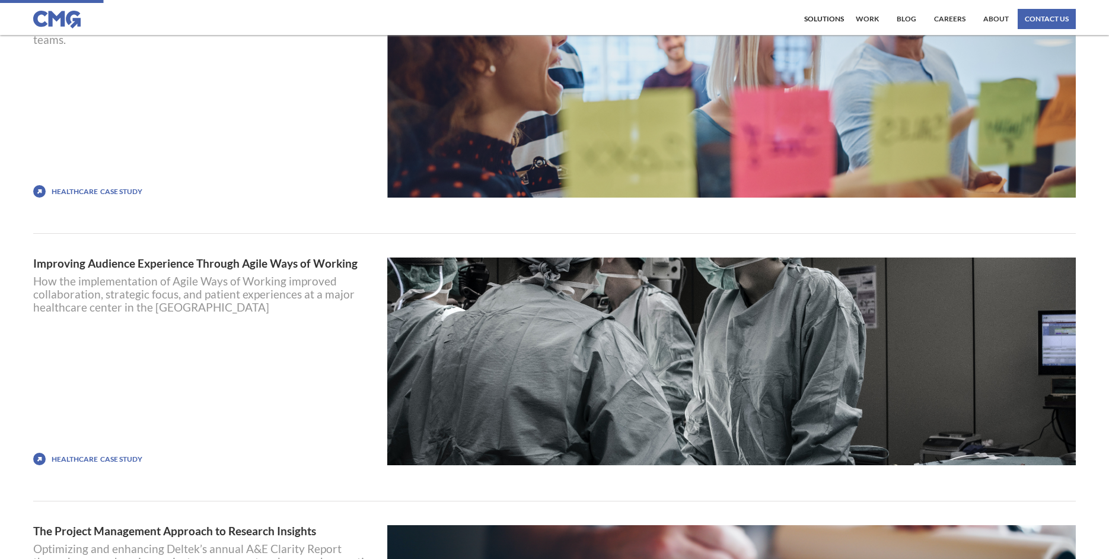
scroll to position [538, 0]
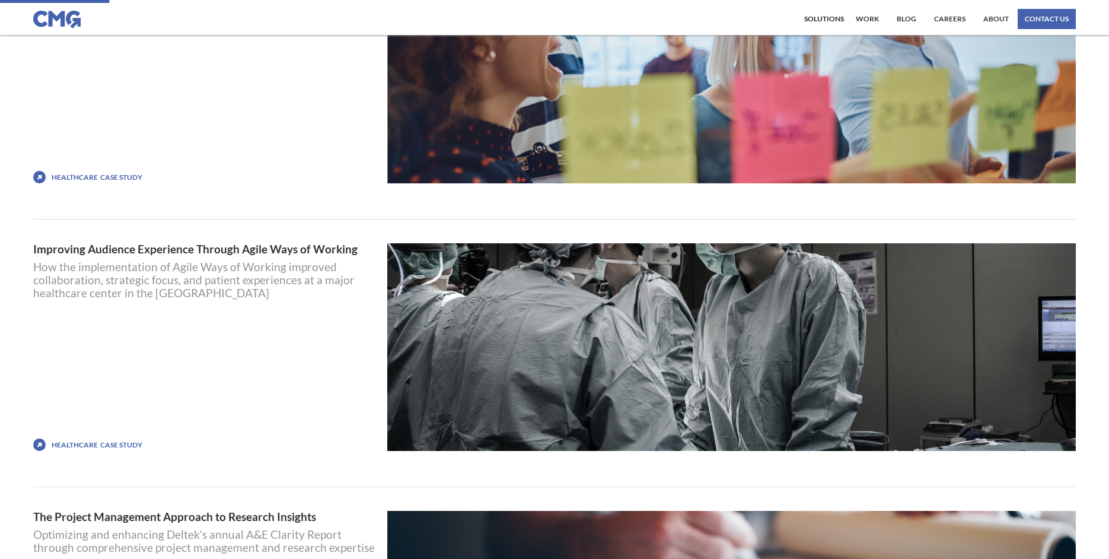
drag, startPoint x: 231, startPoint y: 286, endPoint x: 149, endPoint y: 272, distance: 82.4
click at [231, 32] on div "How the implementation of Agile Ways of Working improved collaboration, strateg…" at bounding box center [205, 12] width 345 height 39
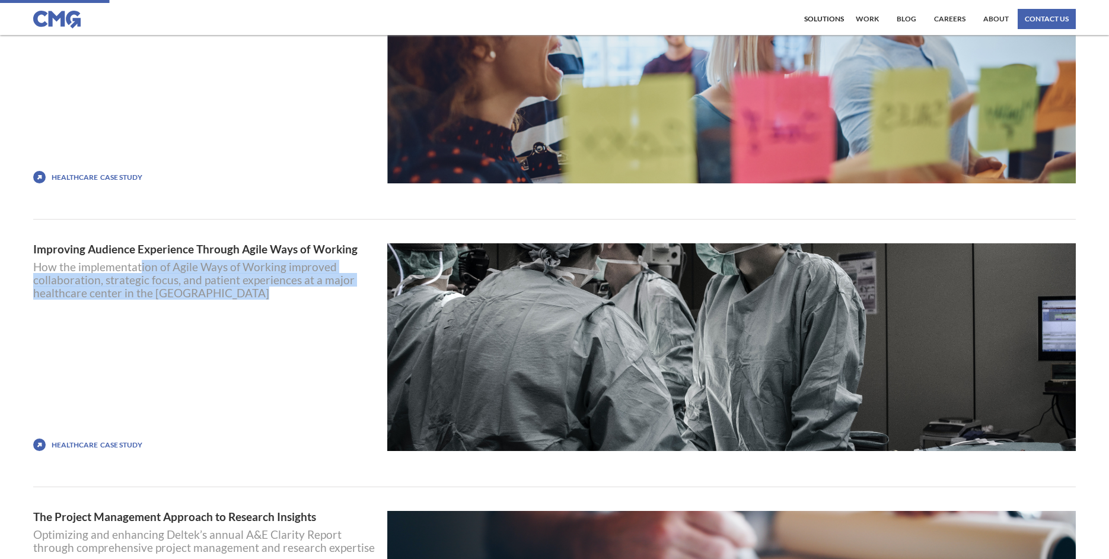
drag, startPoint x: 144, startPoint y: 271, endPoint x: 247, endPoint y: 293, distance: 105.5
click at [244, 32] on div "How the implementation of Agile Ways of Working improved collaboration, strateg…" at bounding box center [205, 12] width 345 height 39
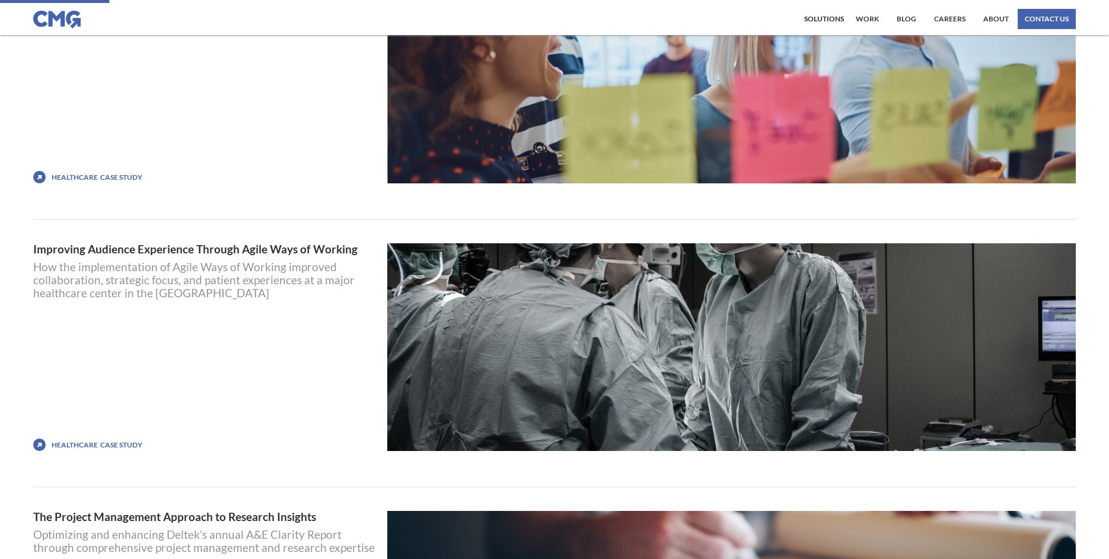
click at [263, 32] on div "How the implementation of Agile Ways of Working improved collaboration, strateg…" at bounding box center [205, 12] width 345 height 39
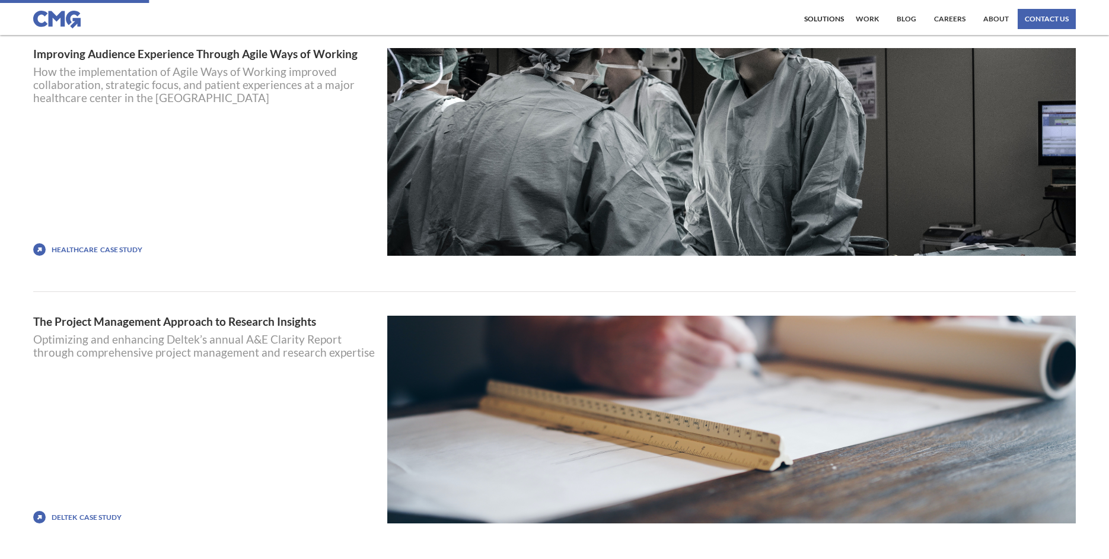
scroll to position [712, 0]
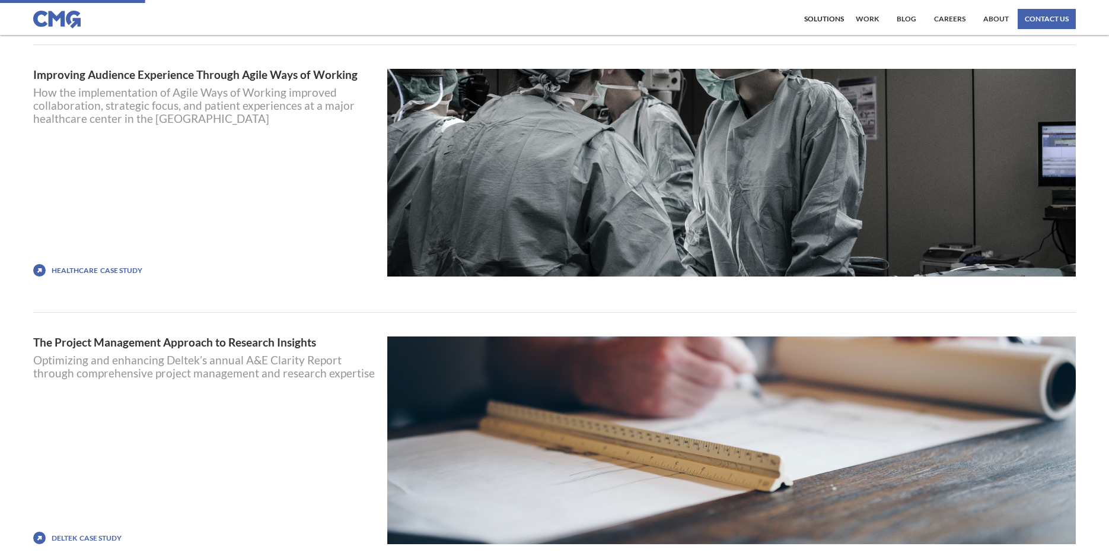
click at [278, 296] on div "Improving Audience Experience Through Agile Ways of Working How the implementat…" at bounding box center [554, 191] width 1042 height 244
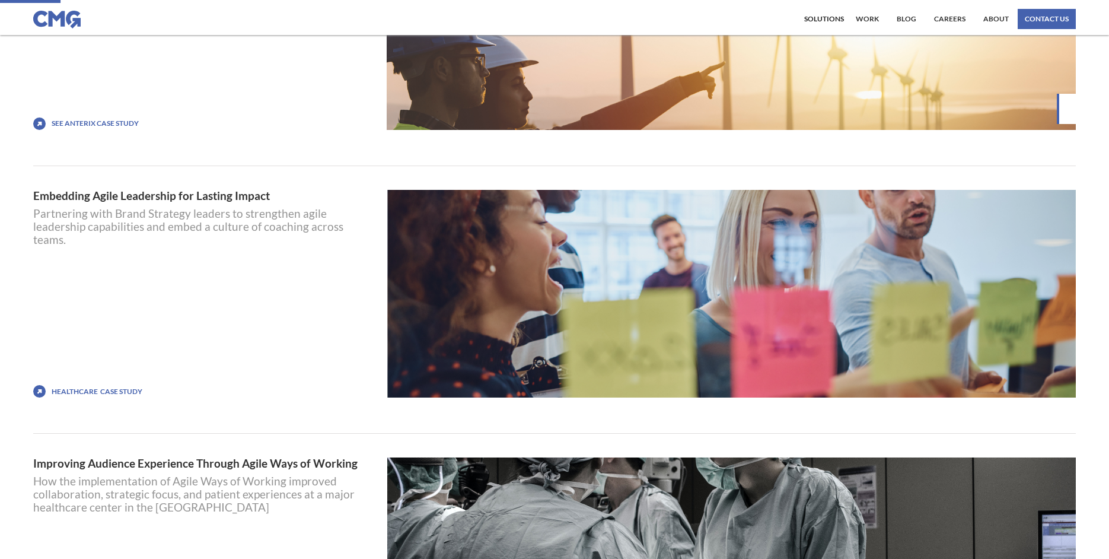
scroll to position [0, 0]
